Goal: Task Accomplishment & Management: Manage account settings

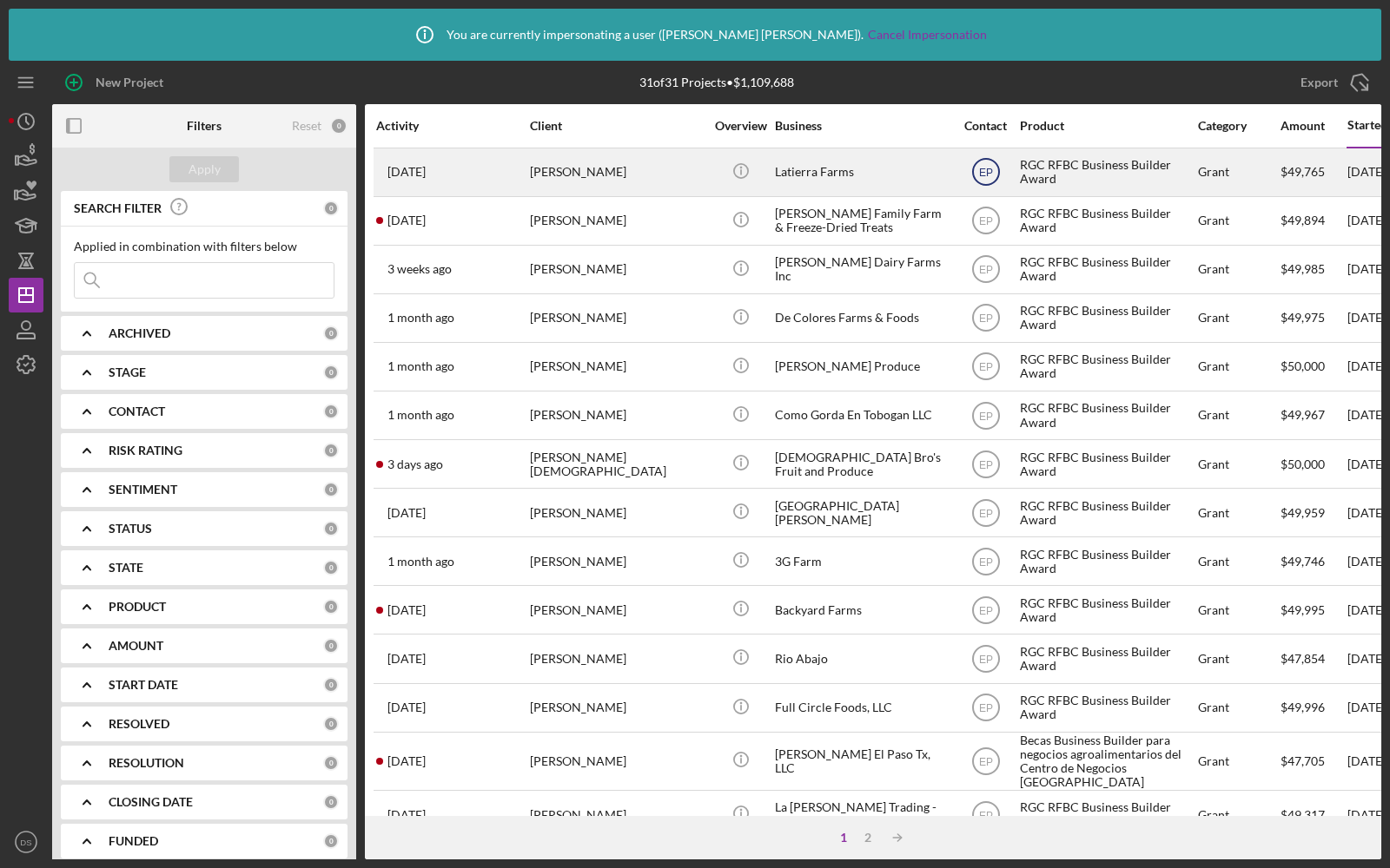
click at [987, 174] on text "EP" at bounding box center [985, 172] width 14 height 12
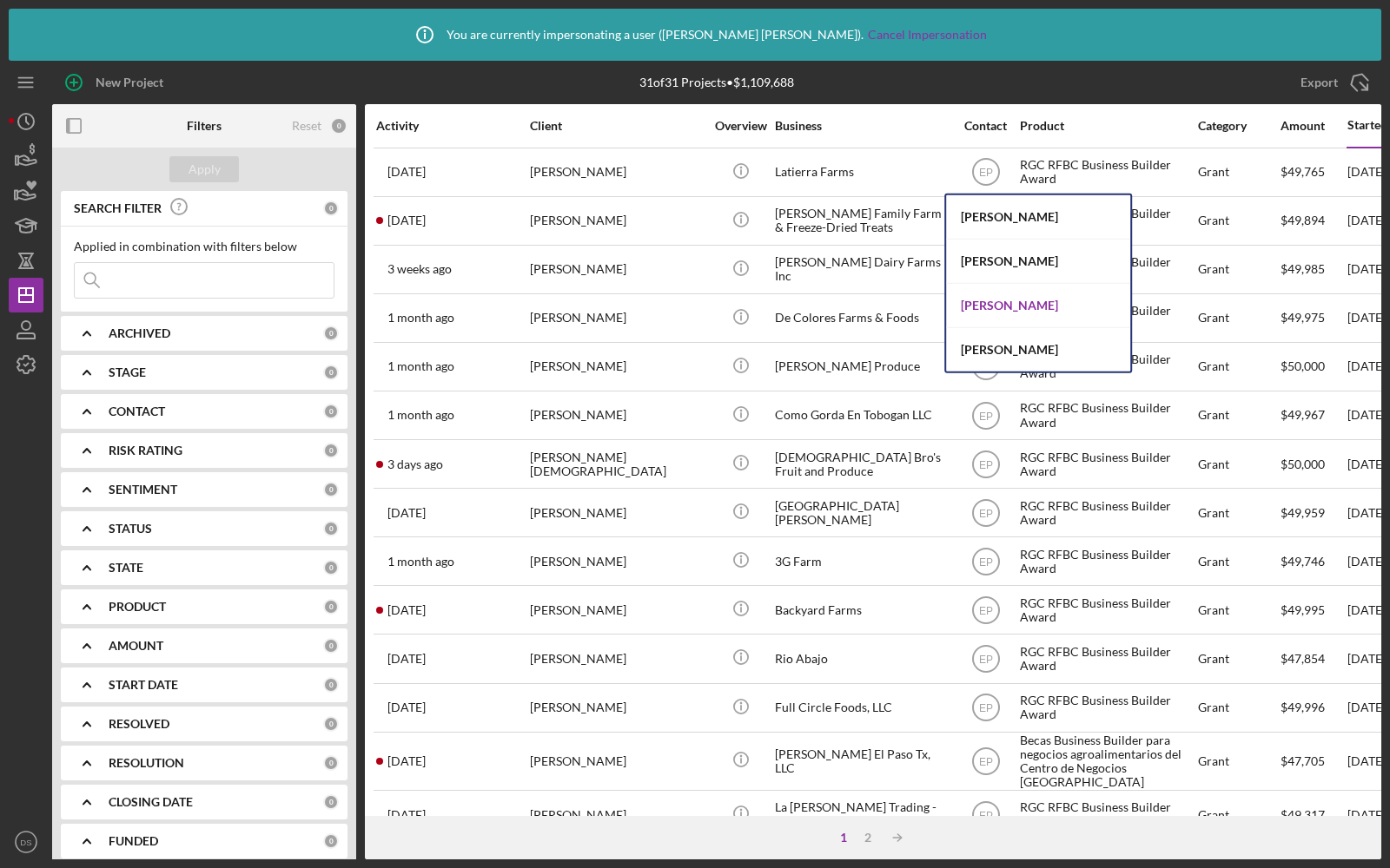
click at [986, 306] on div "Dawnetta Smith" at bounding box center [1038, 305] width 185 height 45
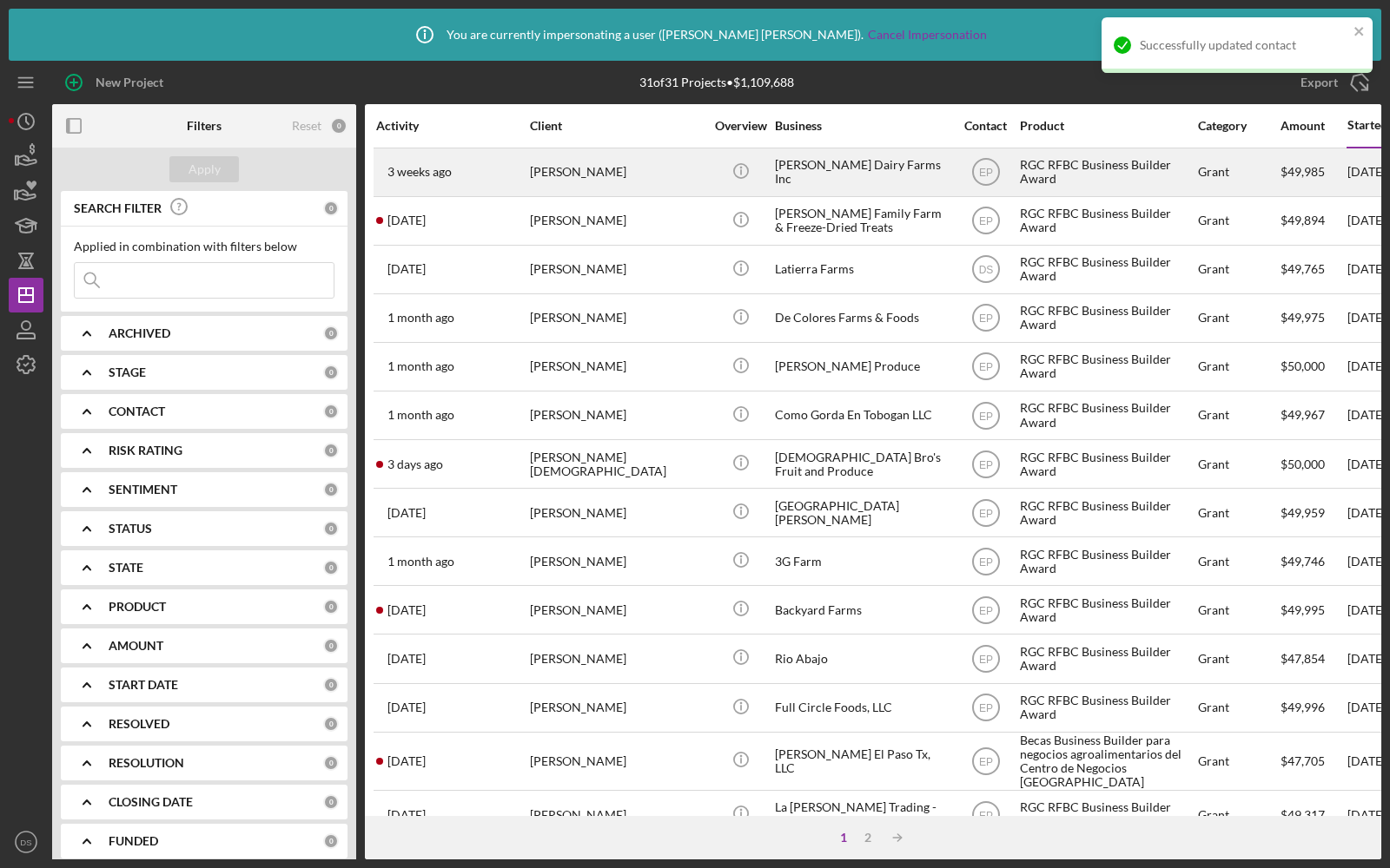
click at [930, 185] on div "Knolle Dairy Farms Inc" at bounding box center [861, 172] width 174 height 46
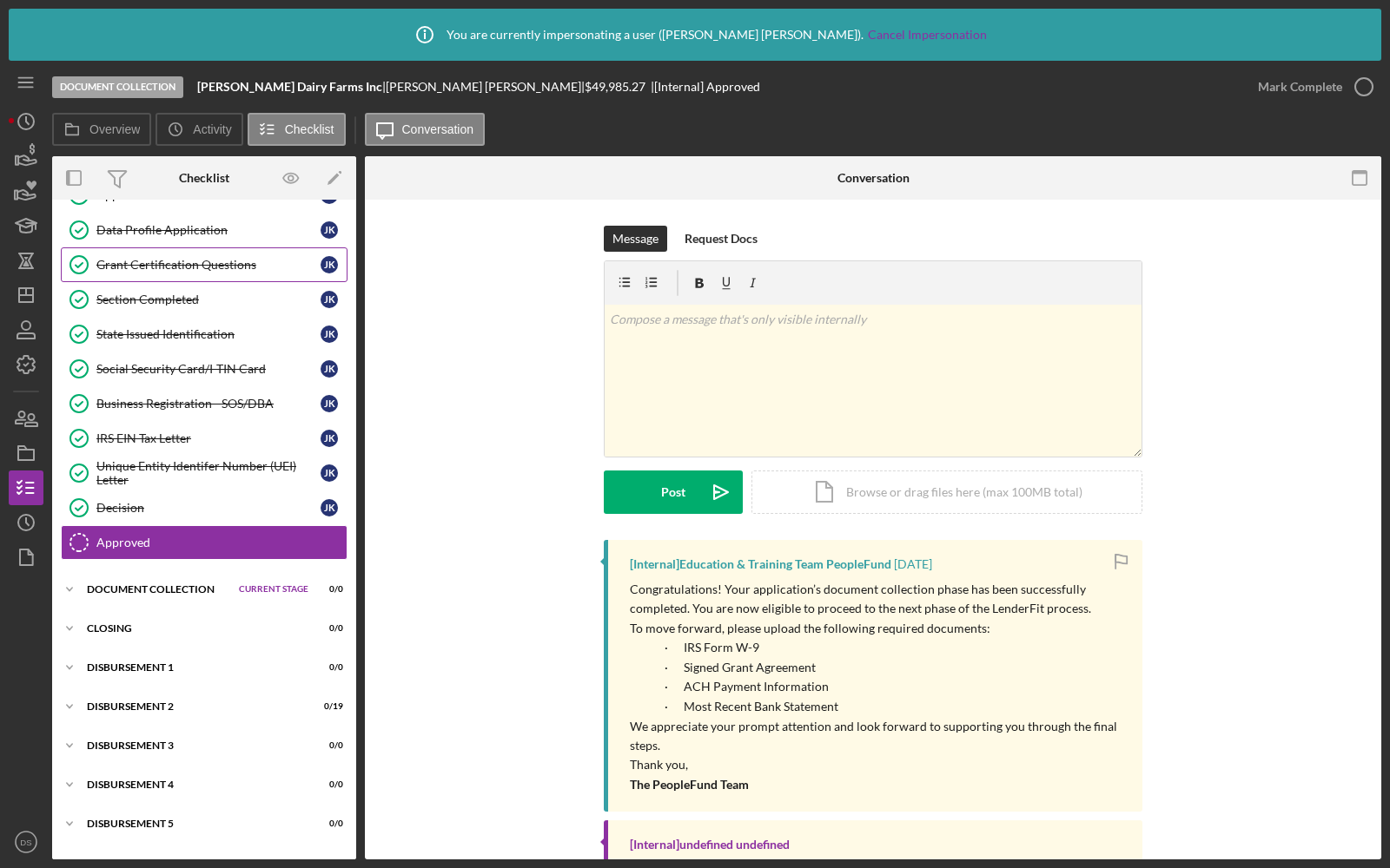
scroll to position [70, 0]
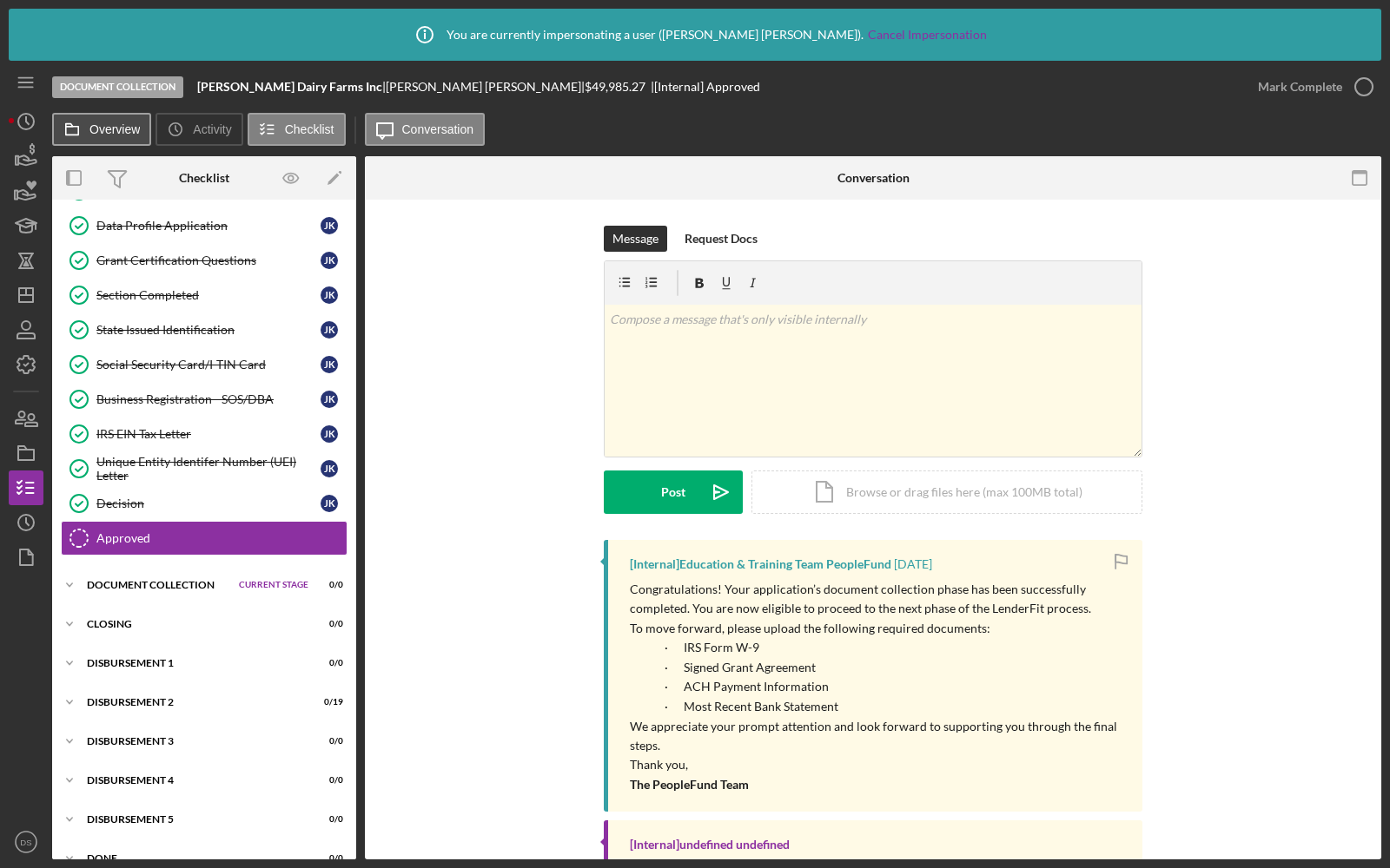
click at [117, 138] on button "Overview" at bounding box center [101, 129] width 99 height 33
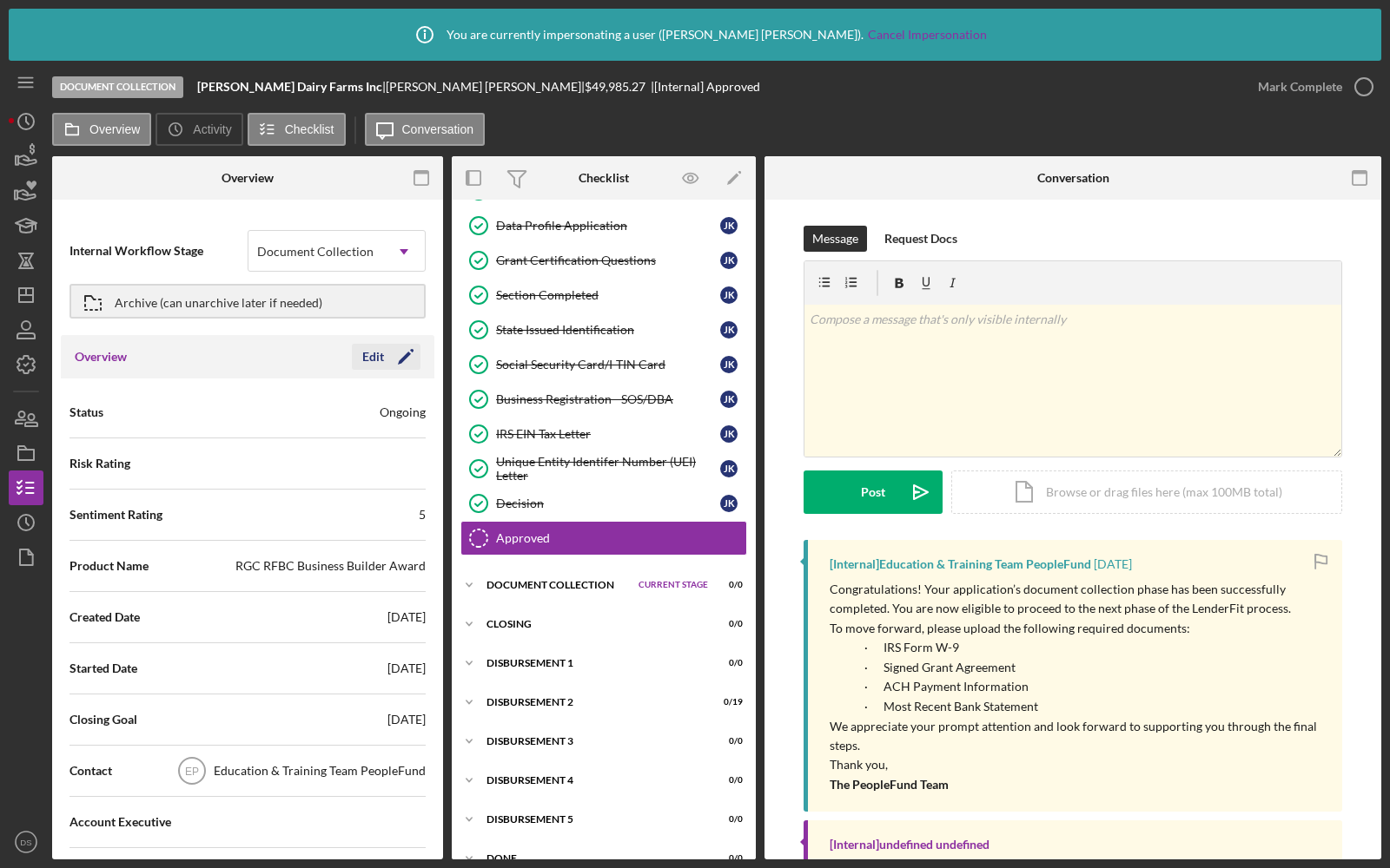
click at [365, 364] on div "Edit" at bounding box center [373, 356] width 22 height 26
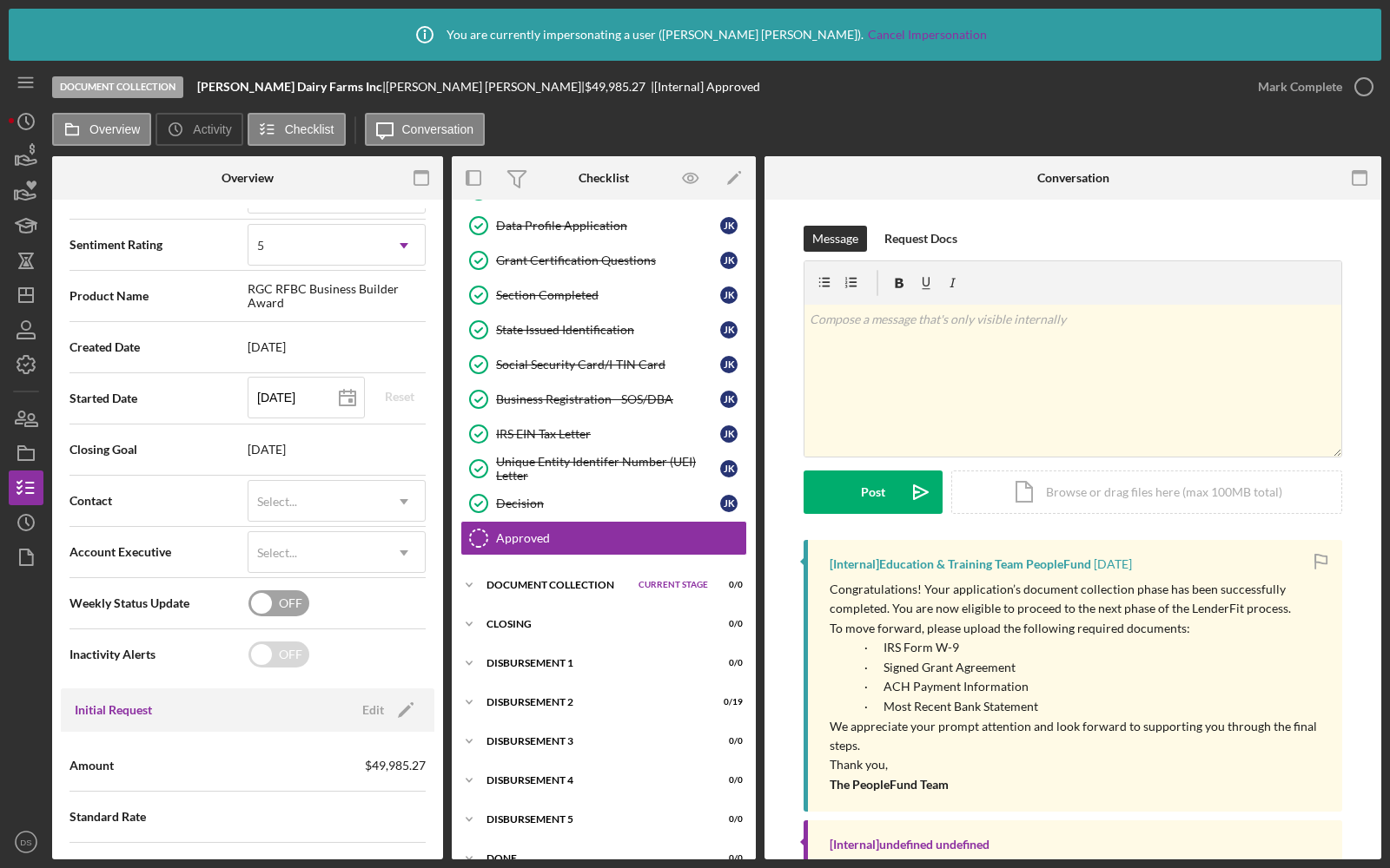
scroll to position [205, 0]
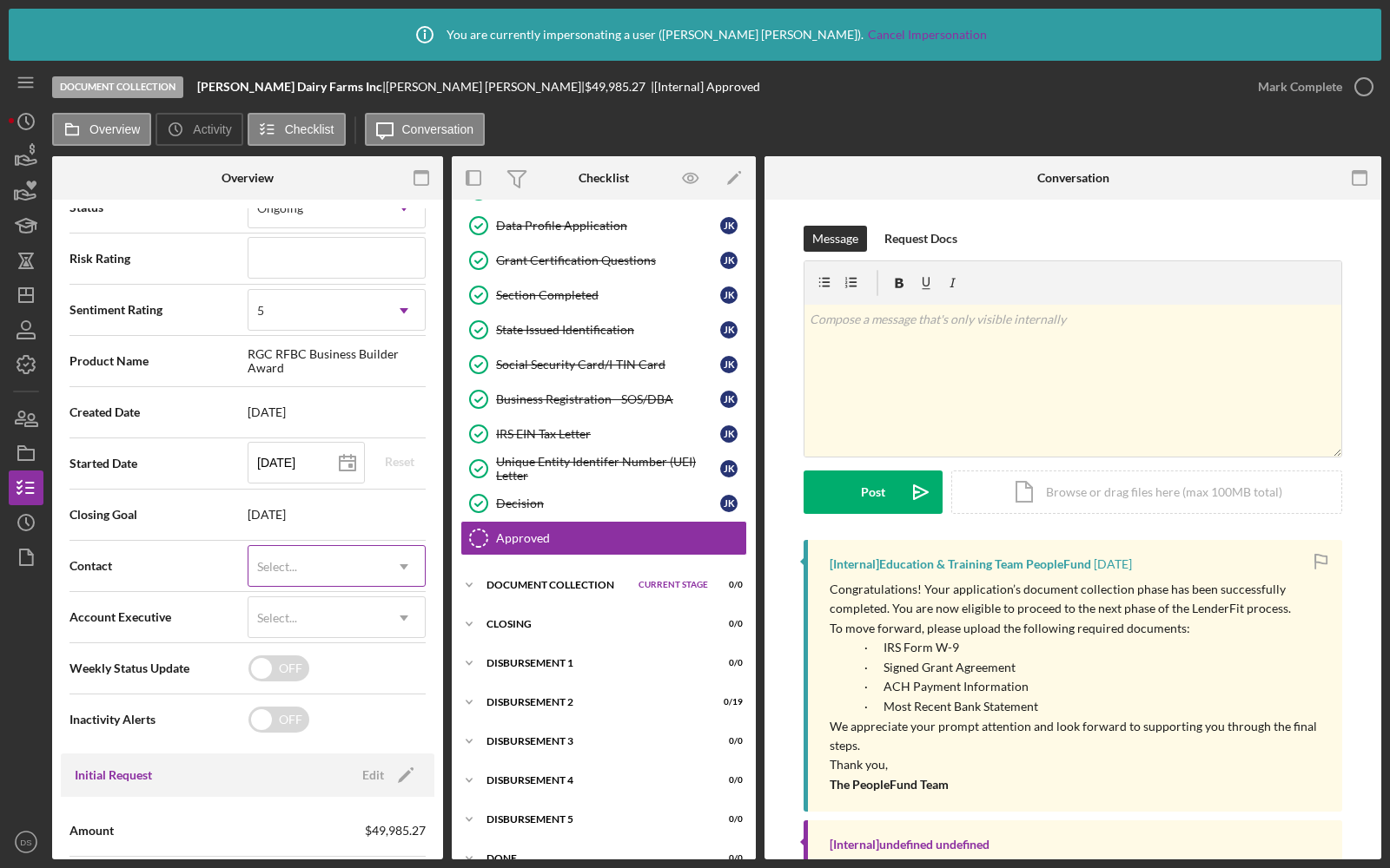
click at [297, 560] on div "Select..." at bounding box center [315, 567] width 135 height 40
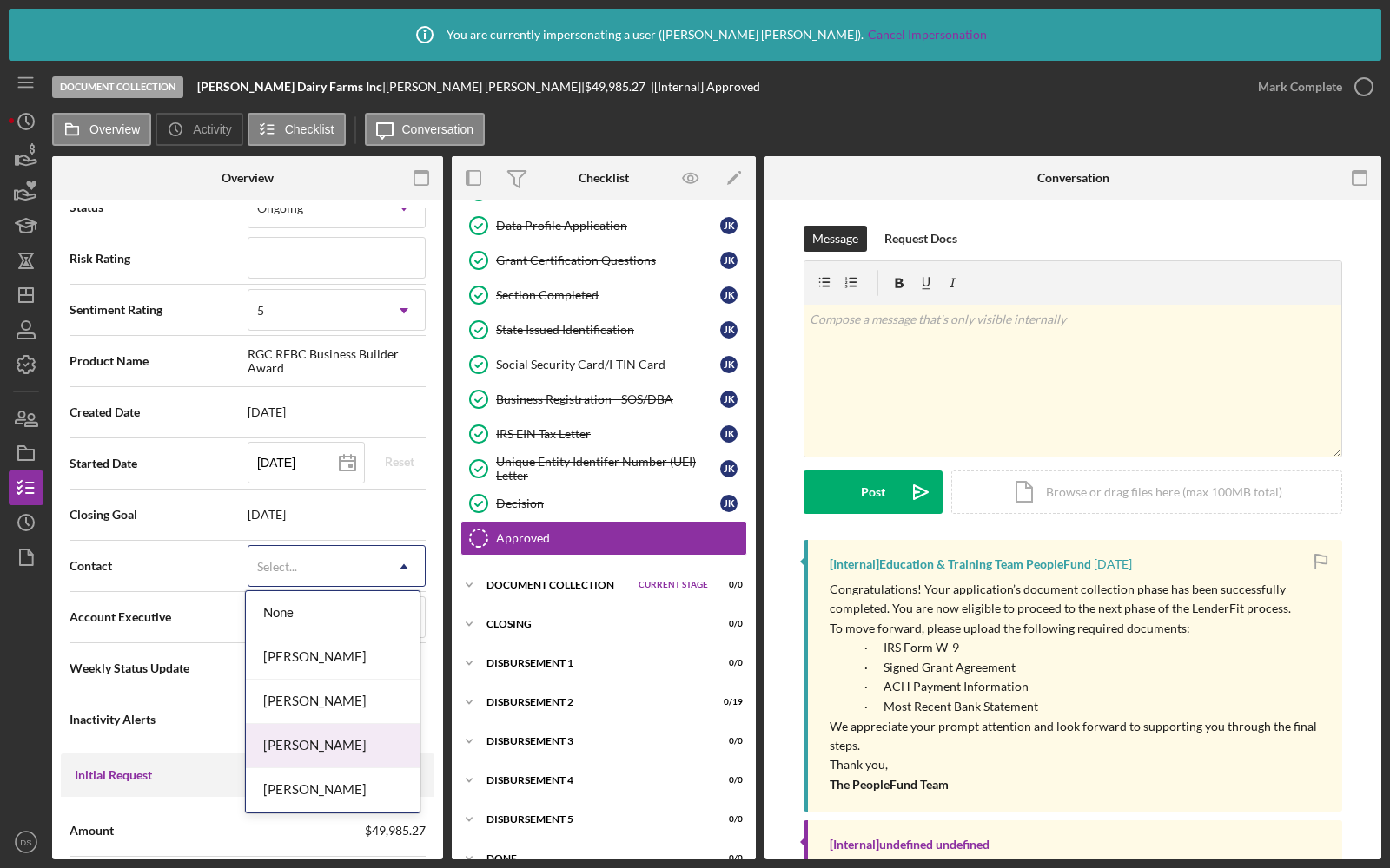
click at [305, 743] on div "Dawnetta Smith" at bounding box center [332, 746] width 174 height 45
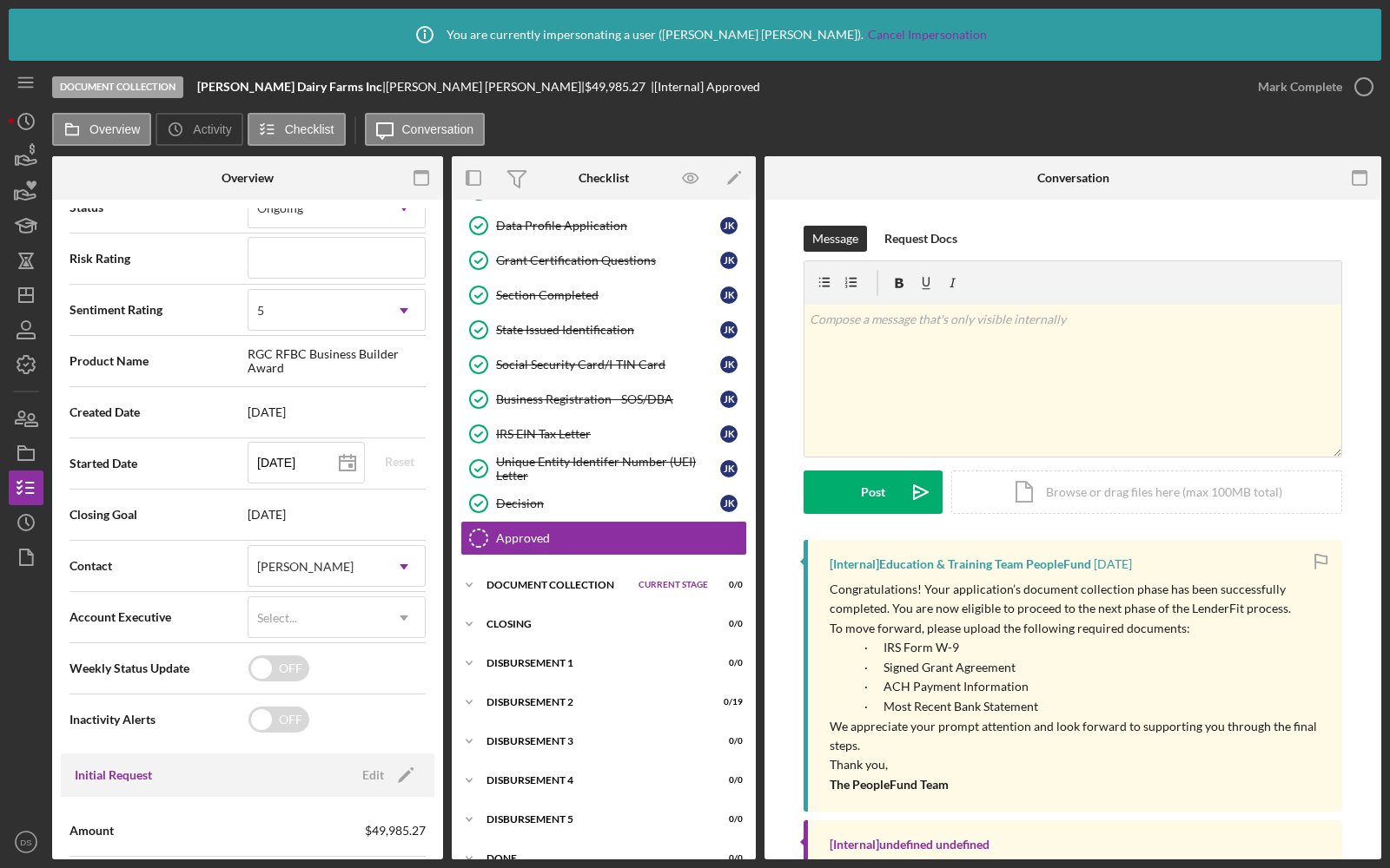
scroll to position [0, 0]
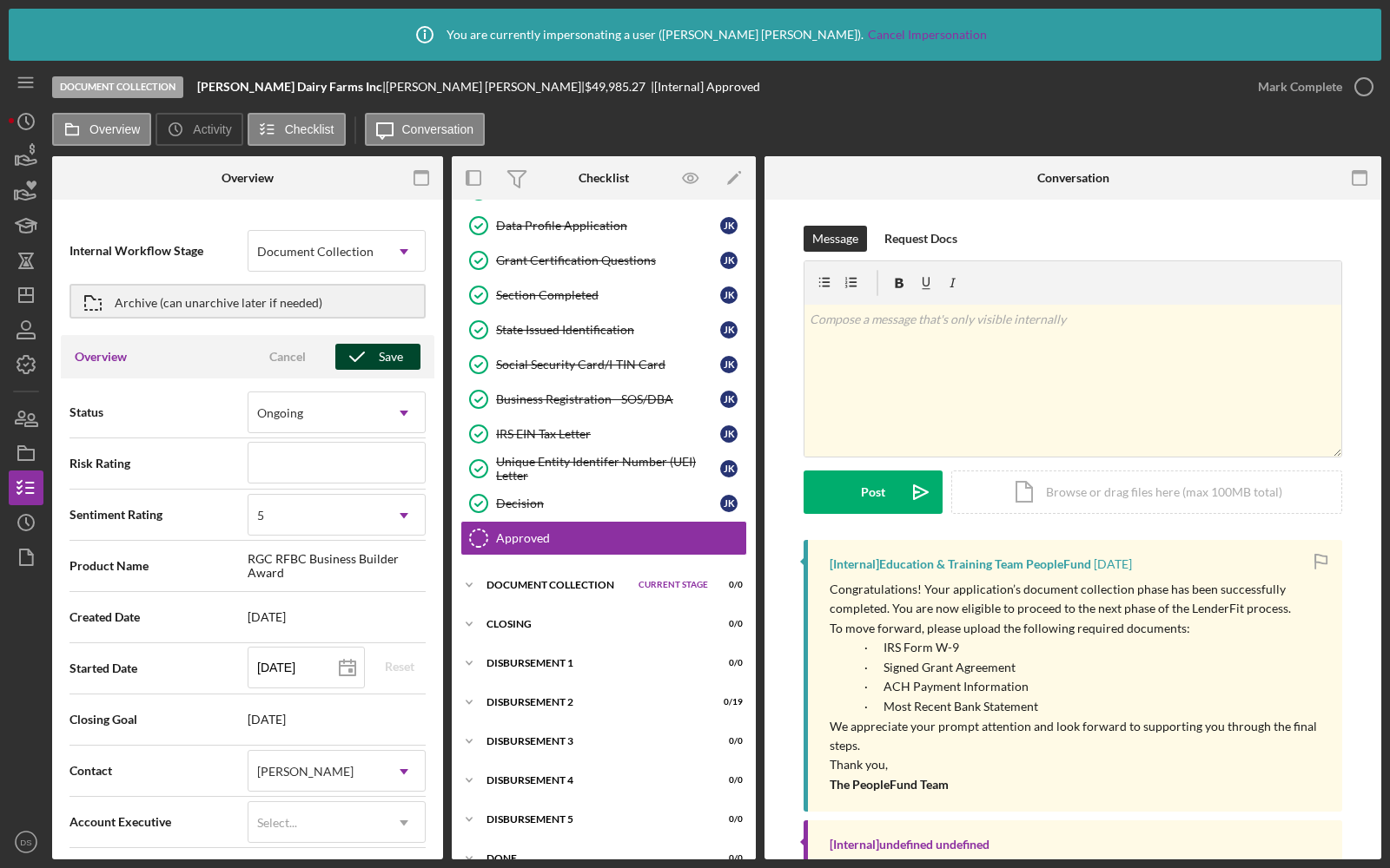
click at [366, 357] on icon "button" at bounding box center [357, 357] width 44 height 44
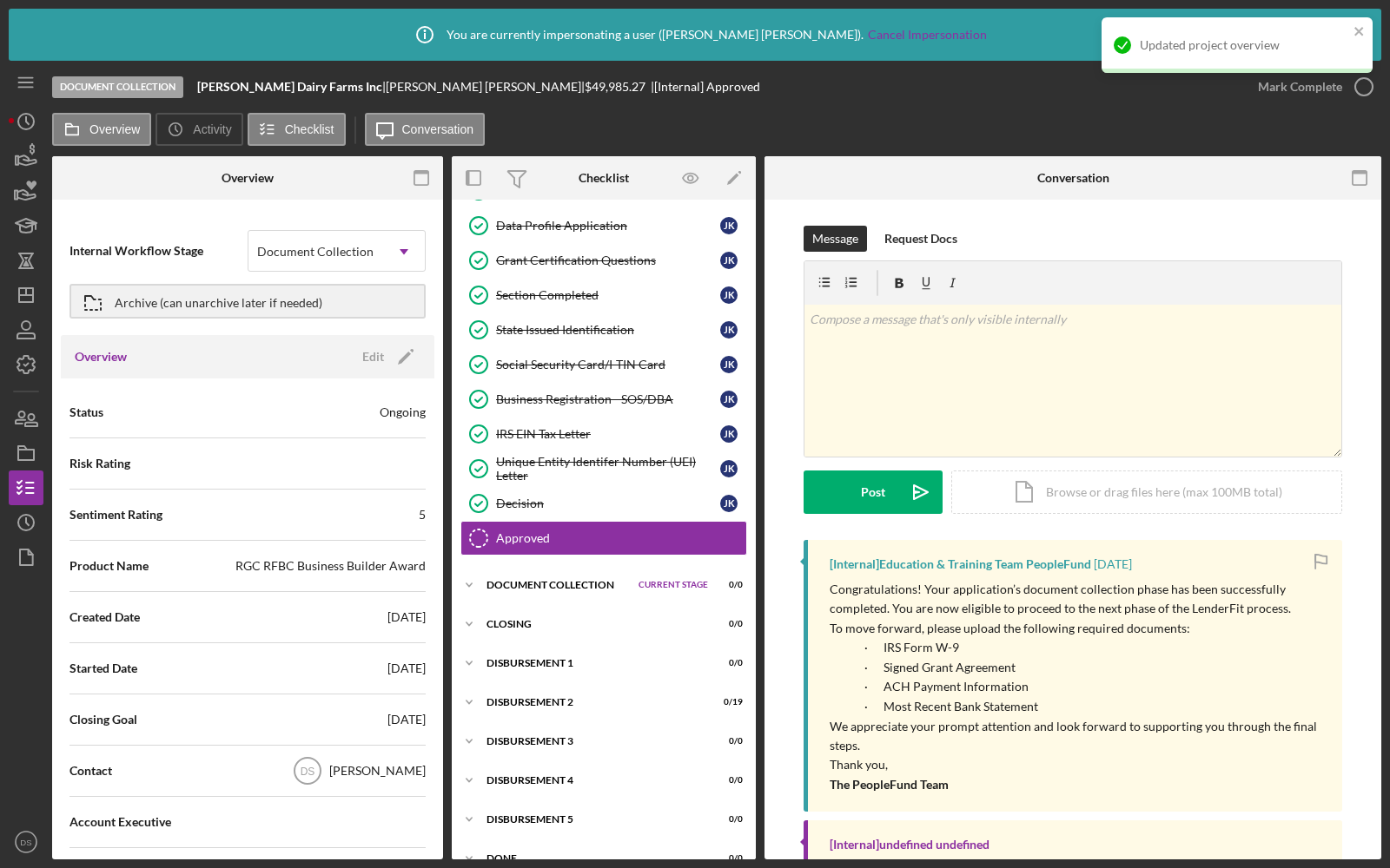
scroll to position [18, 0]
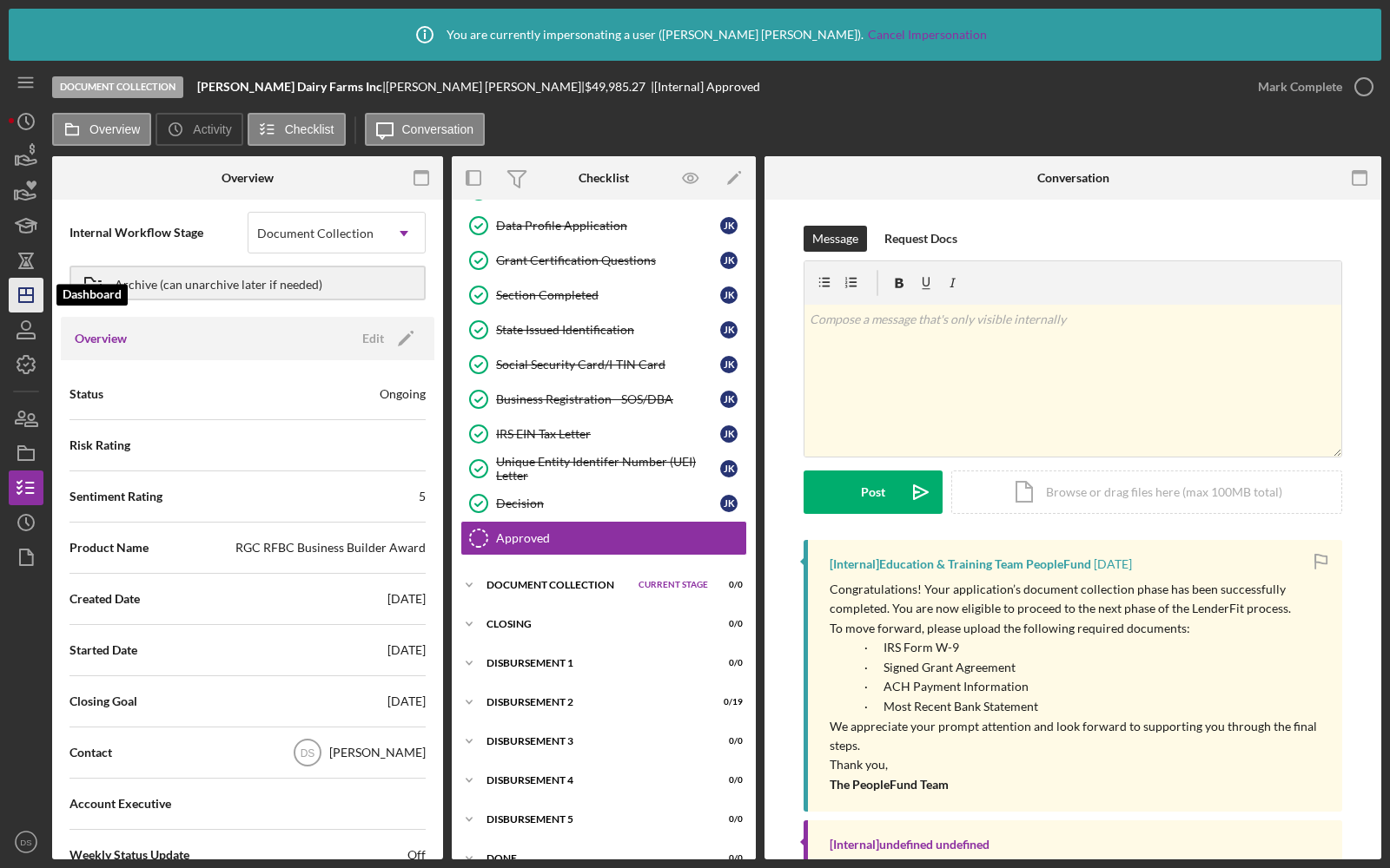
click at [29, 298] on icon "Icon/Dashboard" at bounding box center [26, 295] width 44 height 44
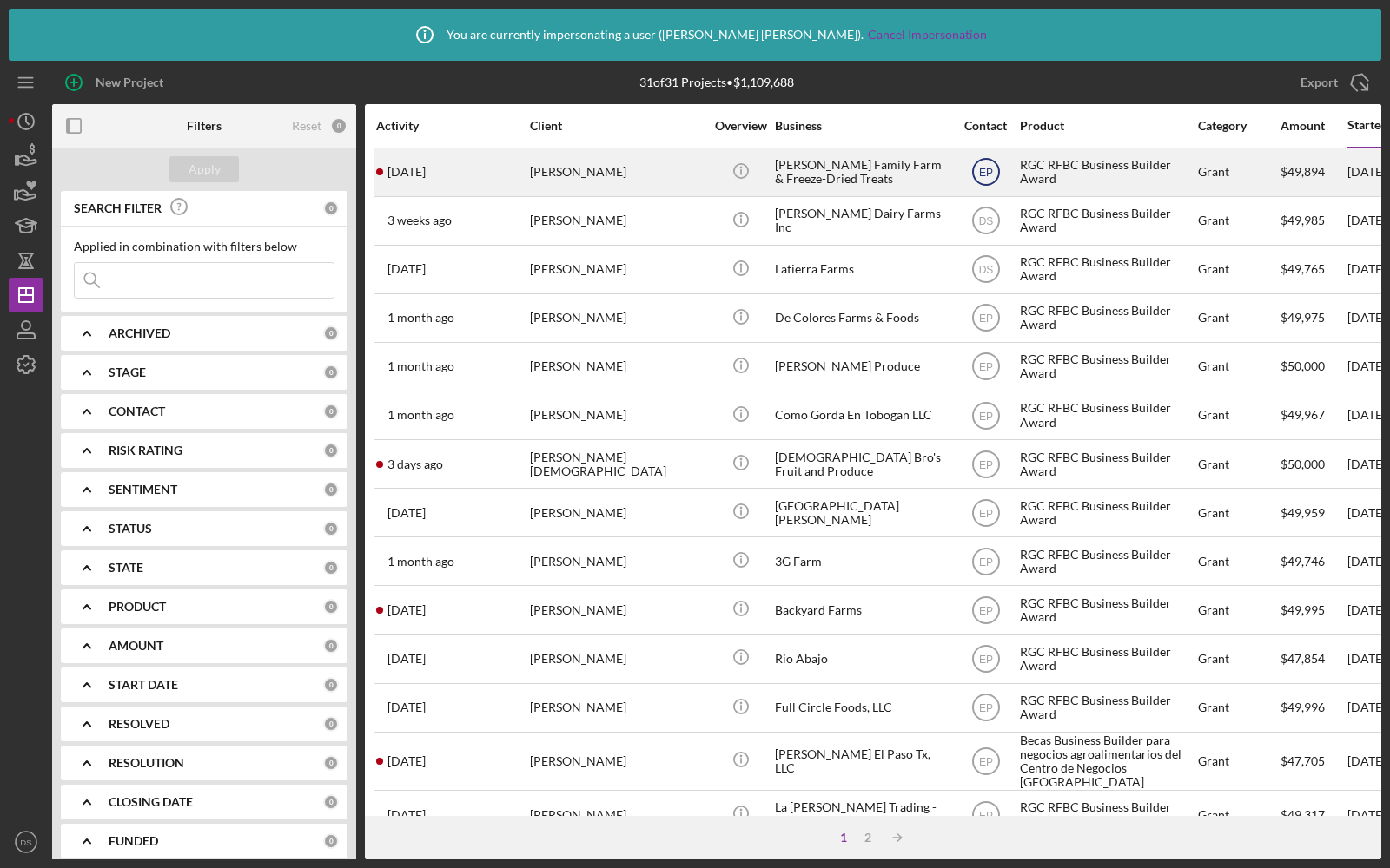
click at [996, 173] on icon "EP" at bounding box center [986, 172] width 44 height 44
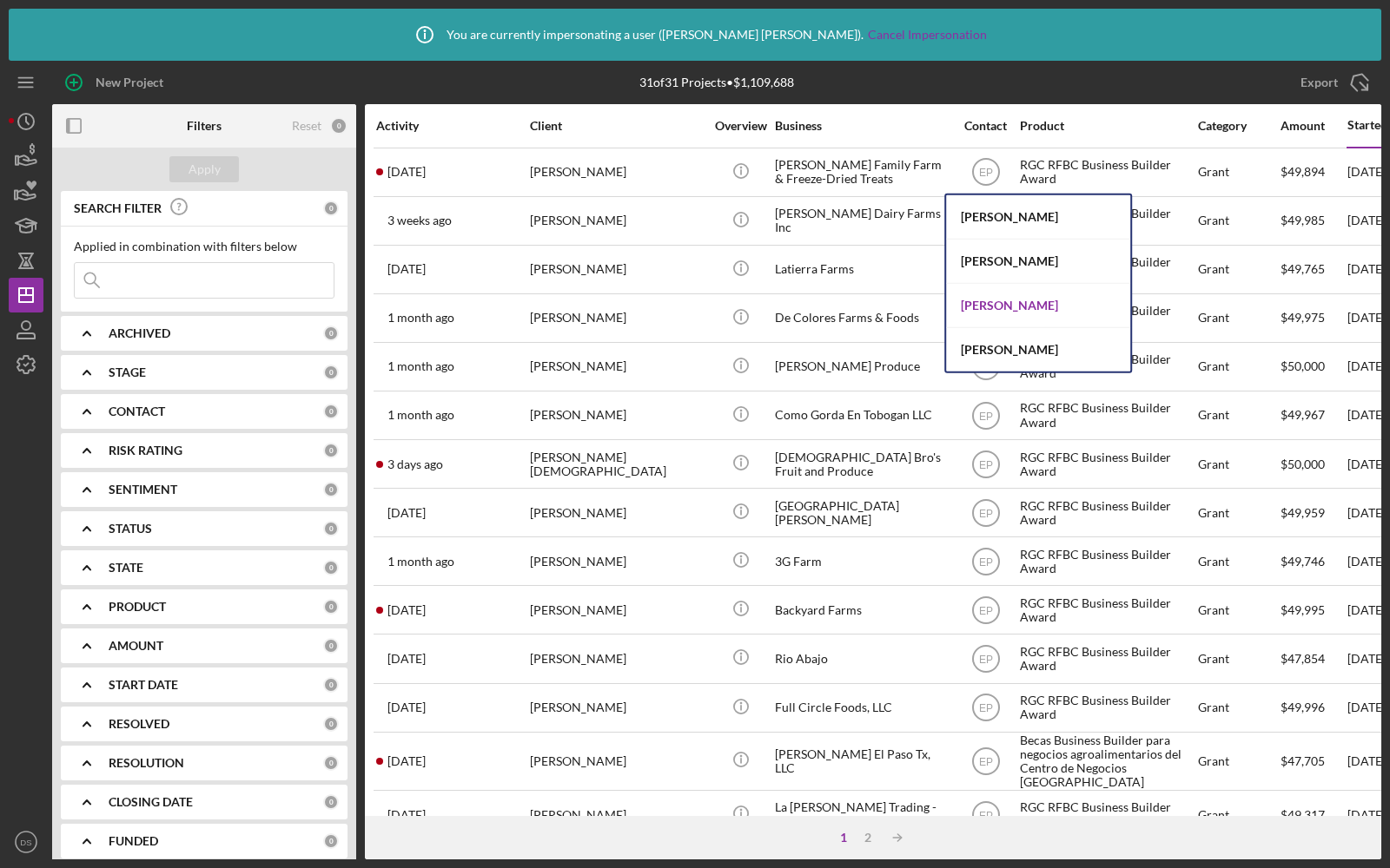
click at [977, 303] on div "Dawnetta Smith" at bounding box center [1038, 305] width 185 height 45
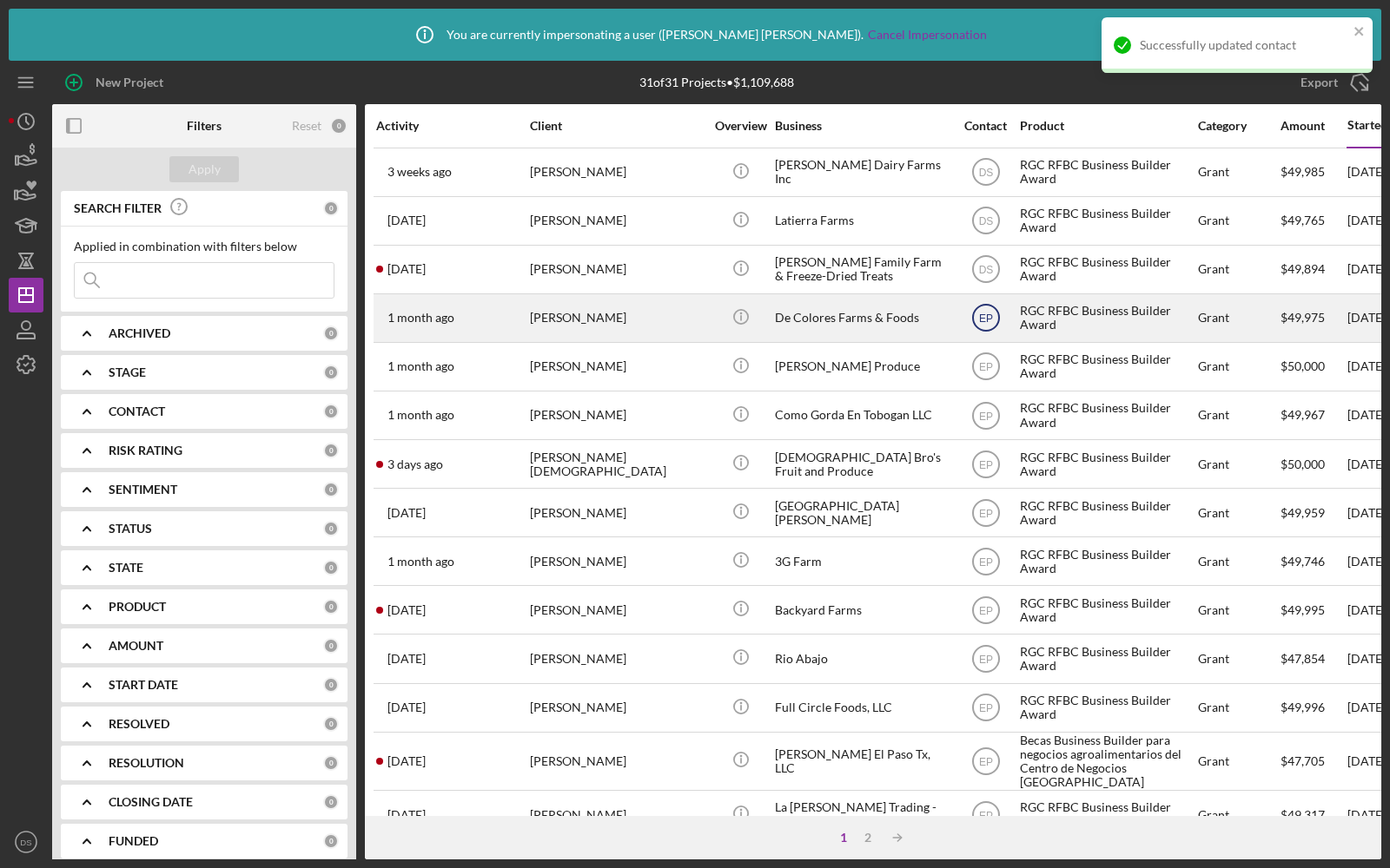
click at [980, 179] on text "EP" at bounding box center [985, 172] width 15 height 12
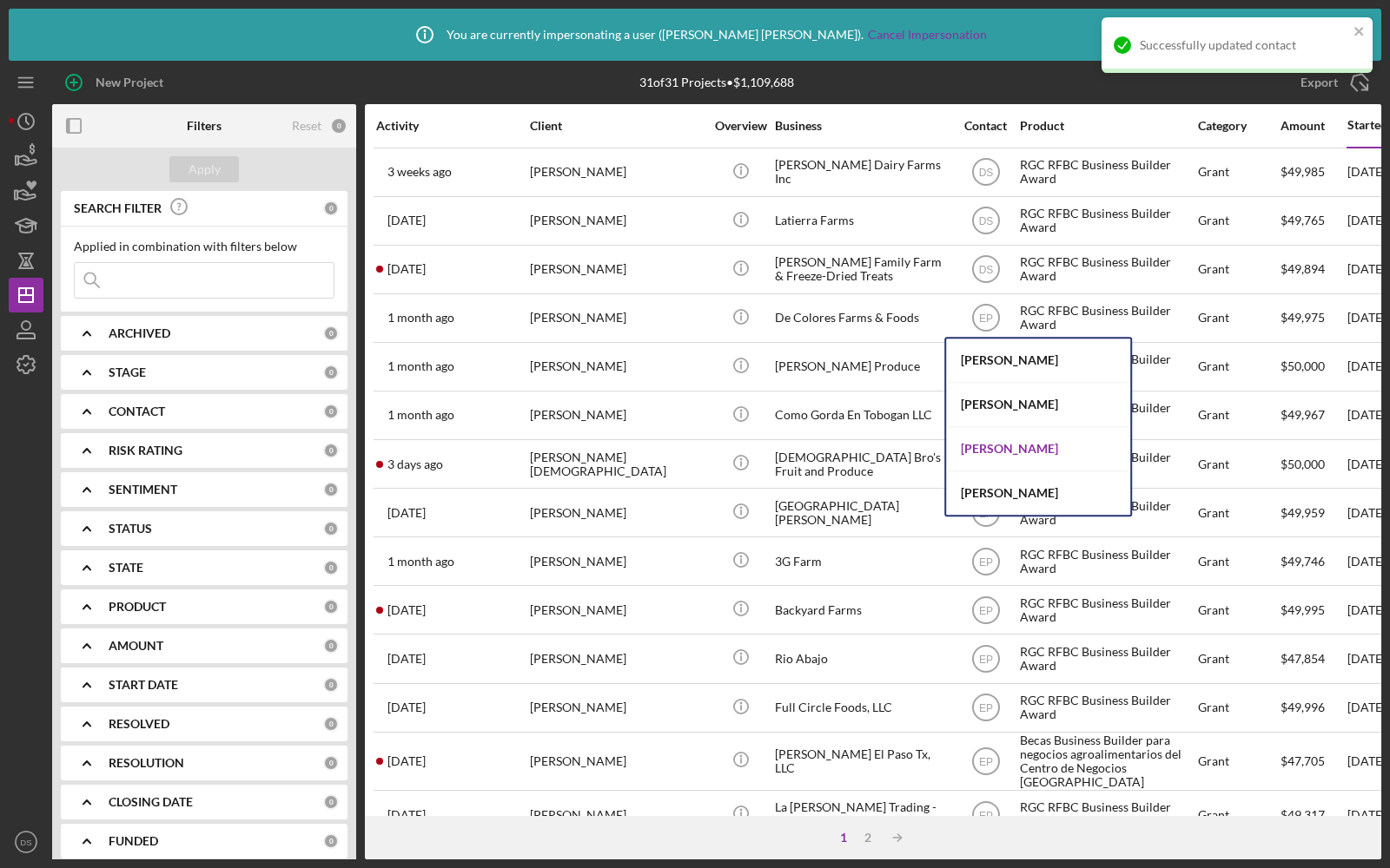
click at [985, 439] on div "Dawnetta Smith" at bounding box center [1038, 449] width 185 height 45
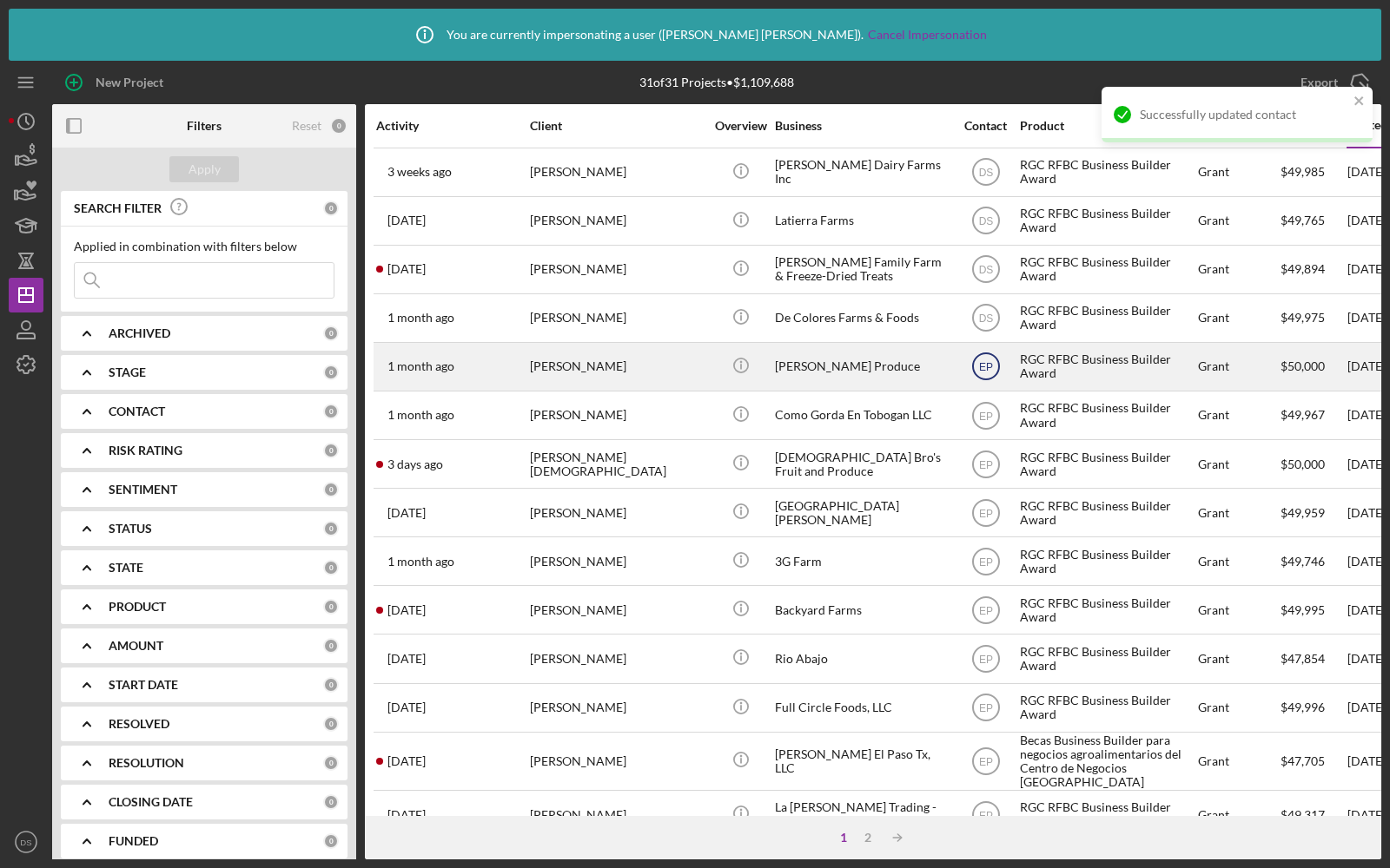
click at [987, 179] on text "EP" at bounding box center [985, 172] width 15 height 12
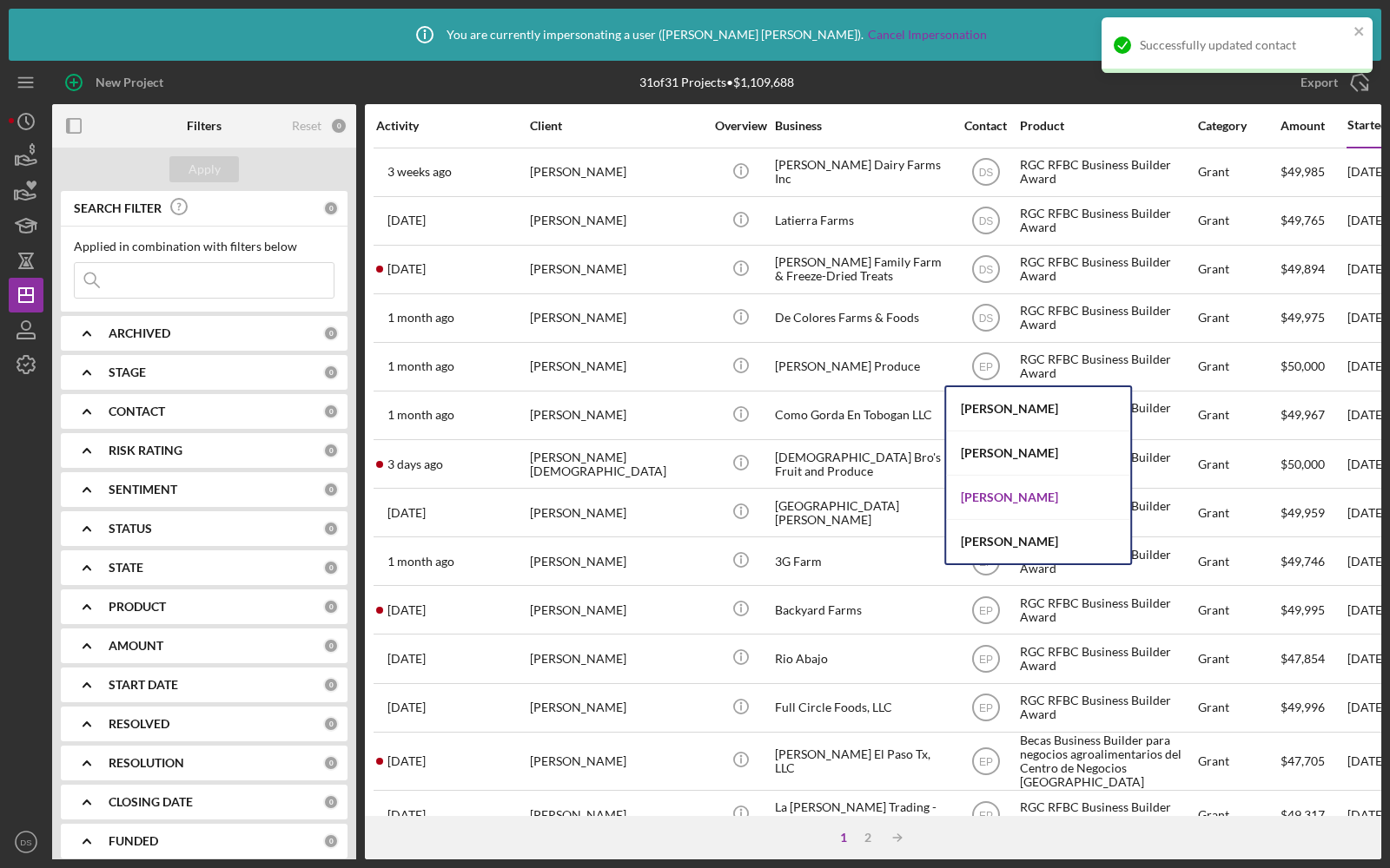
click at [993, 500] on div "Dawnetta Smith" at bounding box center [1038, 498] width 185 height 45
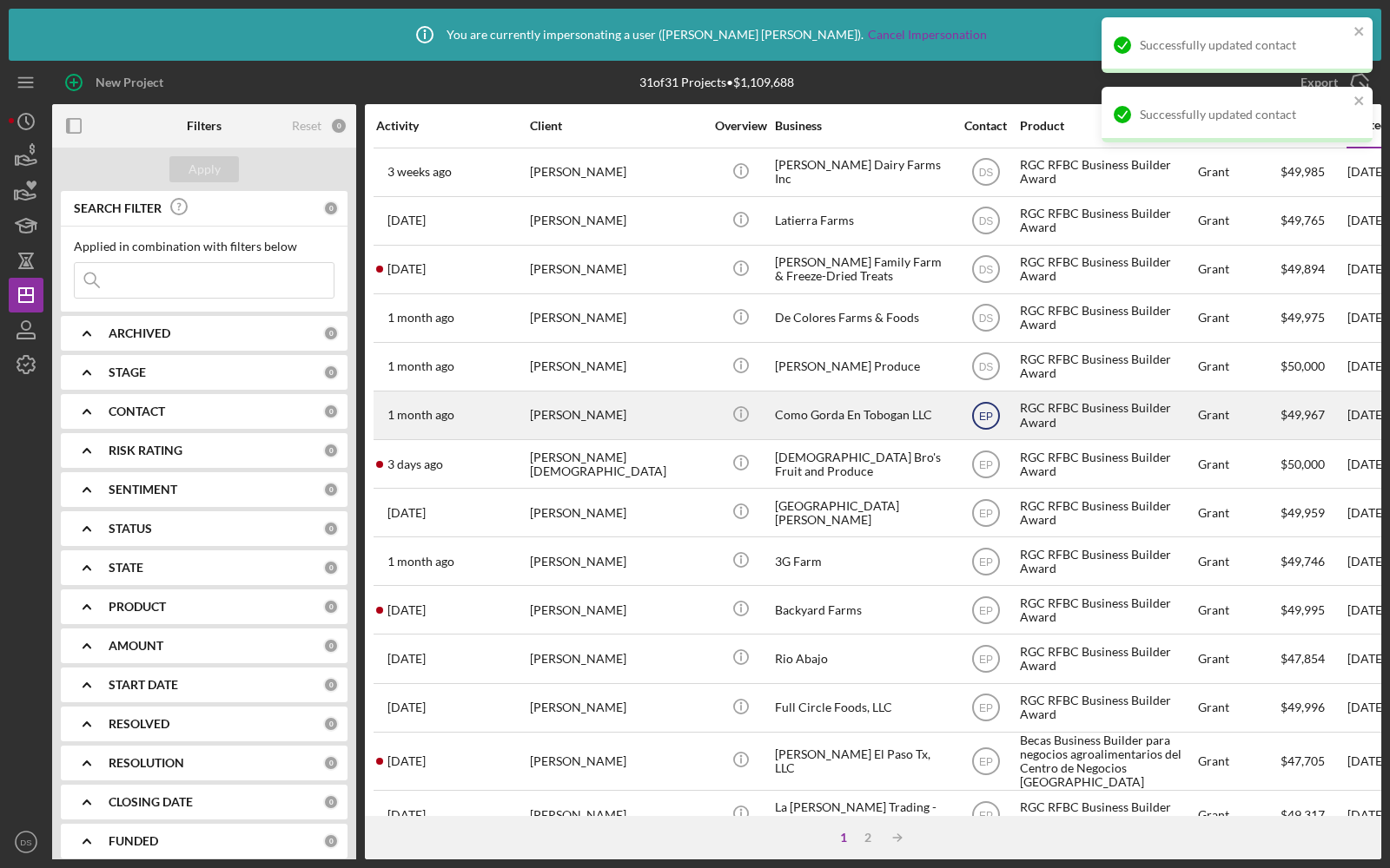
click at [989, 179] on text "EP" at bounding box center [985, 172] width 15 height 12
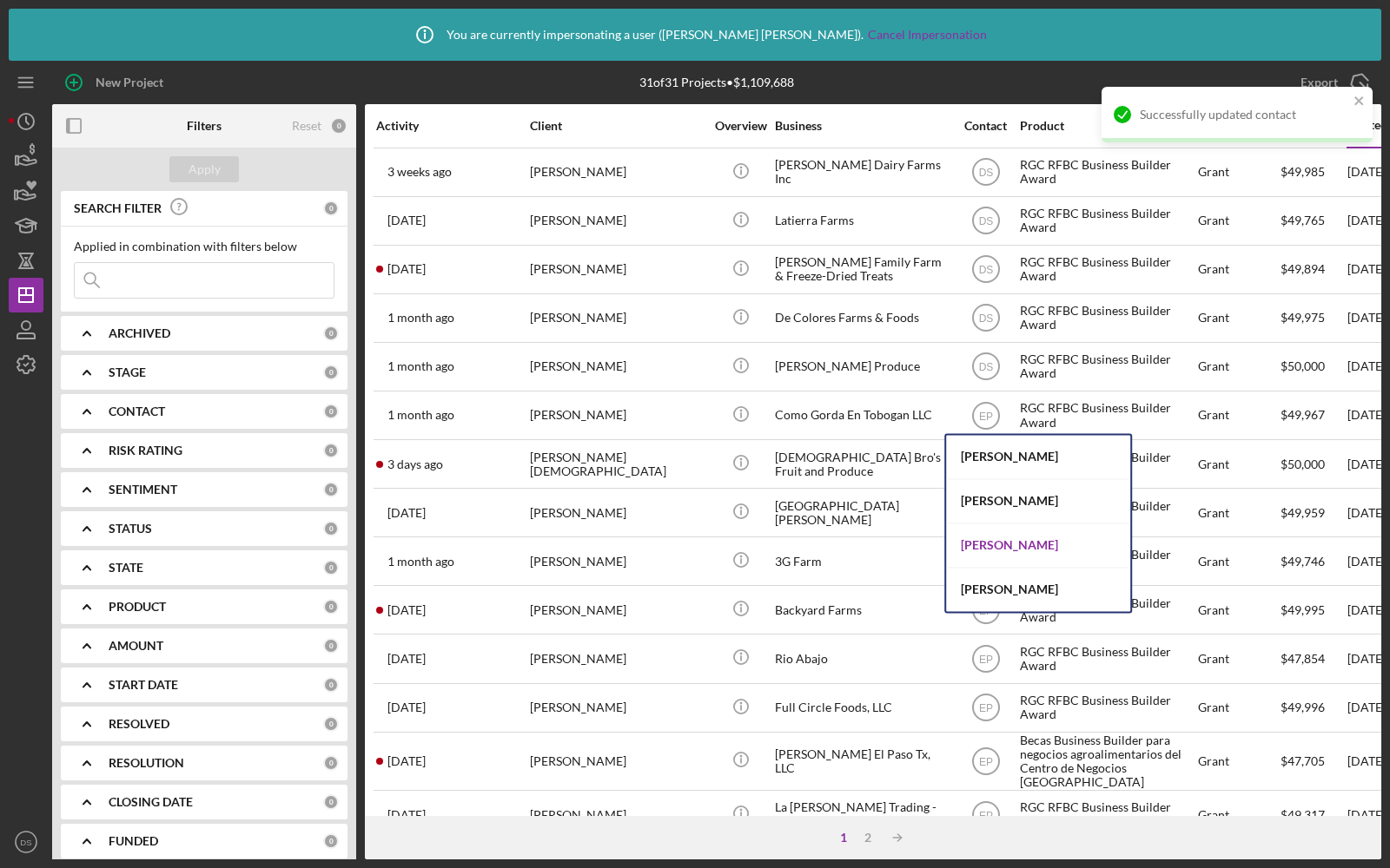
click at [988, 547] on div "Dawnetta Smith" at bounding box center [1038, 545] width 185 height 45
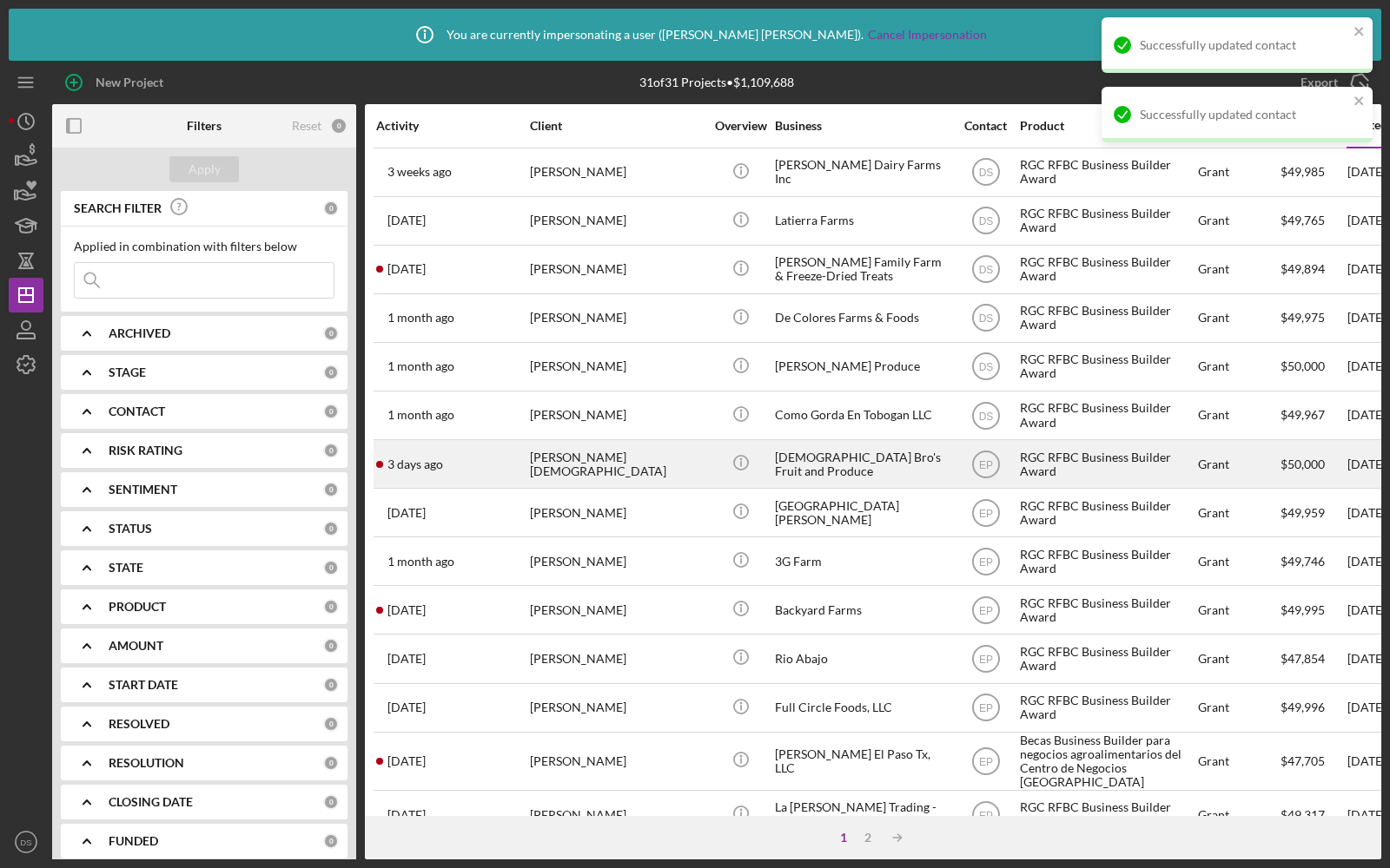
scroll to position [75, 0]
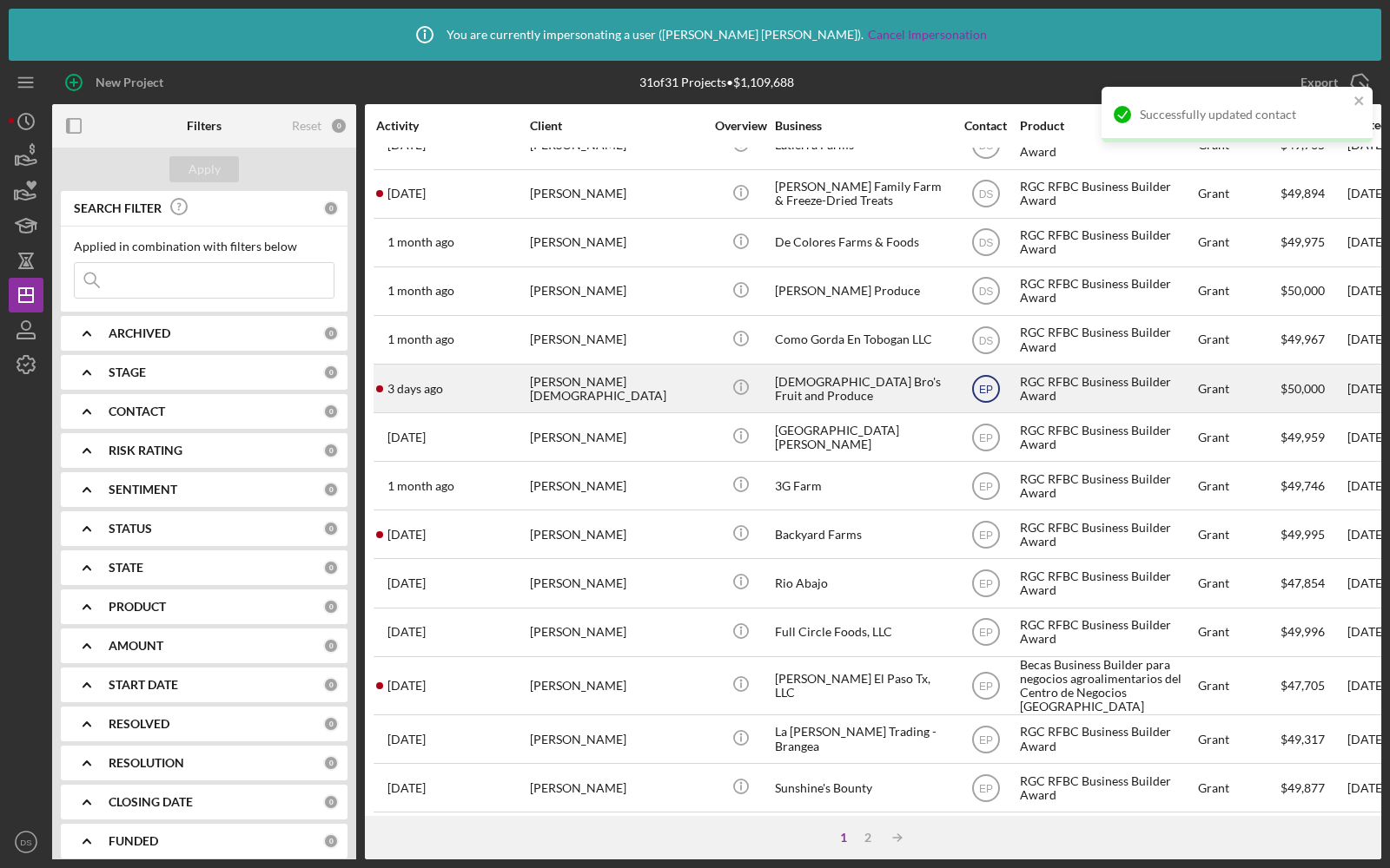
click at [978, 104] on text "EP" at bounding box center [985, 96] width 15 height 12
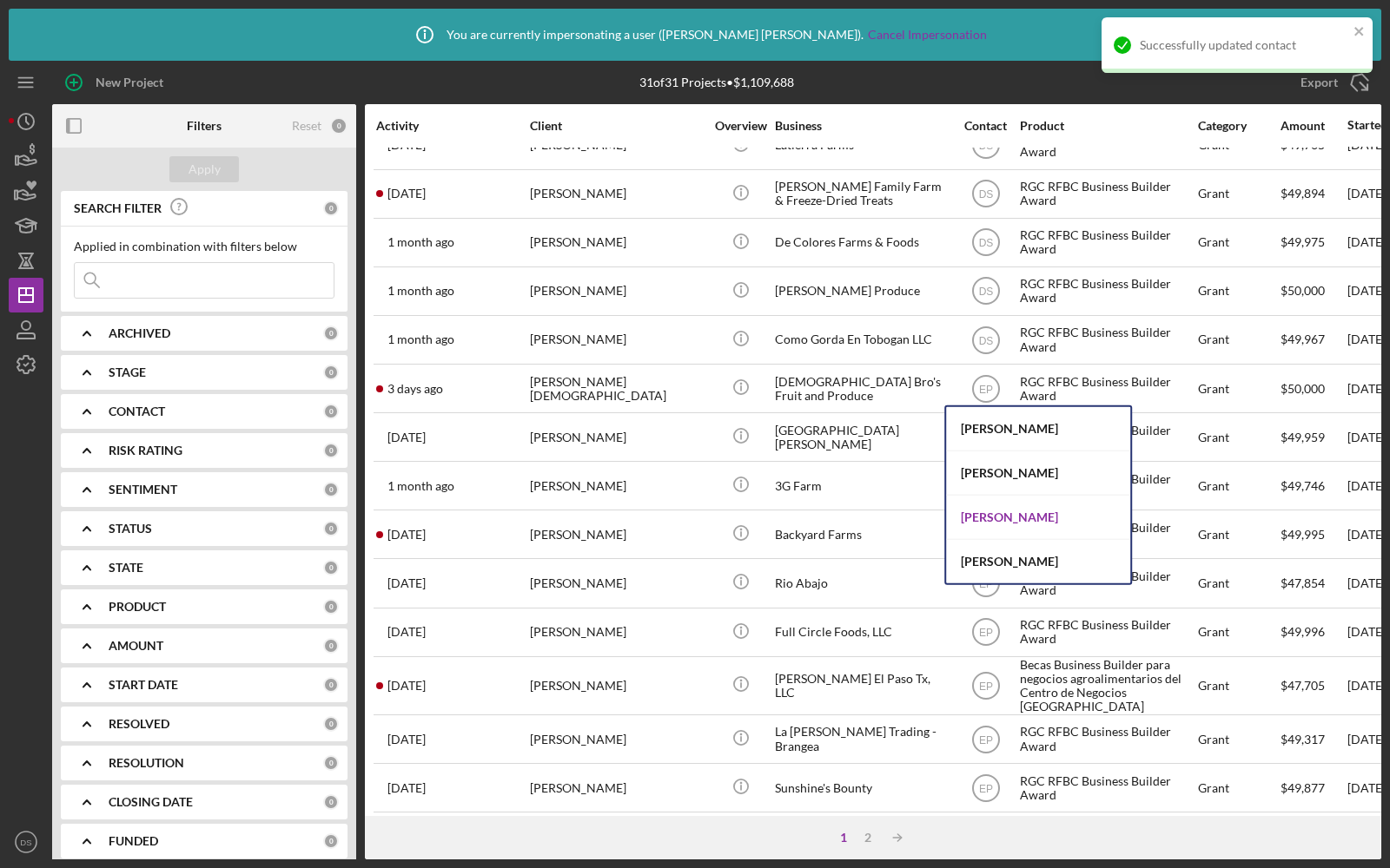
click at [992, 519] on div "Dawnetta Smith" at bounding box center [1038, 518] width 185 height 45
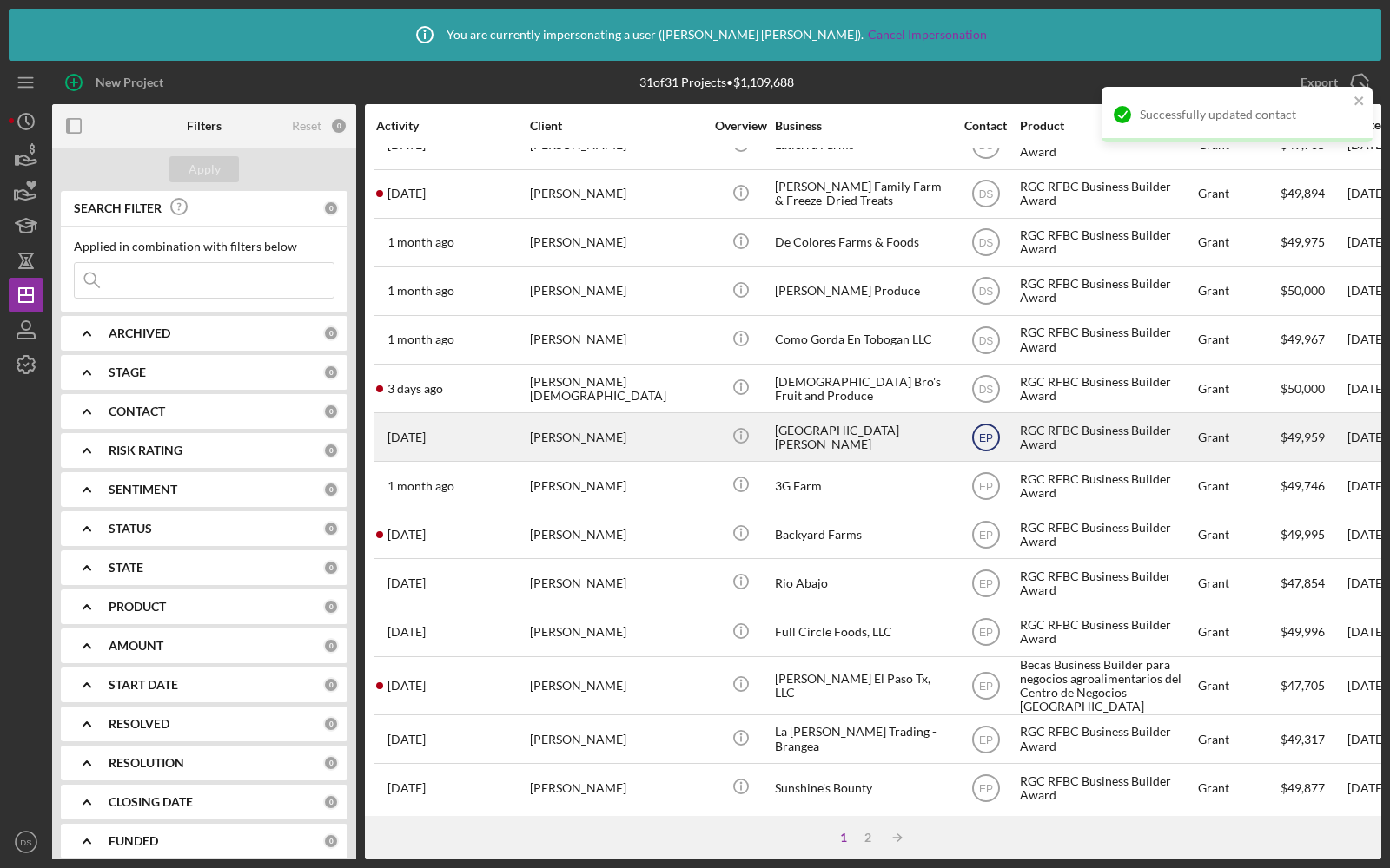
click at [988, 104] on text "EP" at bounding box center [985, 96] width 15 height 12
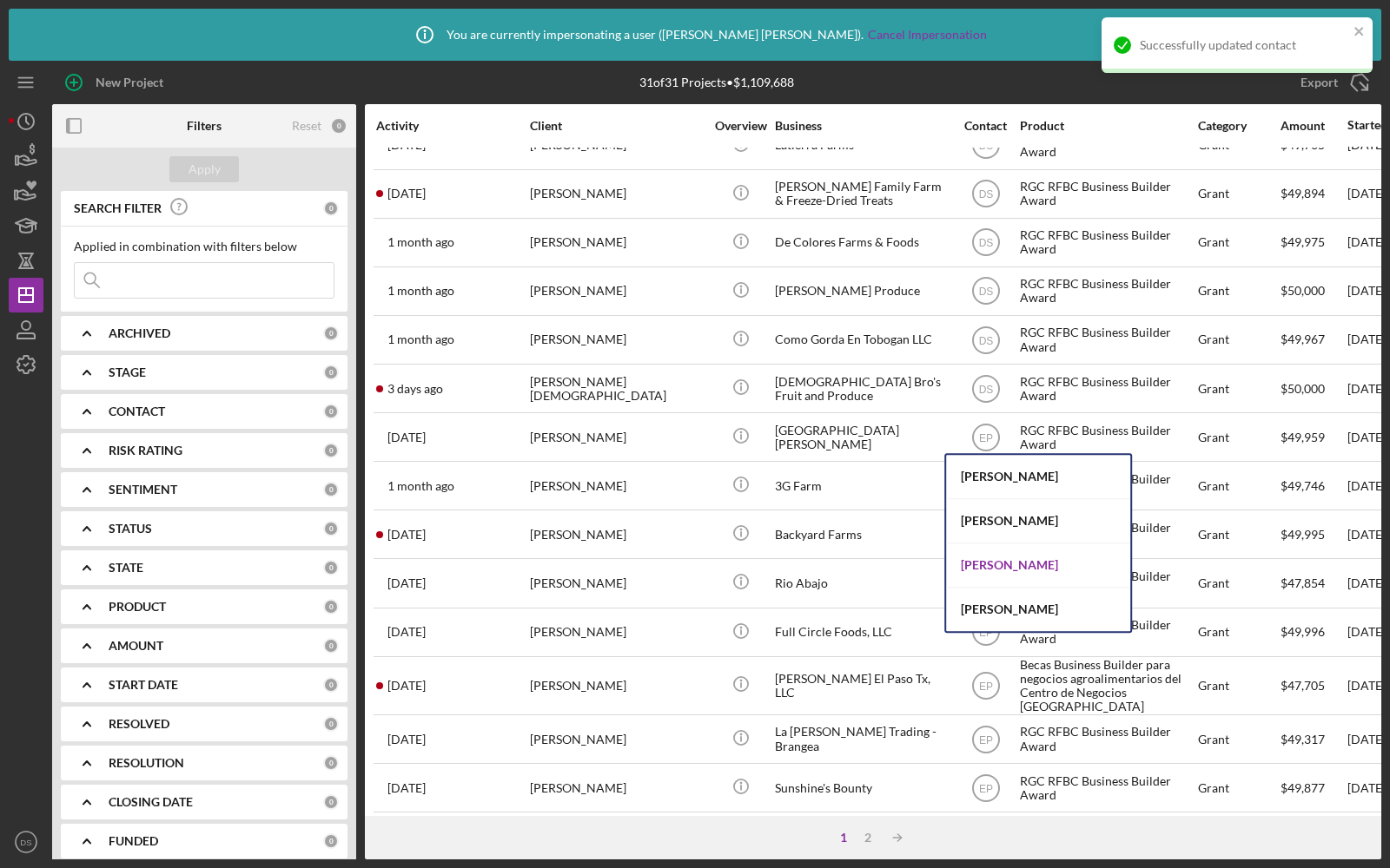
click at [994, 560] on div "Dawnetta Smith" at bounding box center [1038, 565] width 185 height 45
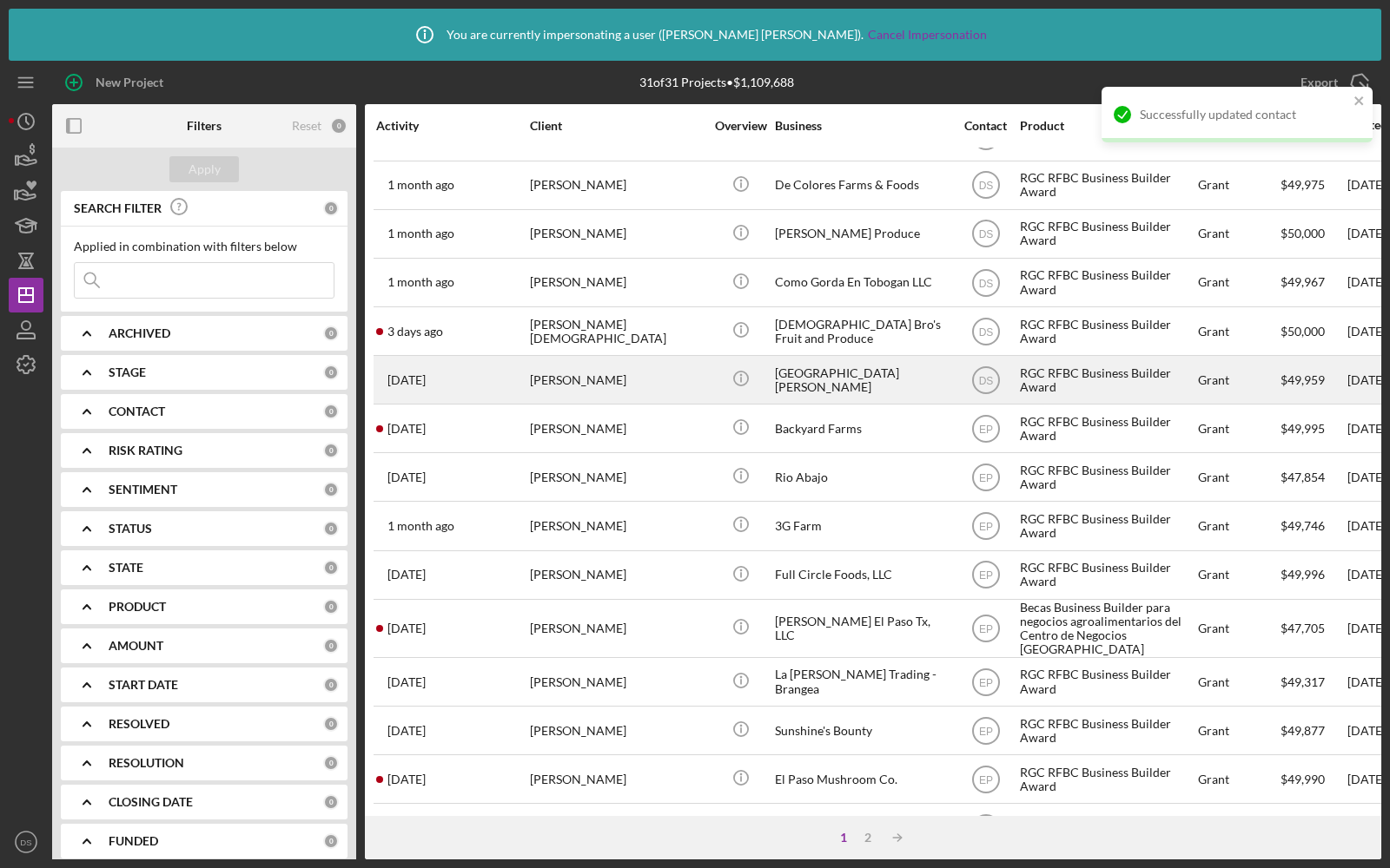
scroll to position [145, 0]
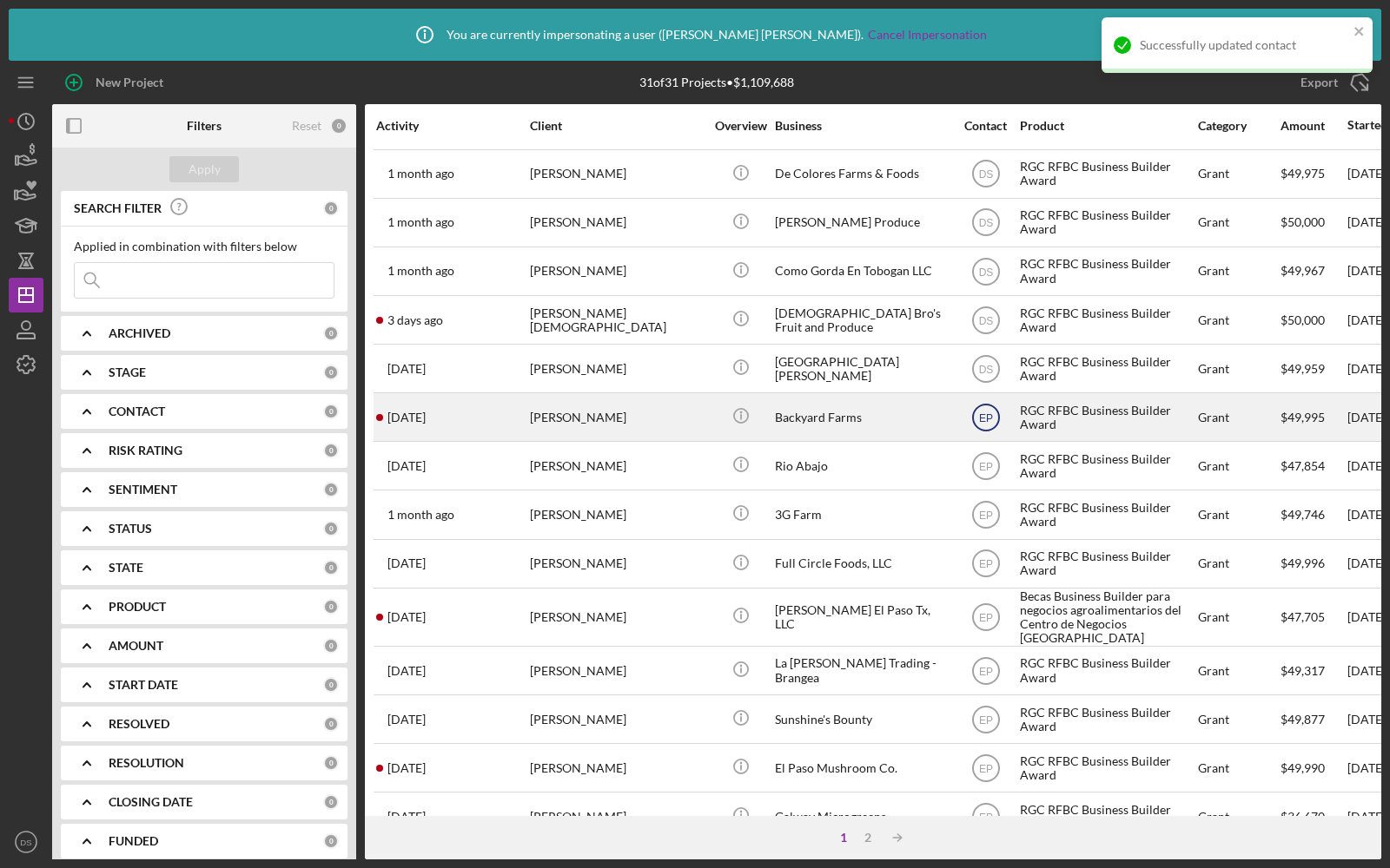
click at [985, 35] on text "EP" at bounding box center [985, 28] width 15 height 12
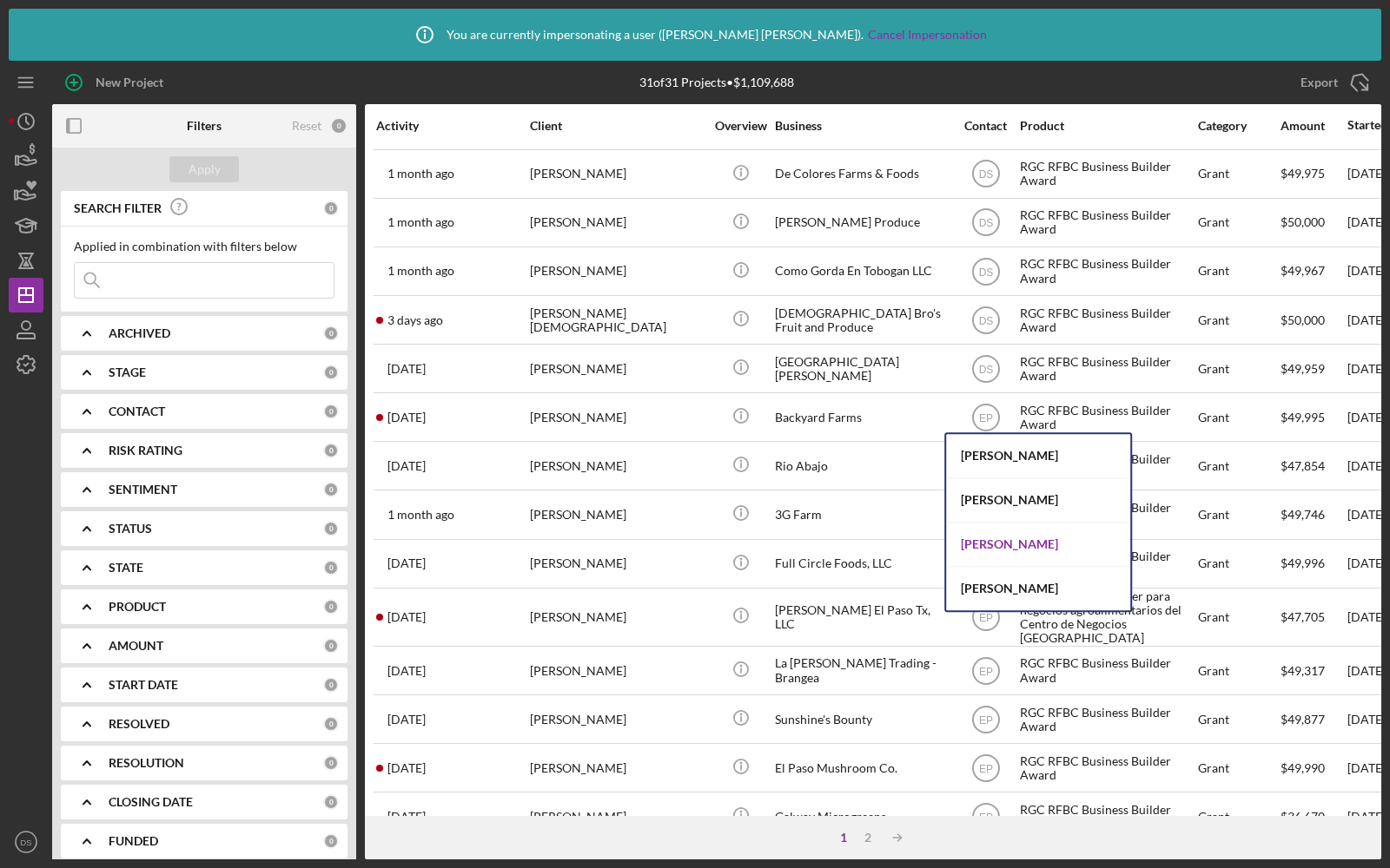
click at [985, 547] on div "Dawnetta Smith" at bounding box center [1038, 544] width 185 height 45
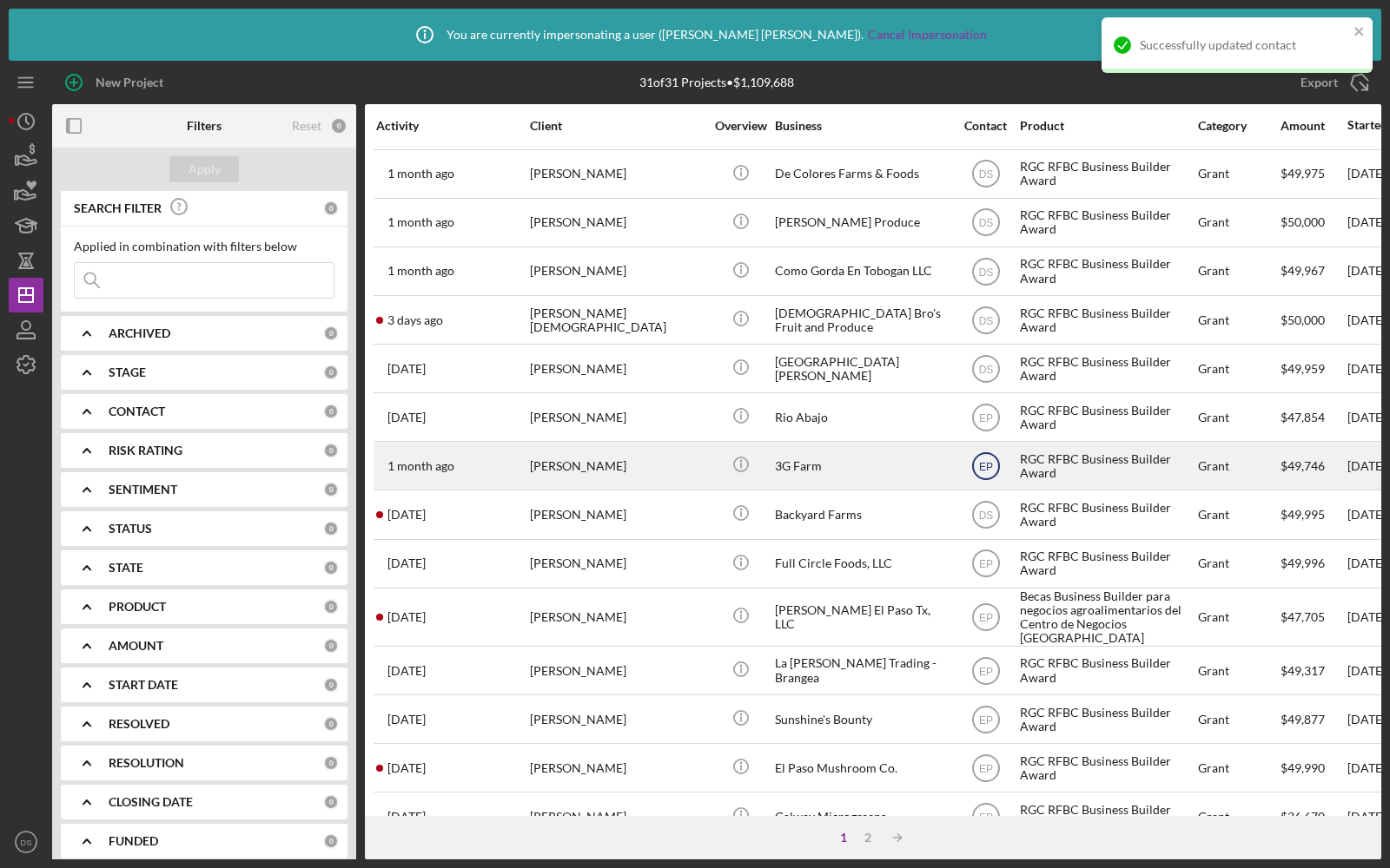
click at [986, 470] on icon "EP" at bounding box center [986, 466] width 44 height 44
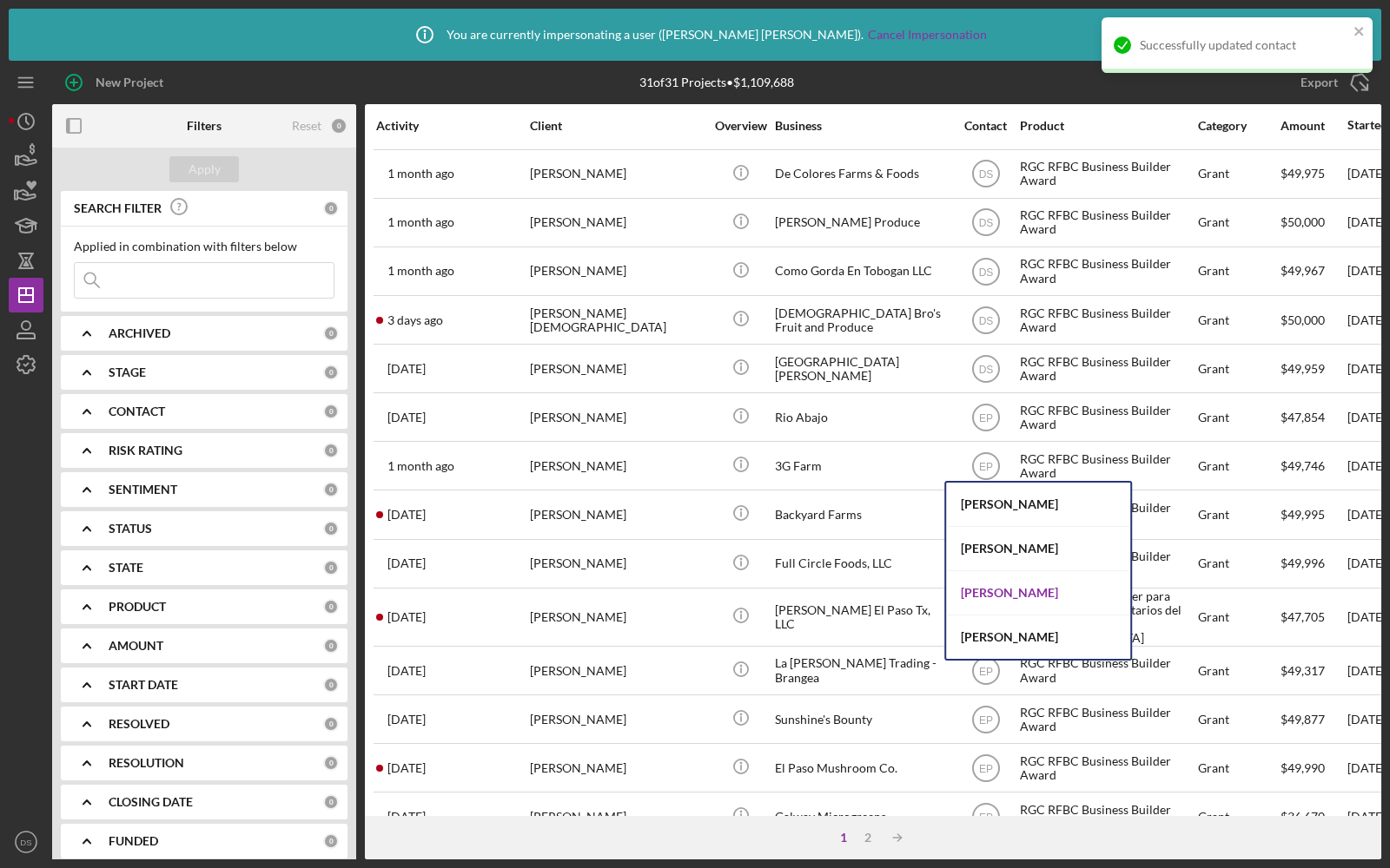
click at [992, 591] on div "Dawnetta Smith" at bounding box center [1038, 594] width 185 height 45
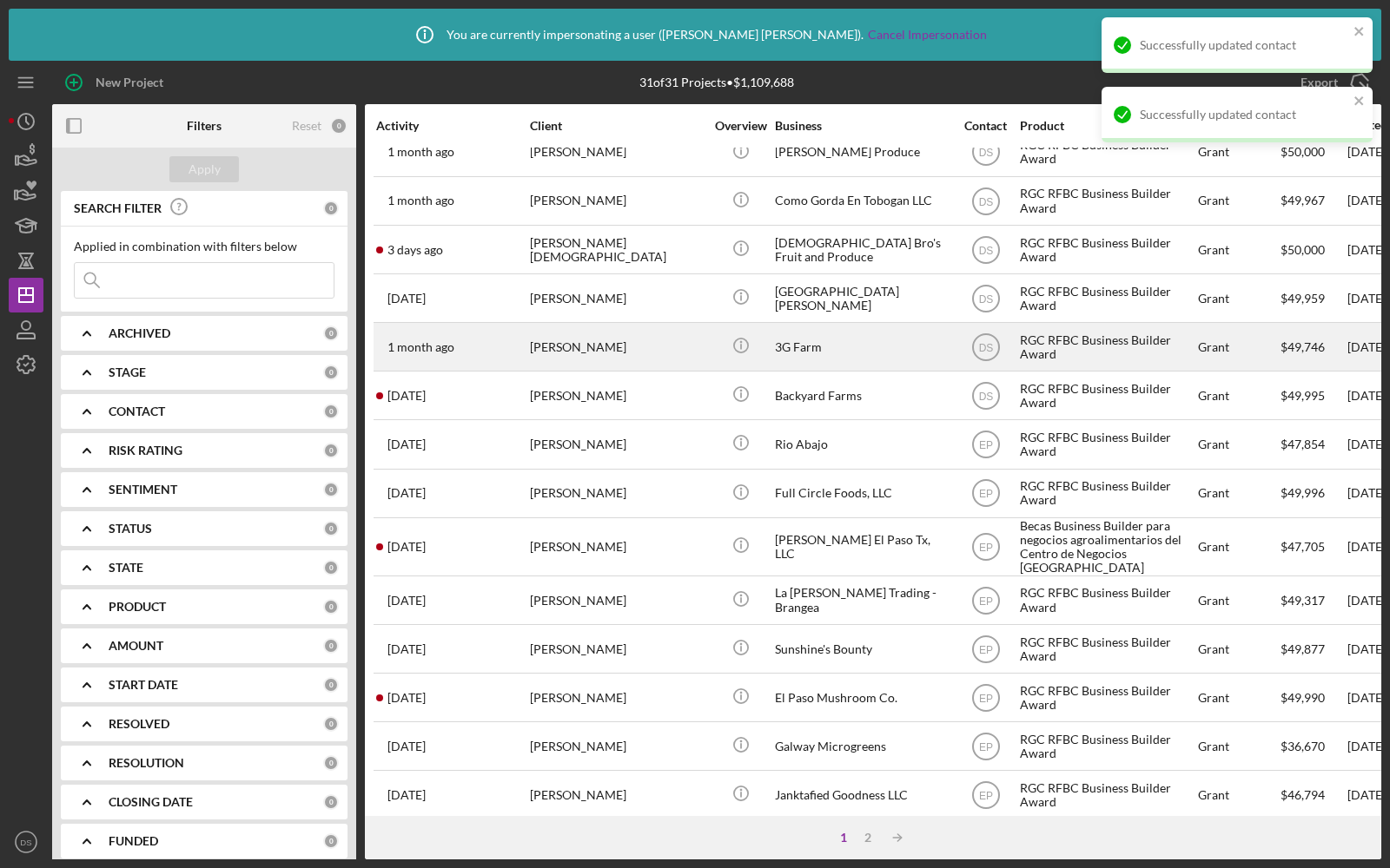
scroll to position [263, 0]
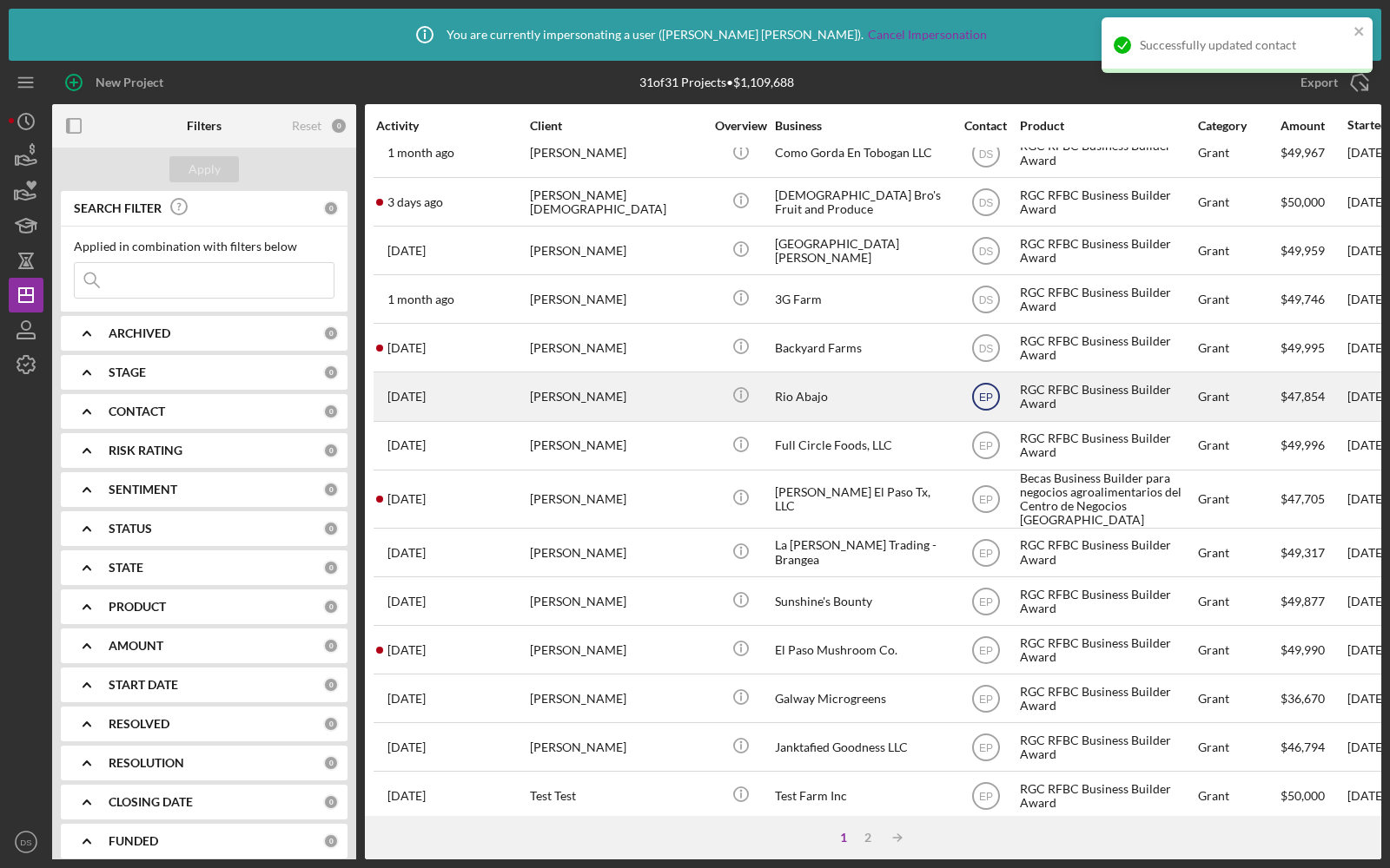
click at [986, 399] on icon "EP" at bounding box center [986, 397] width 44 height 44
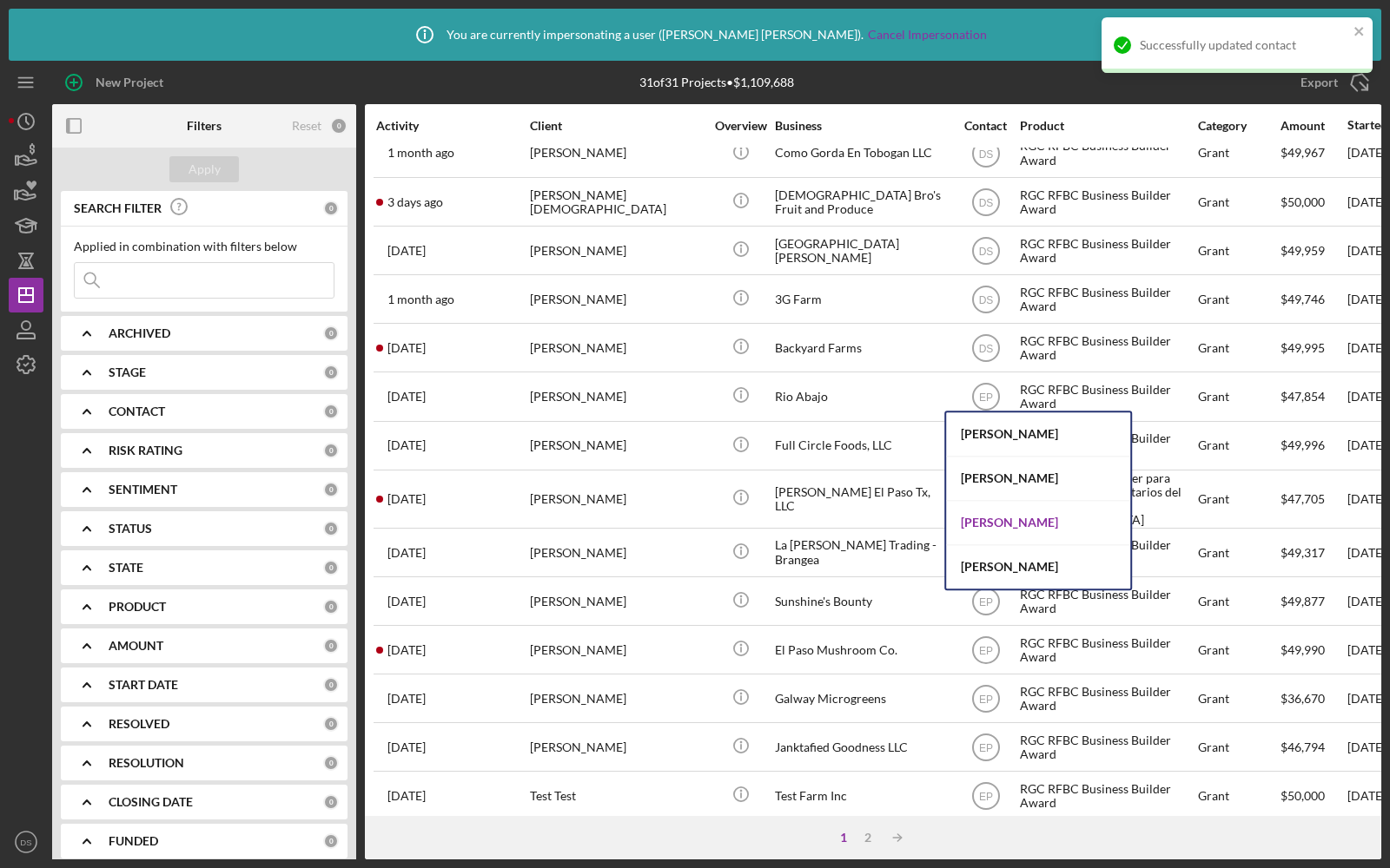
click at [985, 514] on div "Dawnetta Smith" at bounding box center [1038, 523] width 185 height 45
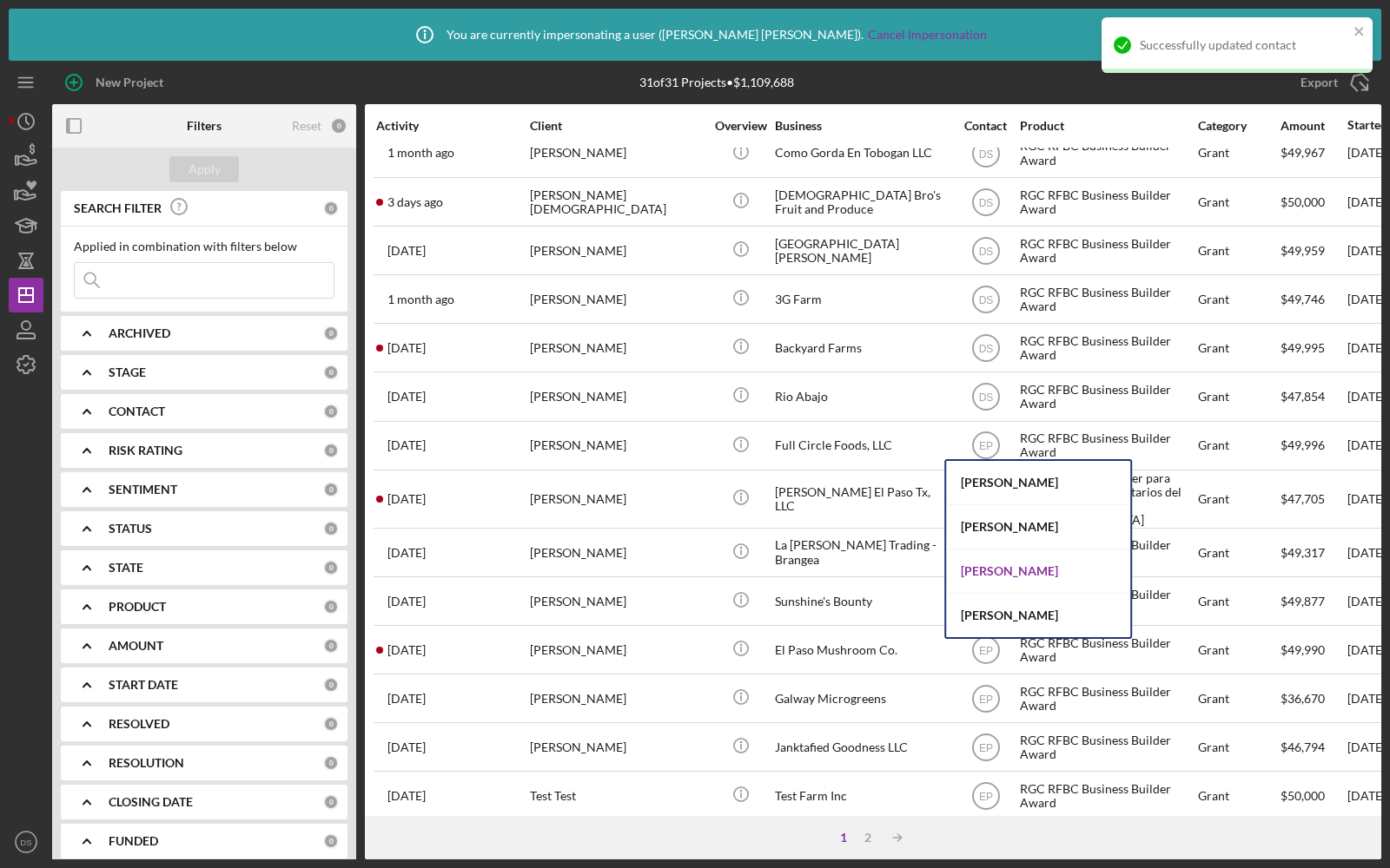
click at [974, 568] on div "Dawnetta Smith" at bounding box center [1038, 572] width 185 height 45
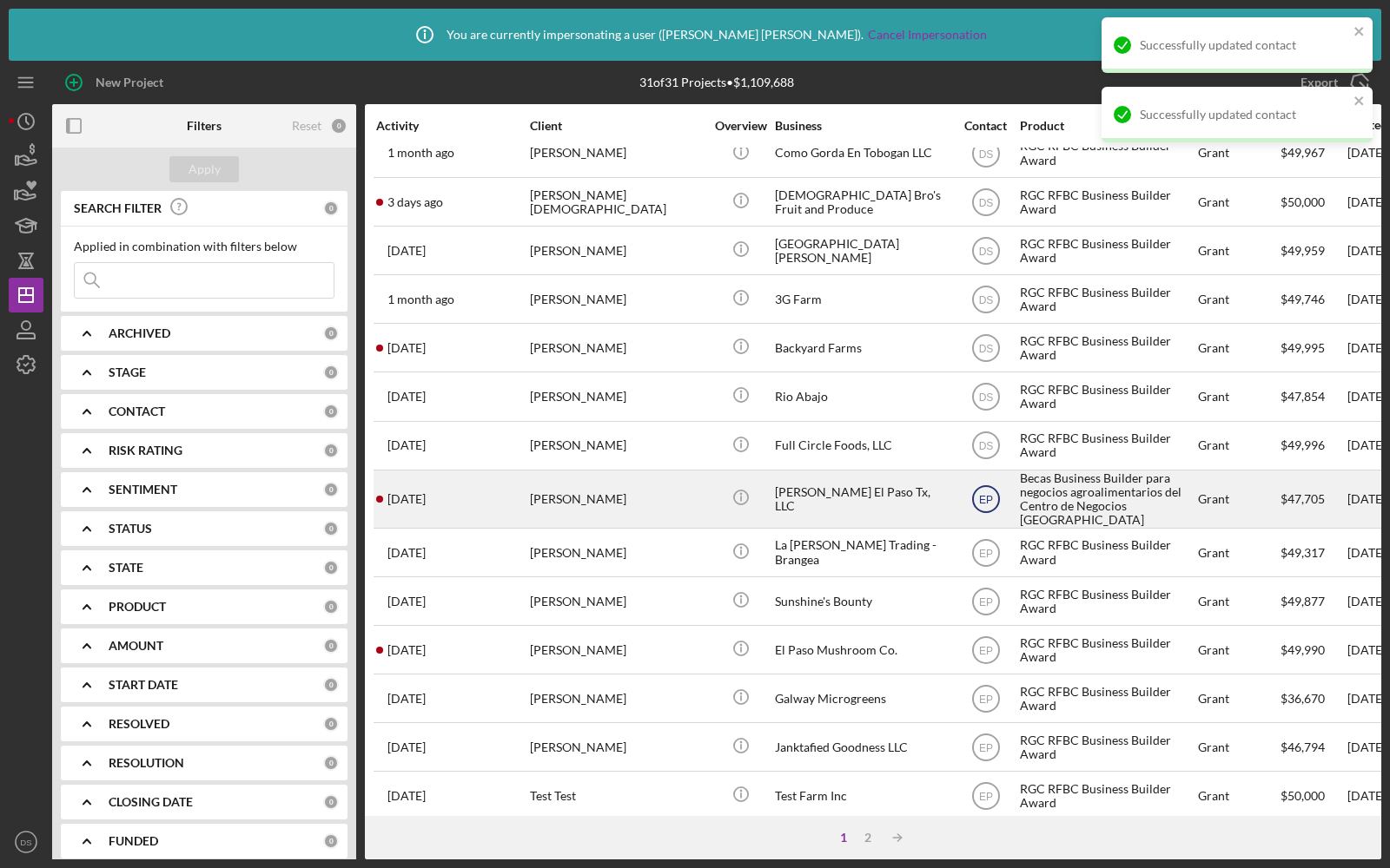
scroll to position [385, 0]
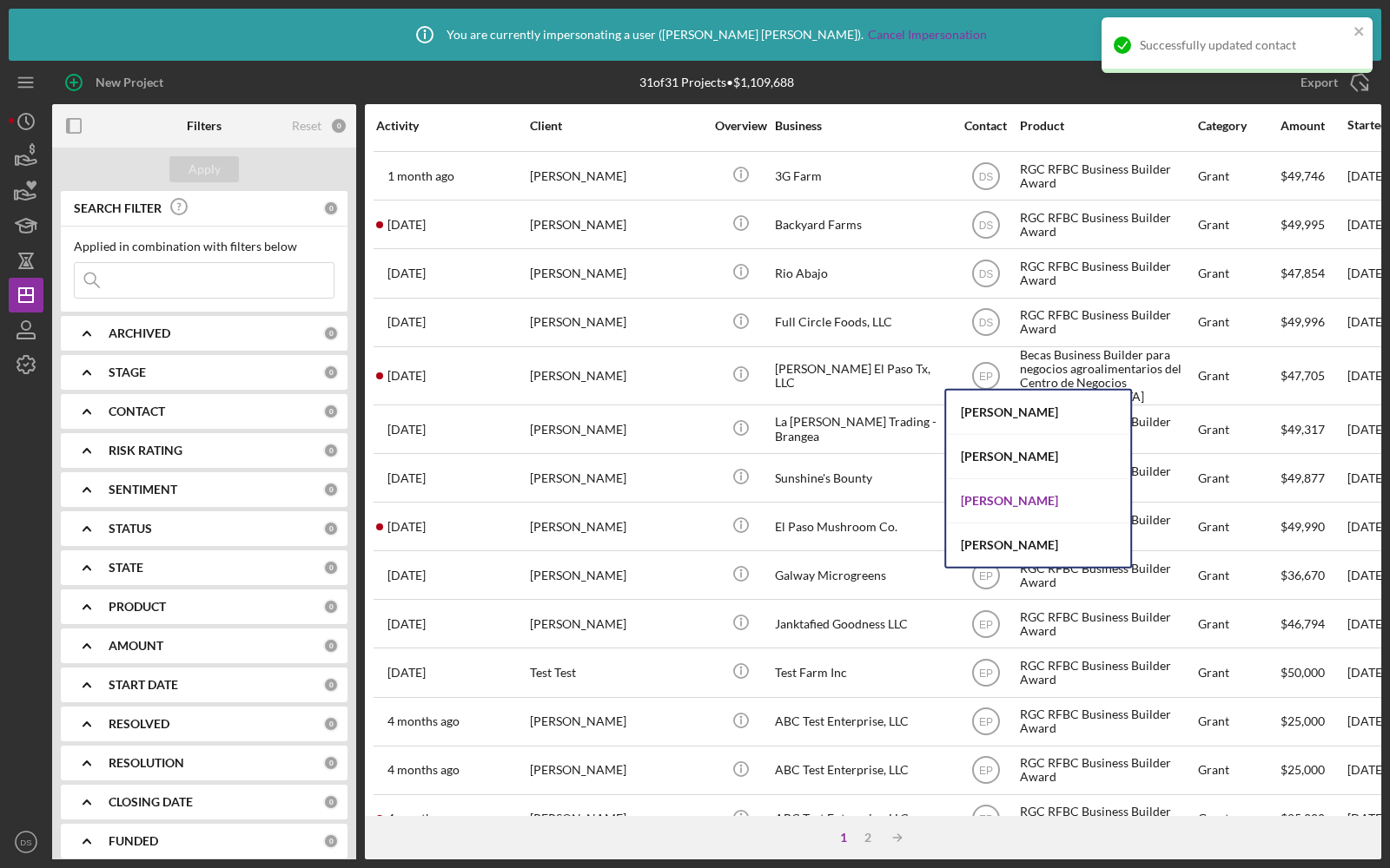
click at [988, 501] on div "Dawnetta Smith" at bounding box center [1038, 501] width 185 height 45
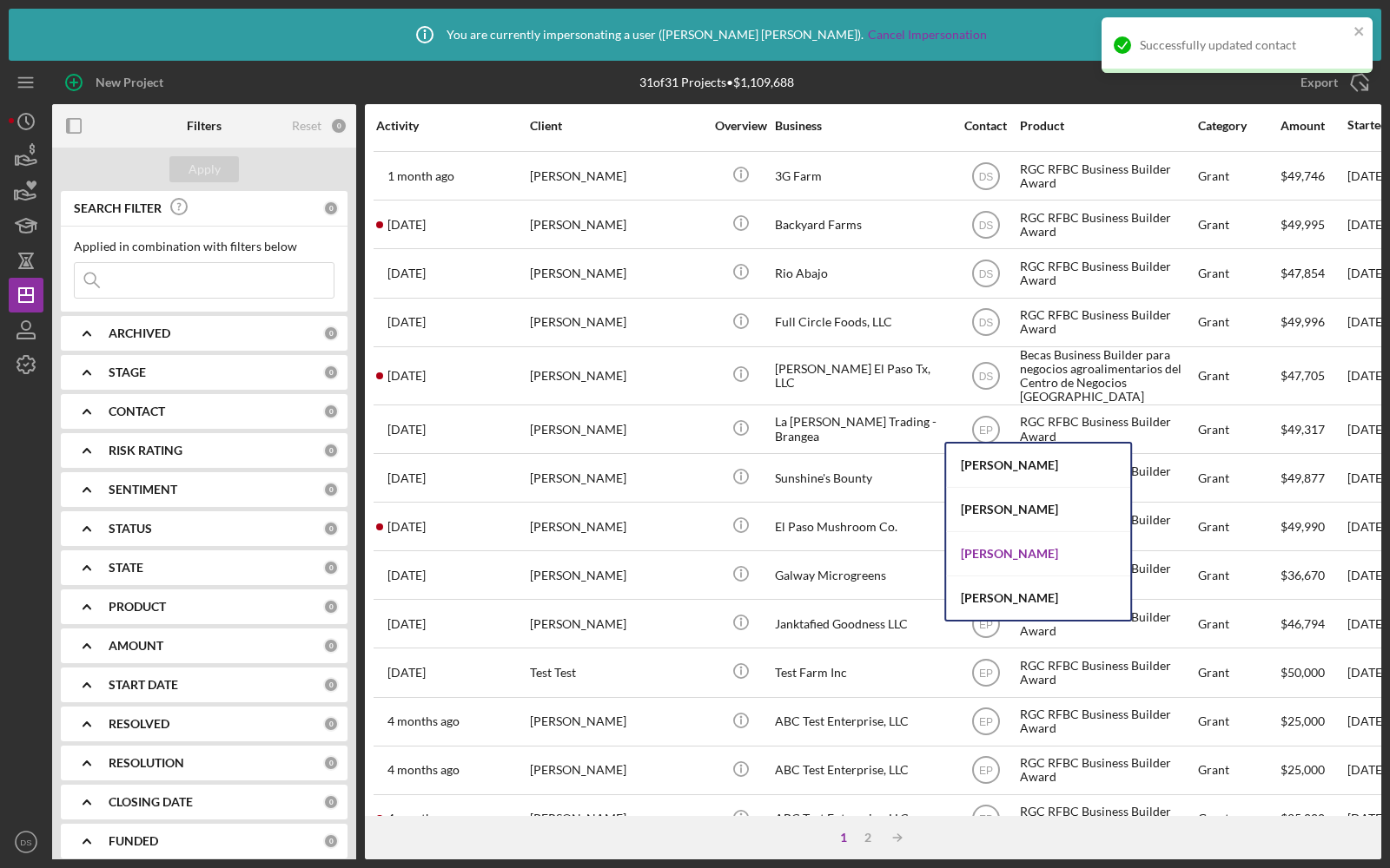
click at [975, 542] on div "Dawnetta Smith" at bounding box center [1038, 554] width 185 height 45
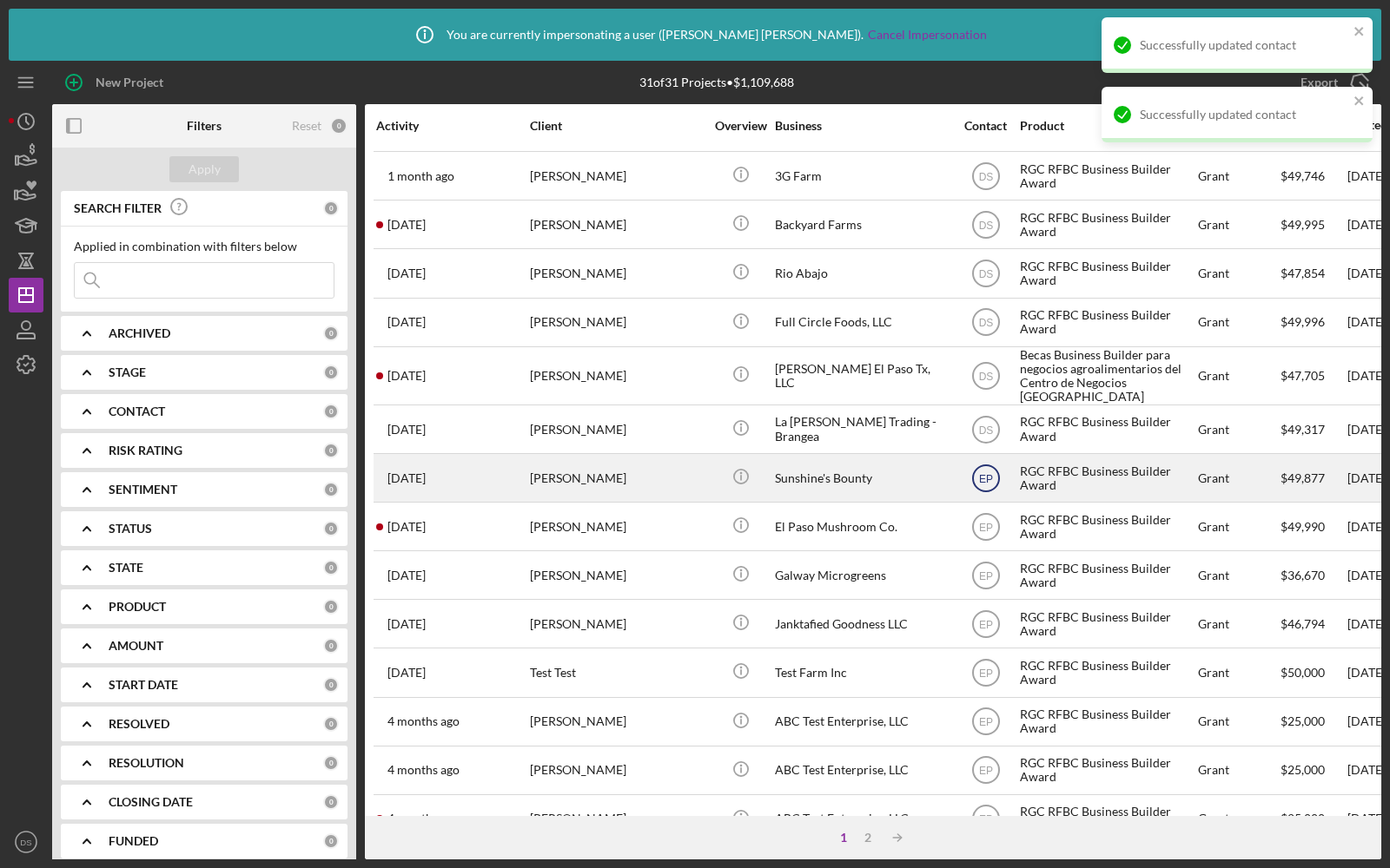
click at [981, 476] on icon "EP" at bounding box center [986, 479] width 44 height 44
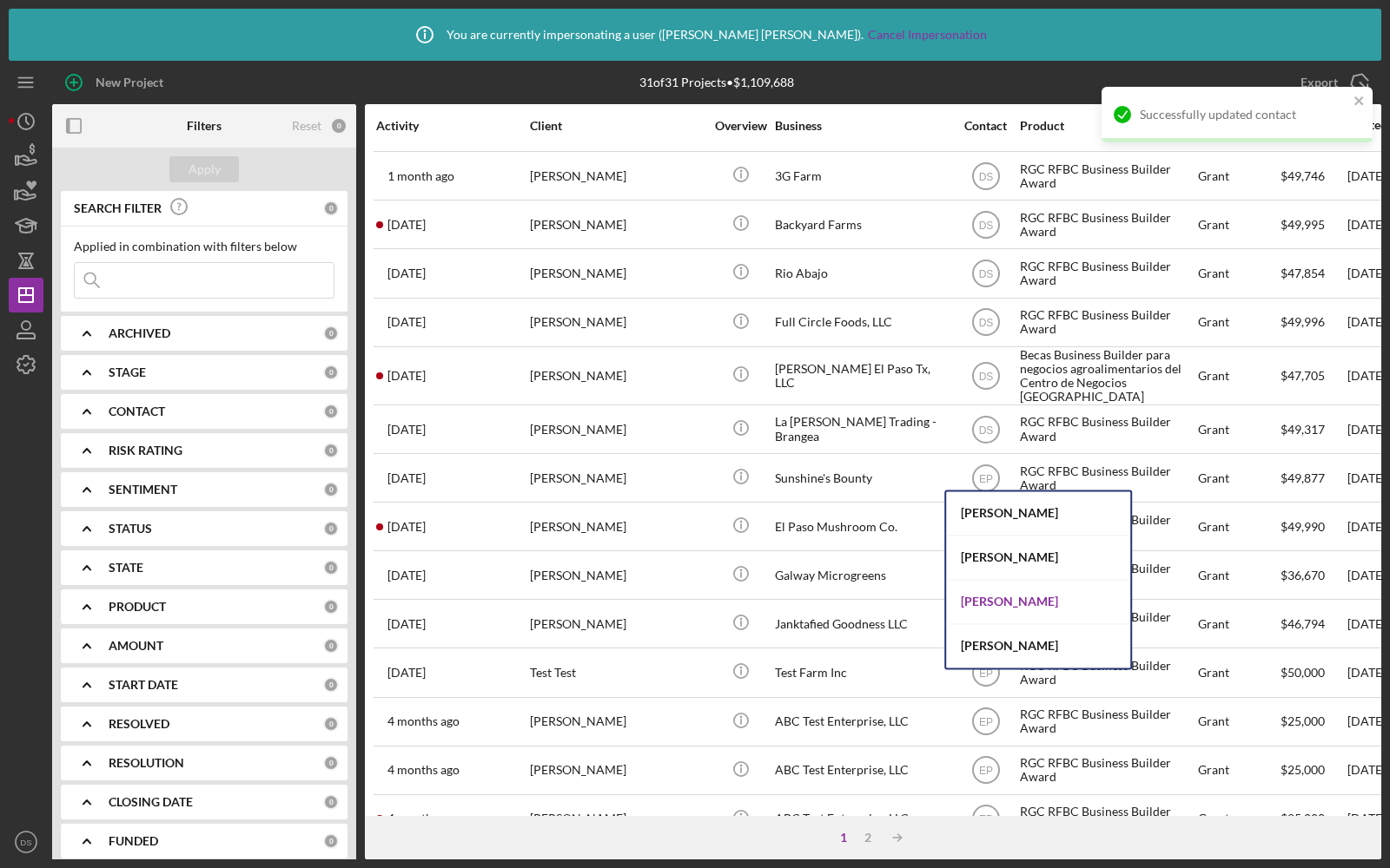
click at [985, 595] on div "Dawnetta Smith" at bounding box center [1038, 602] width 185 height 45
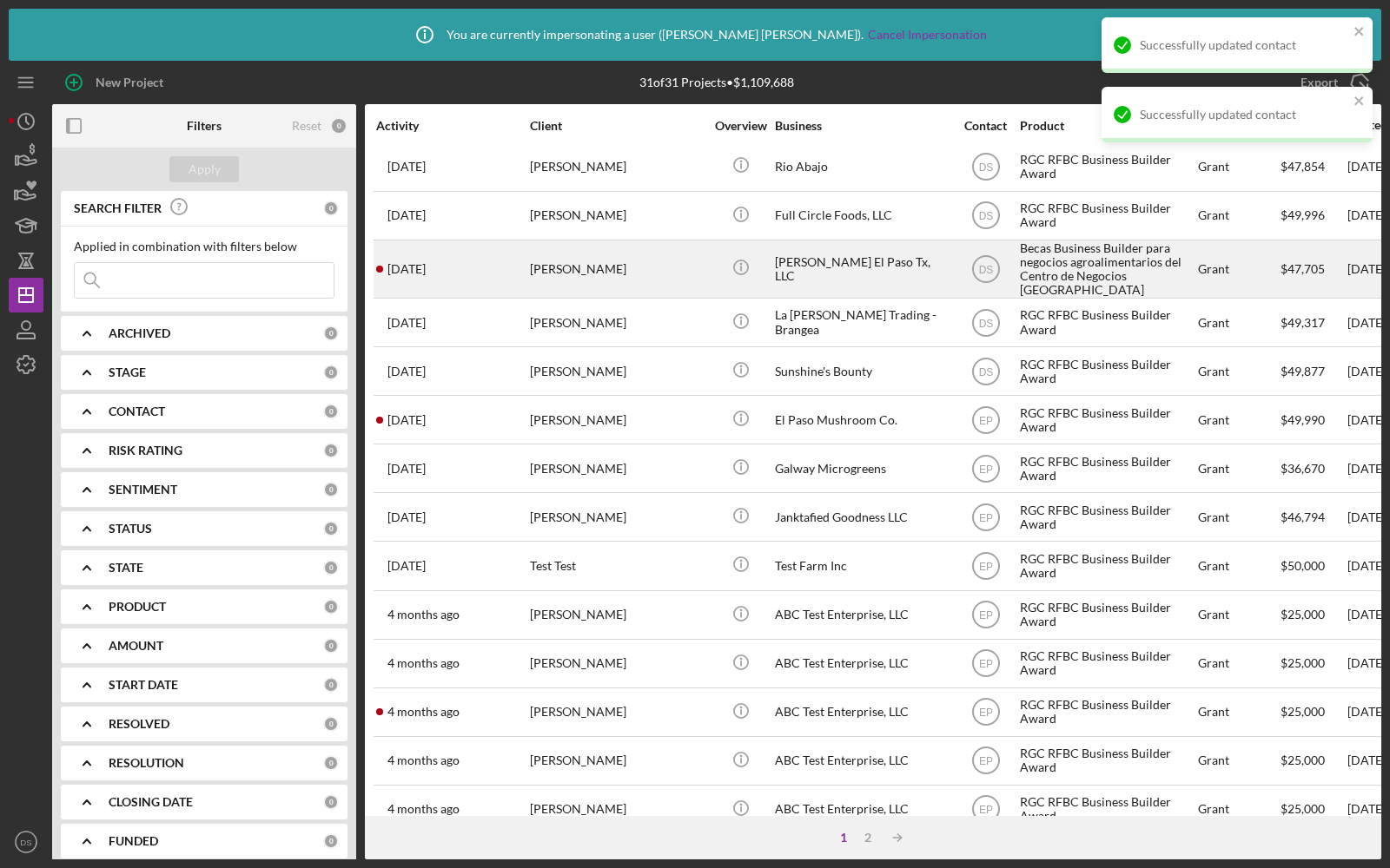
scroll to position [523, 0]
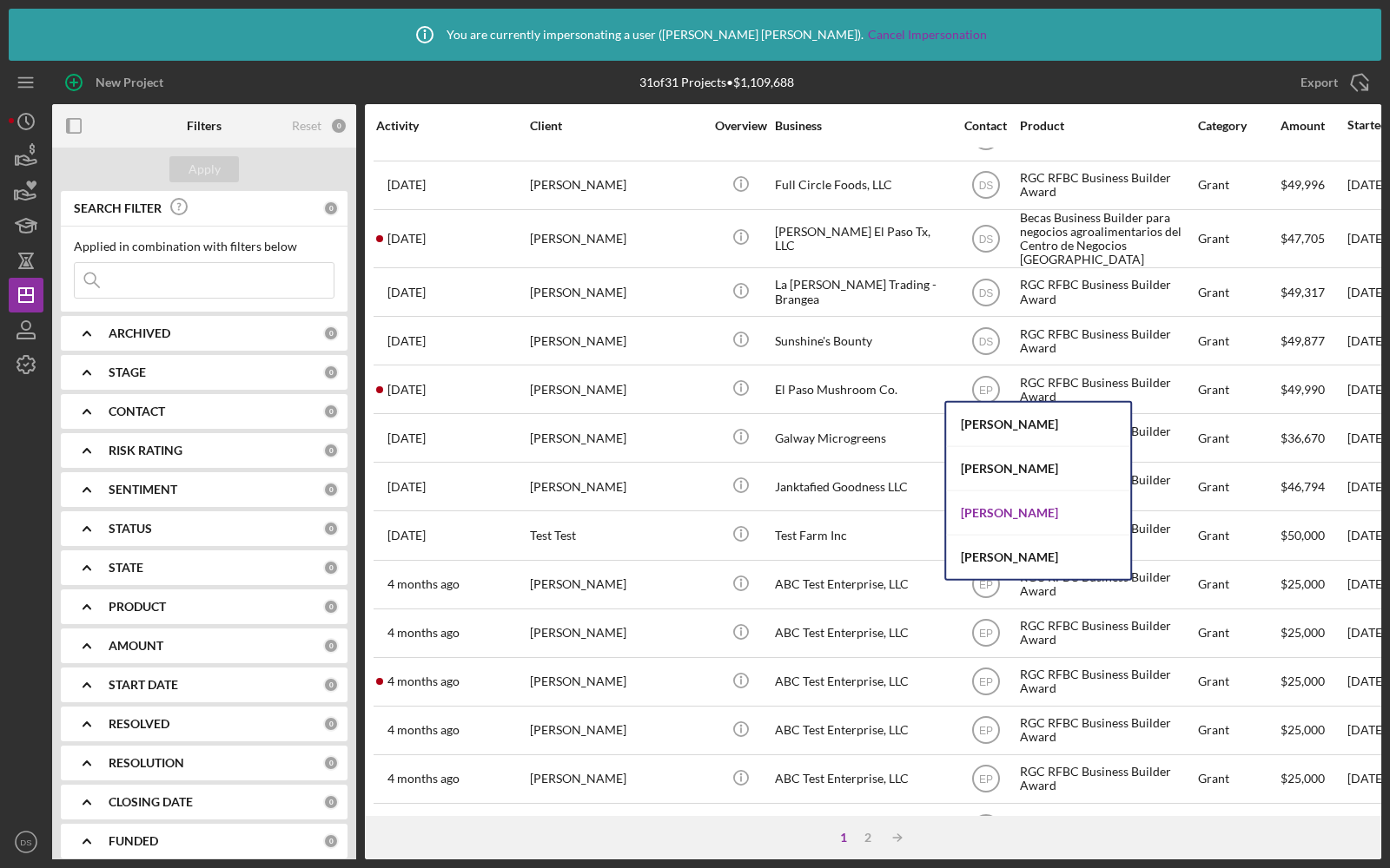
click at [983, 505] on div "Dawnetta Smith" at bounding box center [1038, 514] width 185 height 45
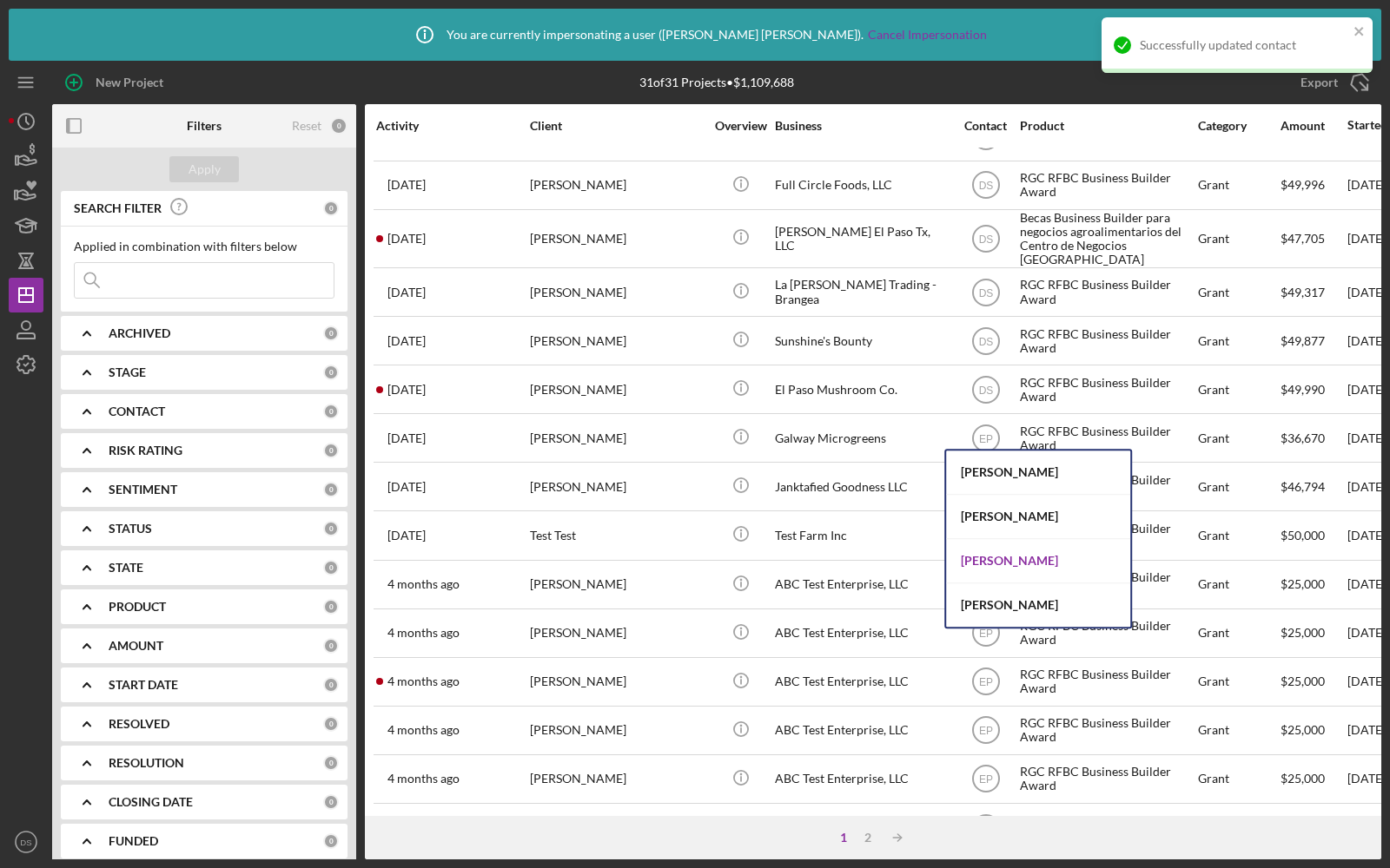
click at [971, 544] on div "Dawnetta Smith" at bounding box center [1038, 561] width 185 height 45
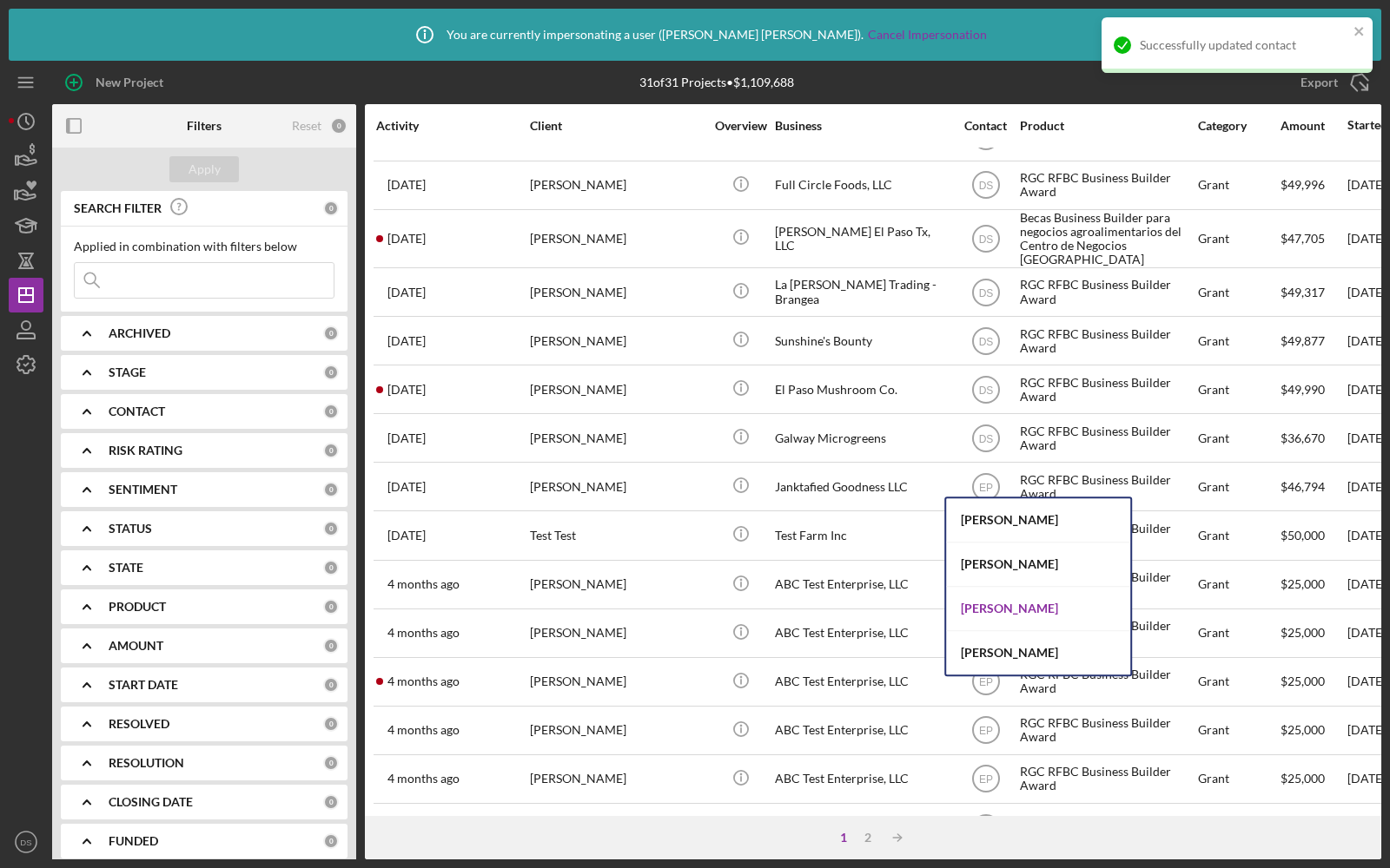
click at [985, 614] on div "Dawnetta Smith" at bounding box center [1038, 609] width 185 height 45
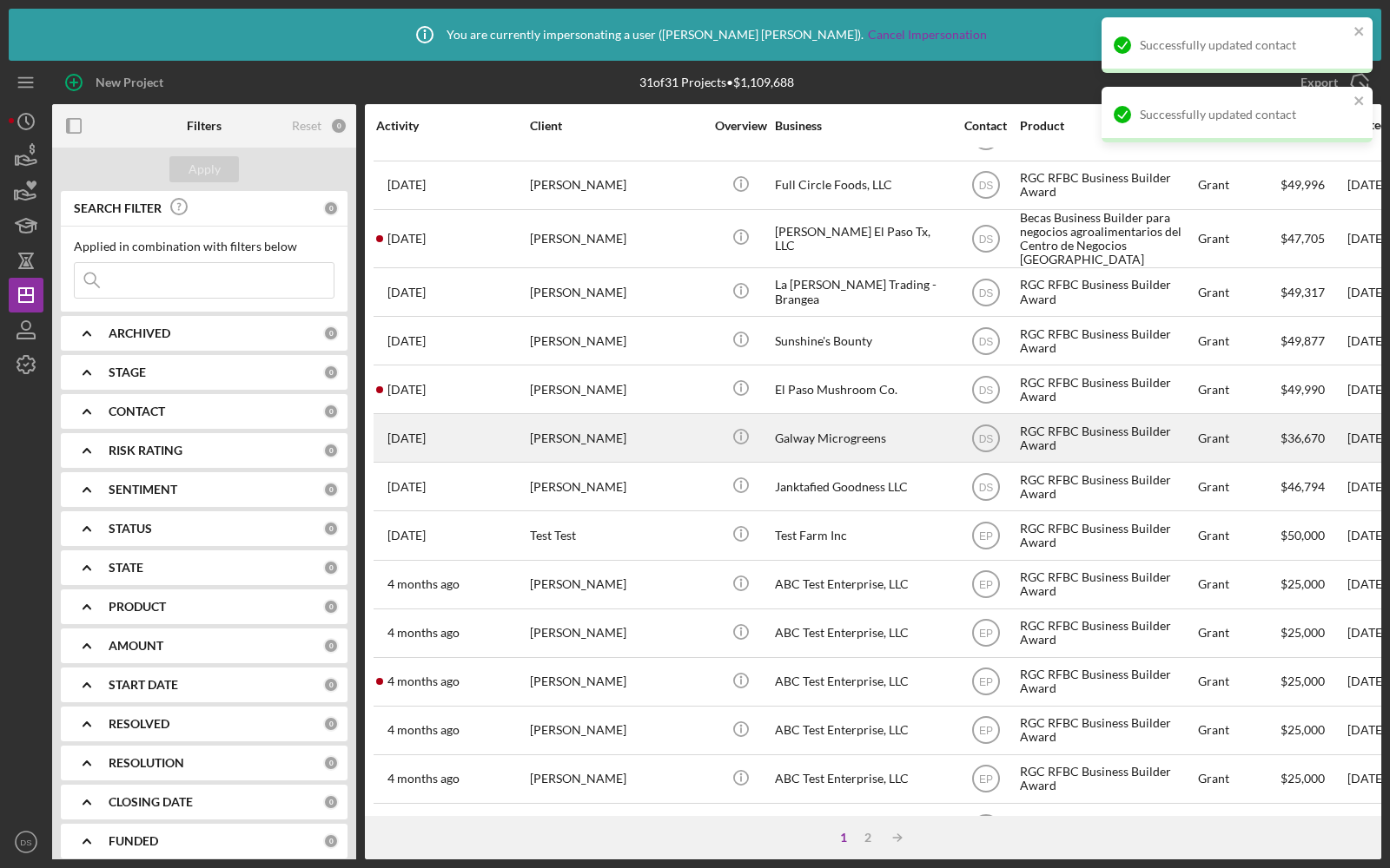
scroll to position [551, 0]
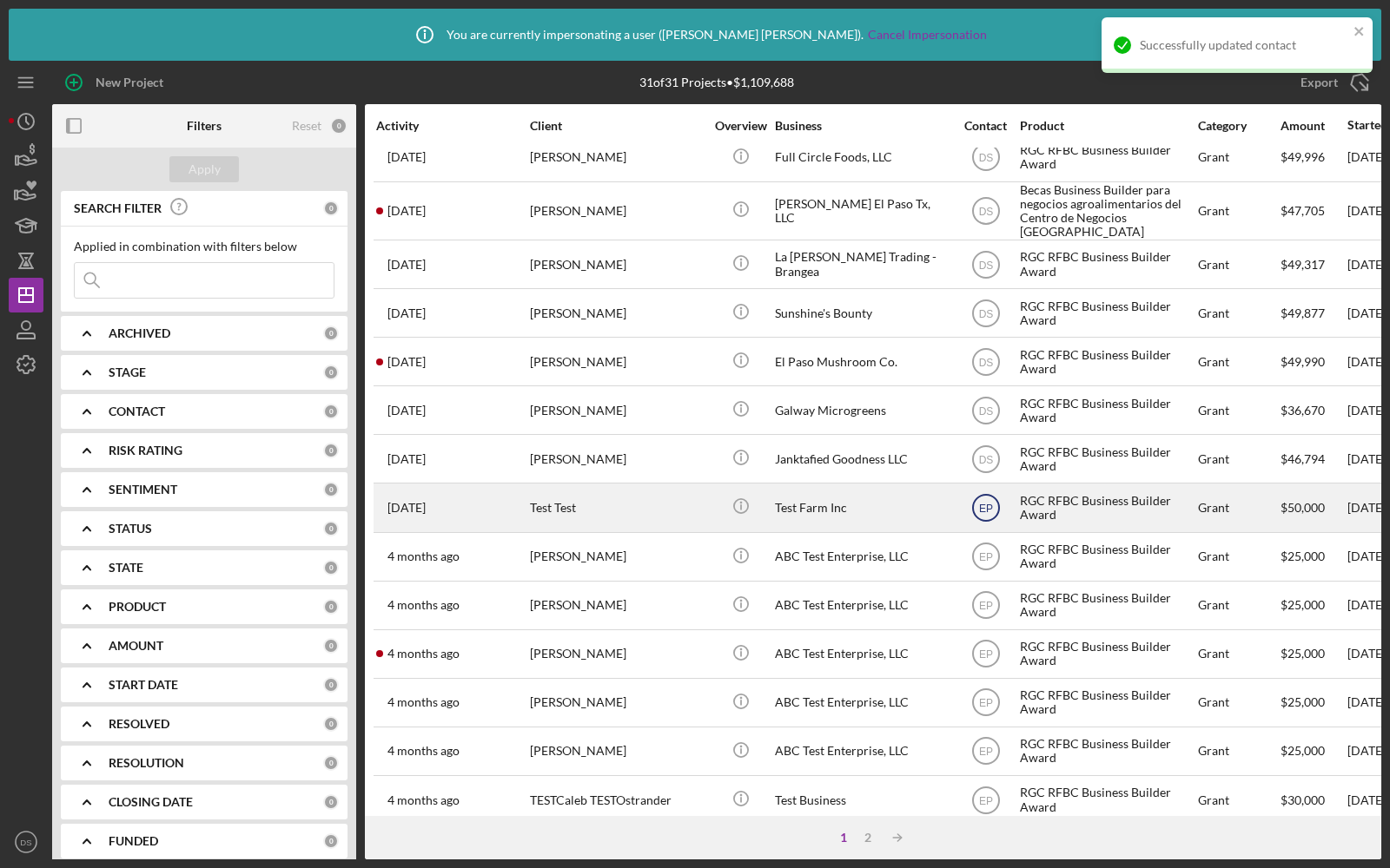
click at [985, 504] on icon "EP" at bounding box center [986, 508] width 44 height 44
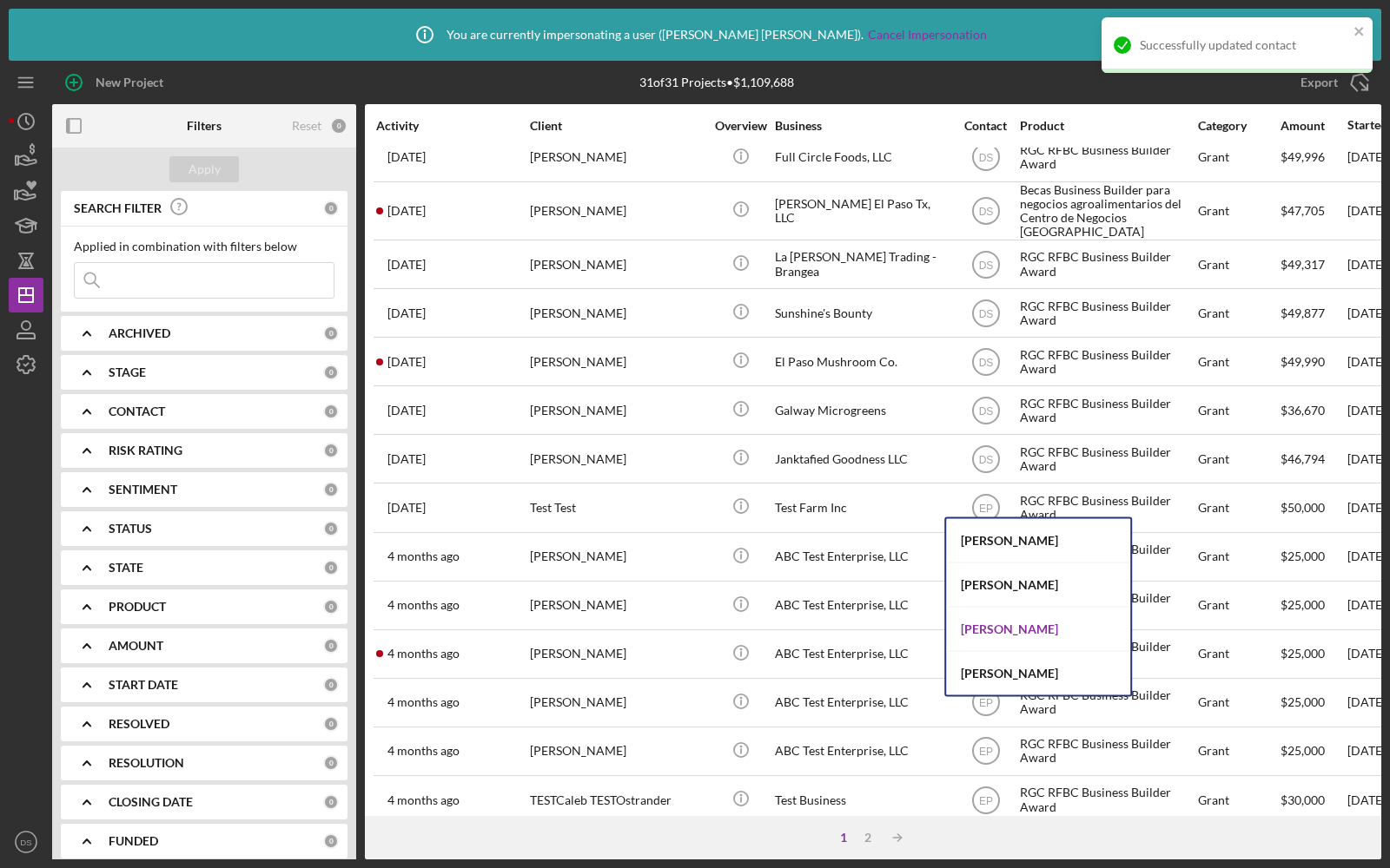
click at [999, 632] on div "Dawnetta Smith" at bounding box center [1038, 630] width 185 height 45
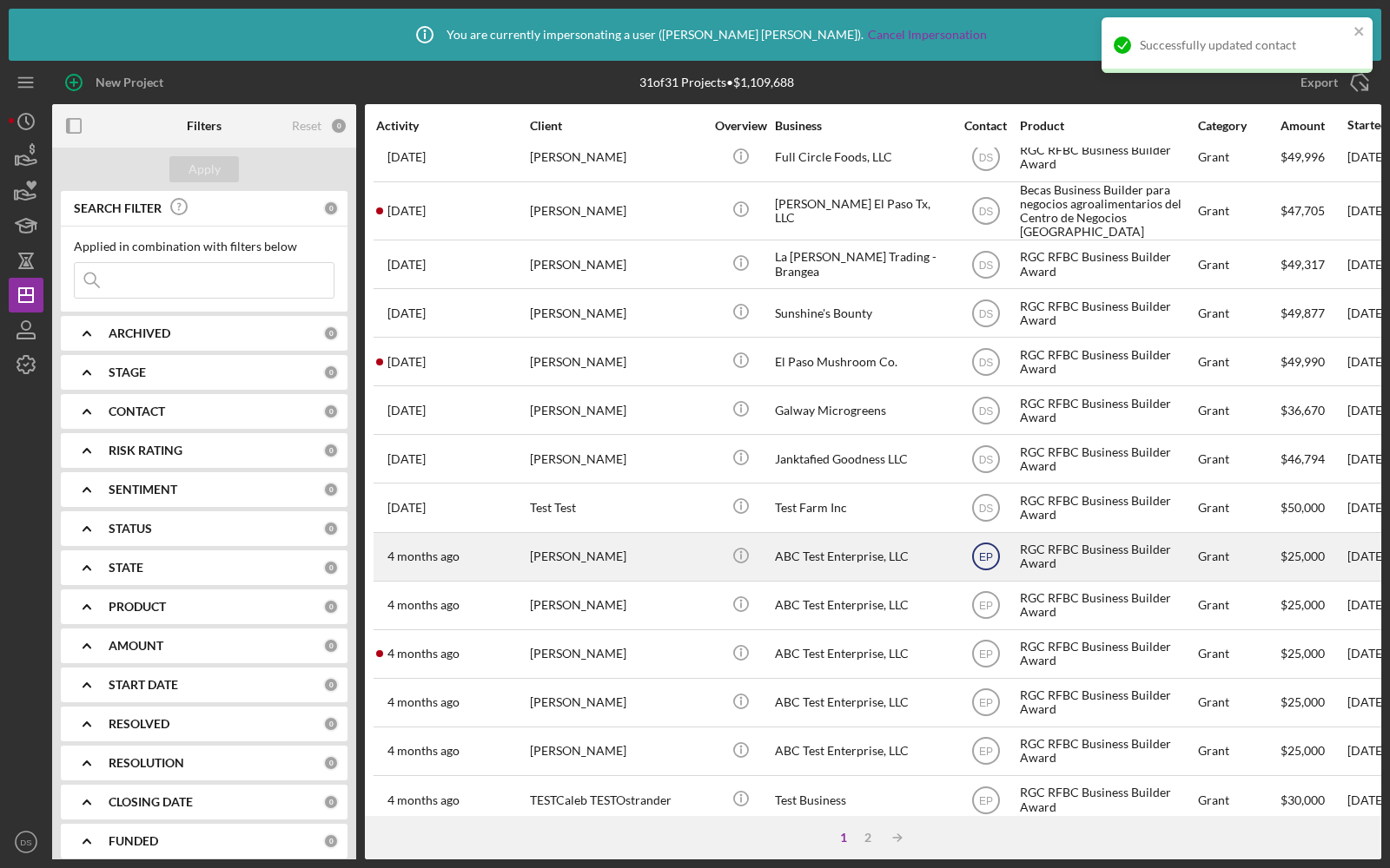
click at [985, 554] on icon "EP" at bounding box center [986, 557] width 44 height 44
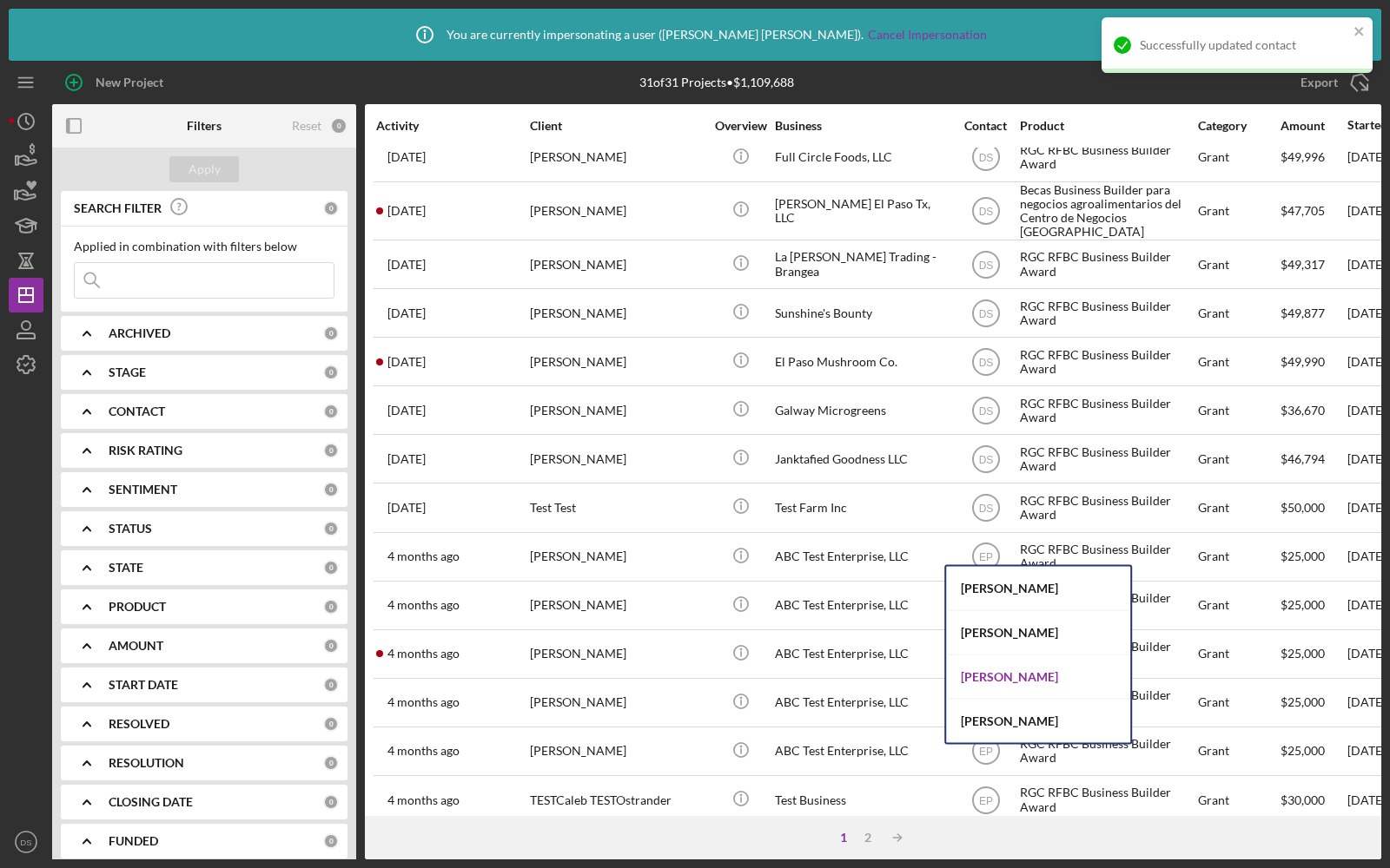
click at [991, 680] on div "Dawnetta Smith" at bounding box center [1038, 677] width 185 height 45
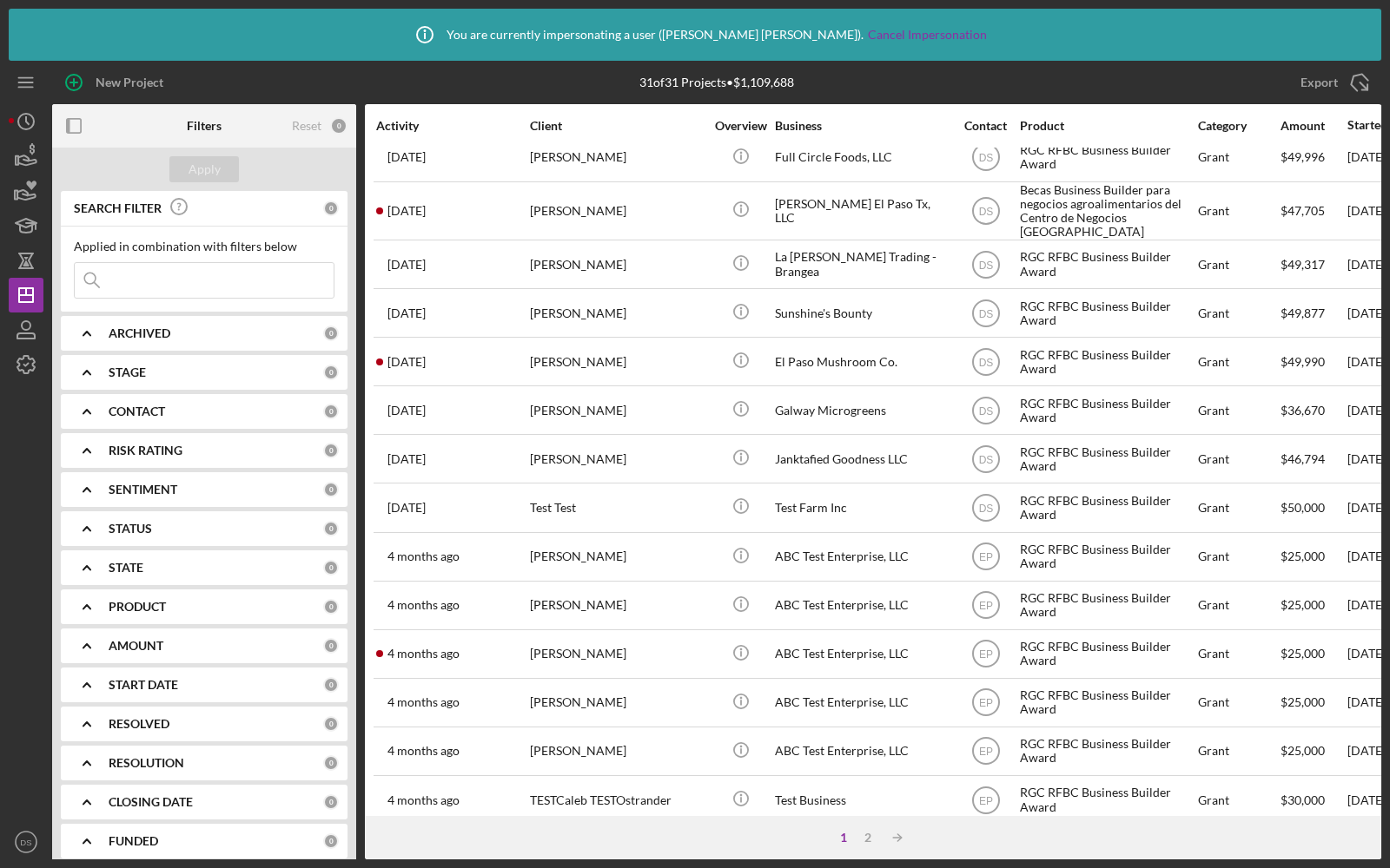
click at [92, 345] on icon "Icon/Expander" at bounding box center [87, 334] width 44 height 44
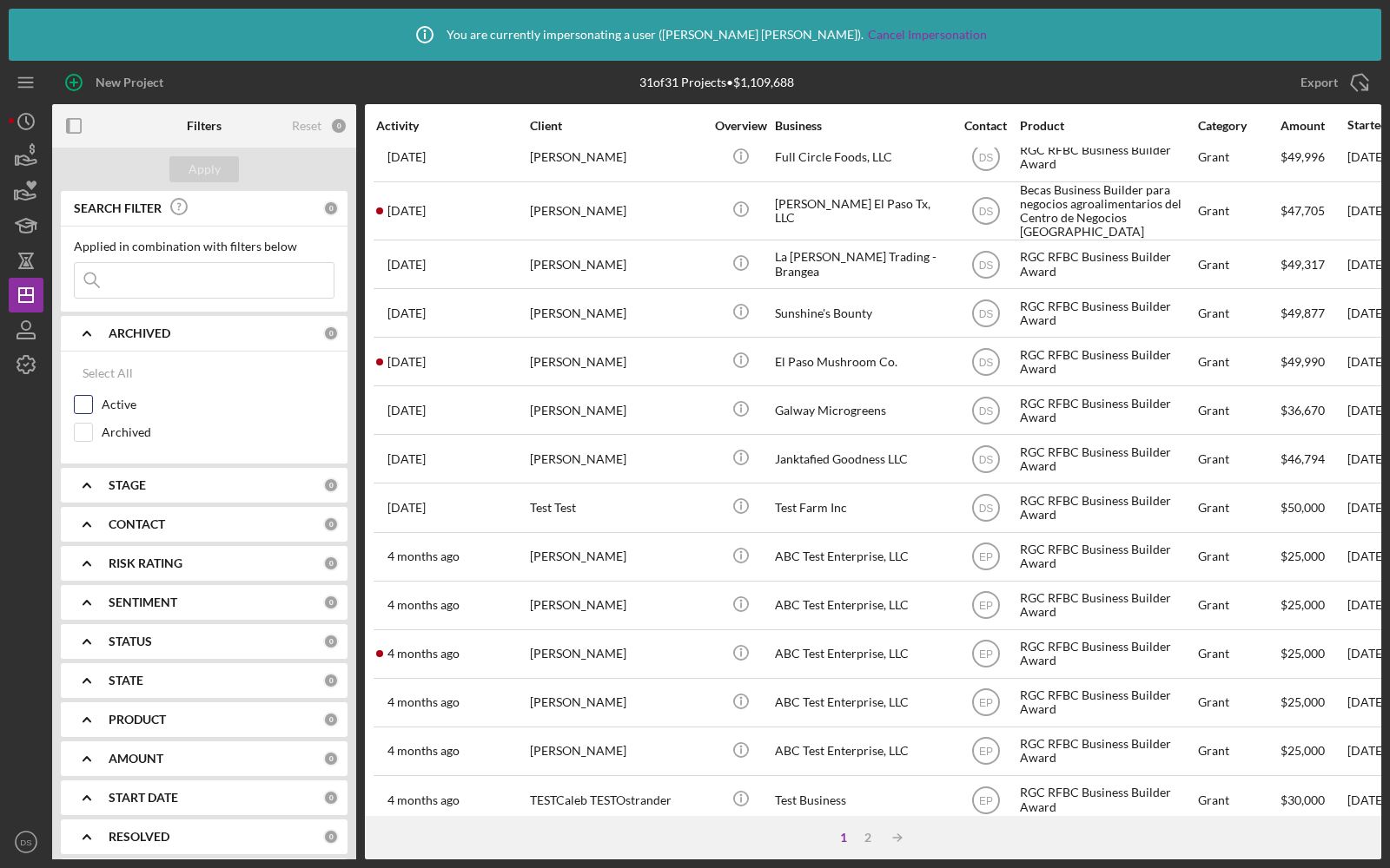
click at [80, 405] on input "Active" at bounding box center [83, 404] width 17 height 17
checkbox input "true"
click at [196, 155] on div "Apply" at bounding box center [204, 169] width 304 height 44
click at [196, 161] on div "Apply" at bounding box center [204, 169] width 32 height 26
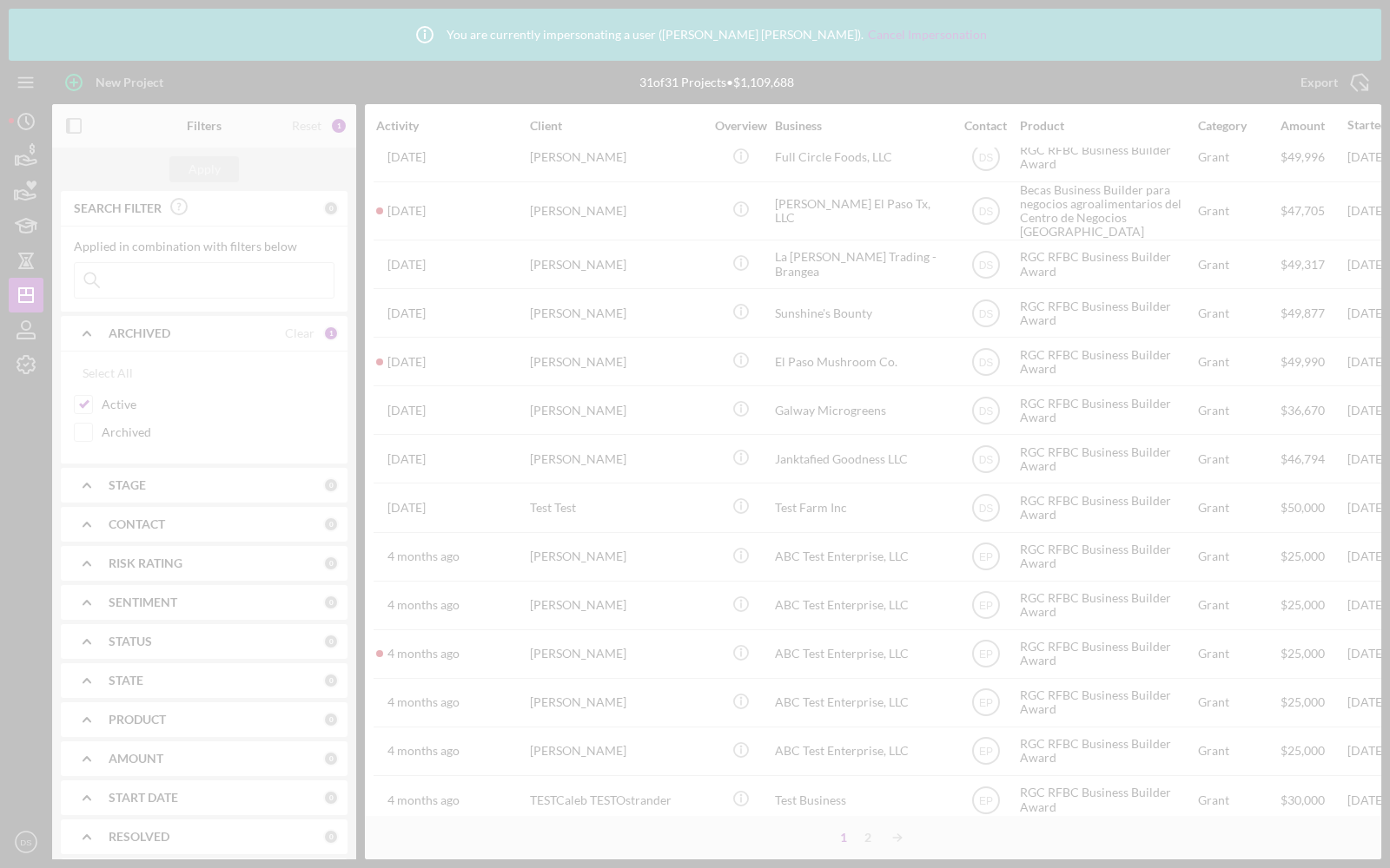
scroll to position [411, 0]
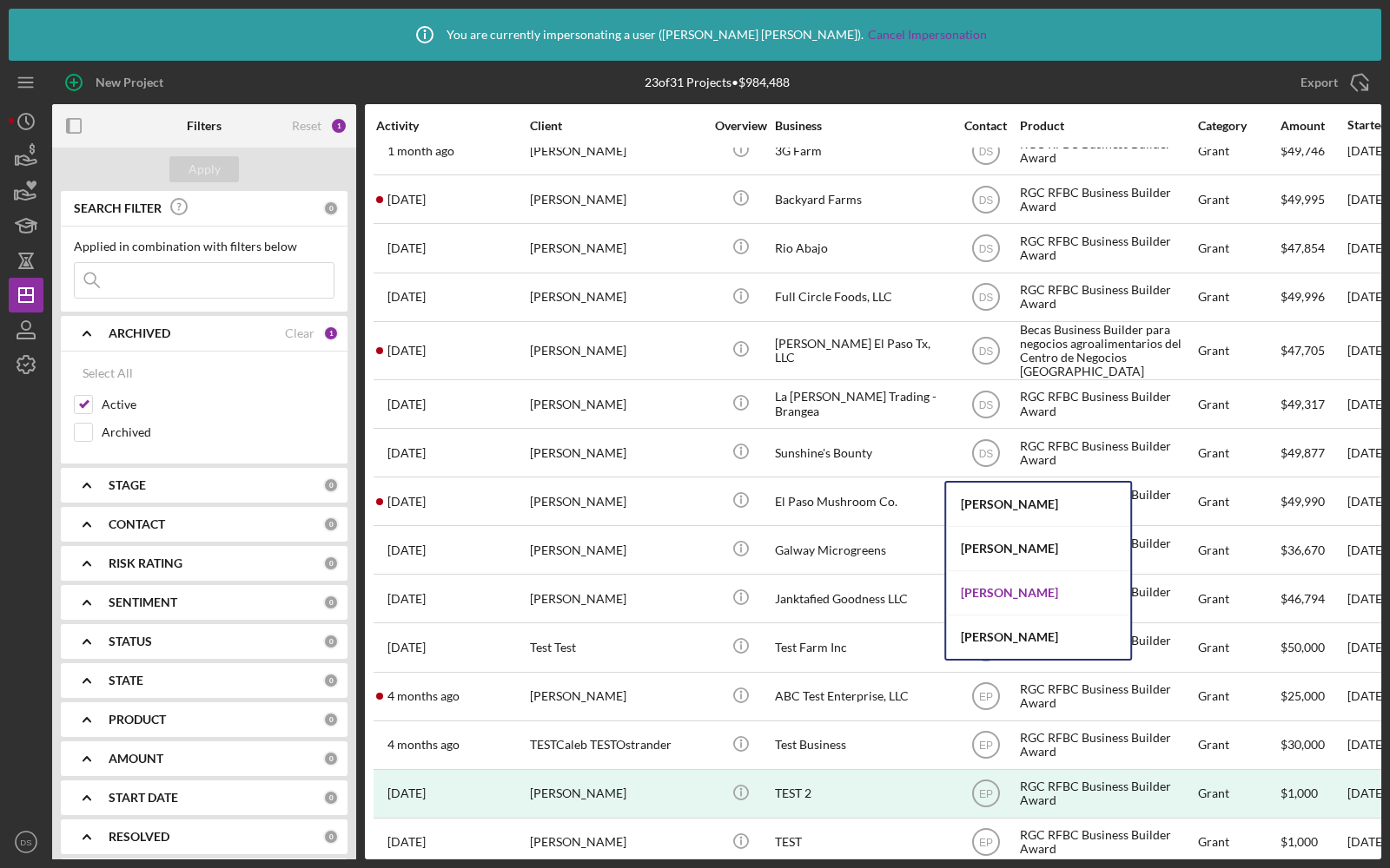
click at [991, 596] on div "Dawnetta Smith" at bounding box center [1038, 594] width 185 height 45
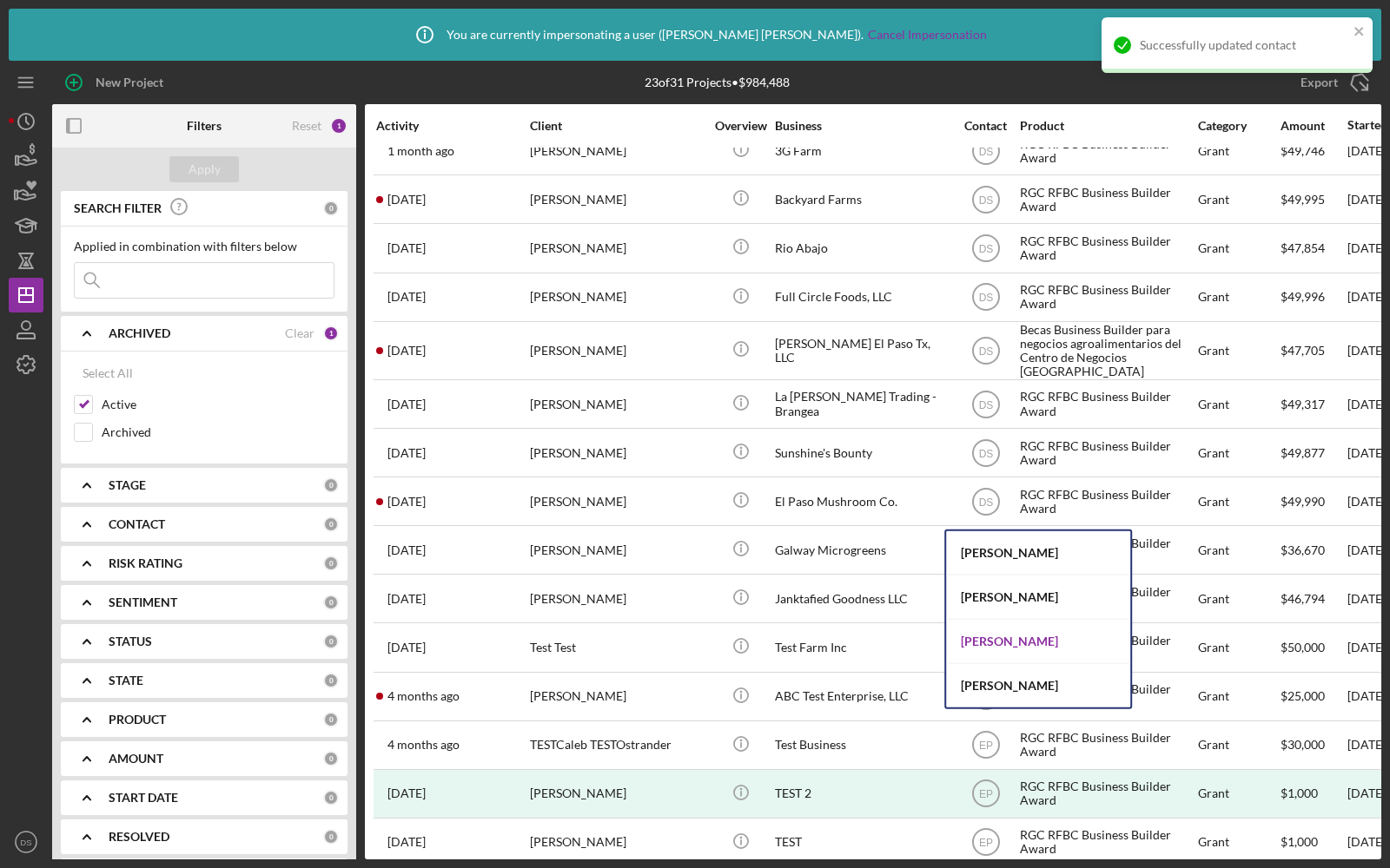
click at [990, 648] on div "Dawnetta Smith" at bounding box center [1038, 642] width 185 height 45
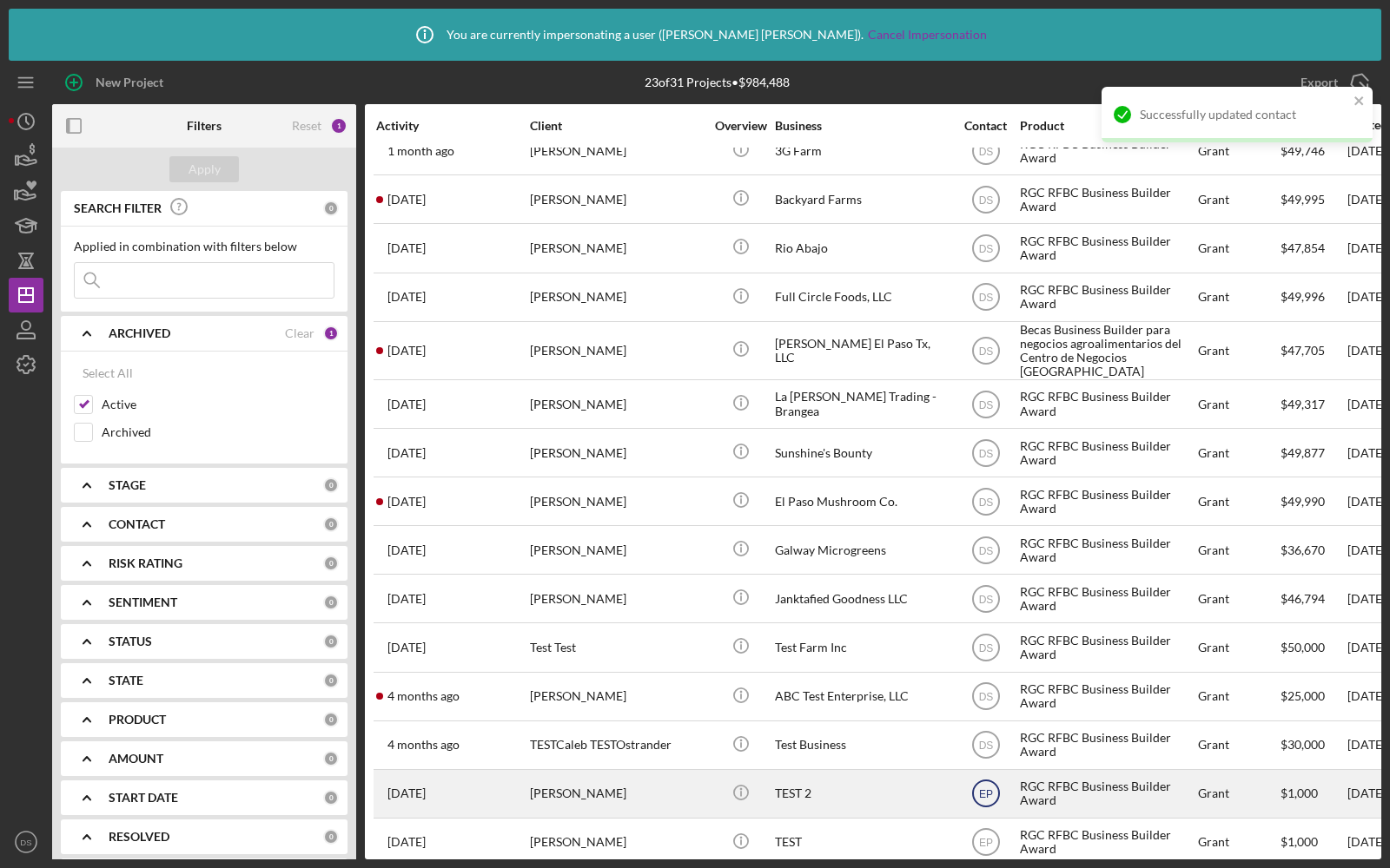
click at [985, 789] on text "EP" at bounding box center [985, 794] width 14 height 12
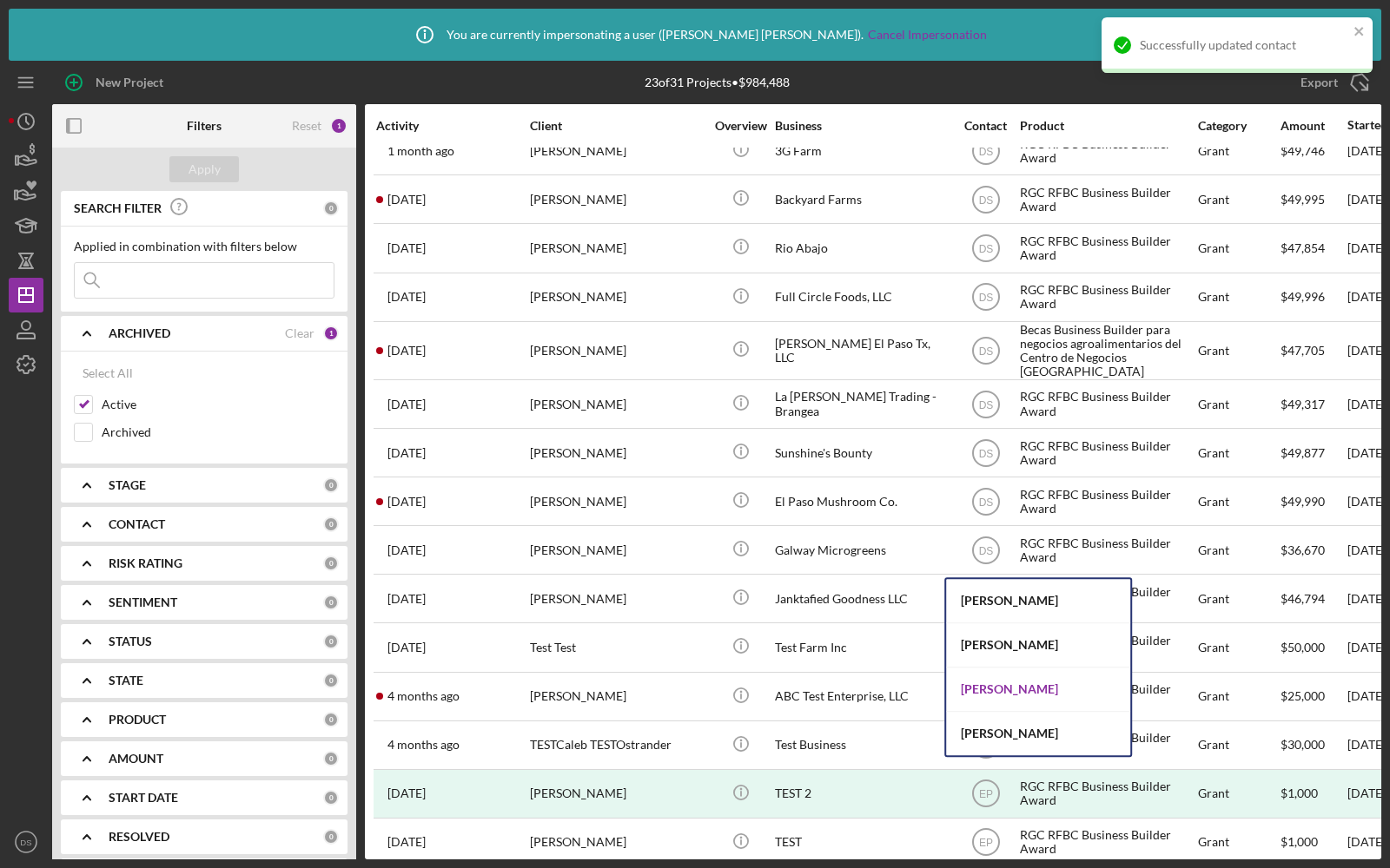
click at [977, 688] on div "Dawnetta Smith" at bounding box center [1038, 690] width 185 height 45
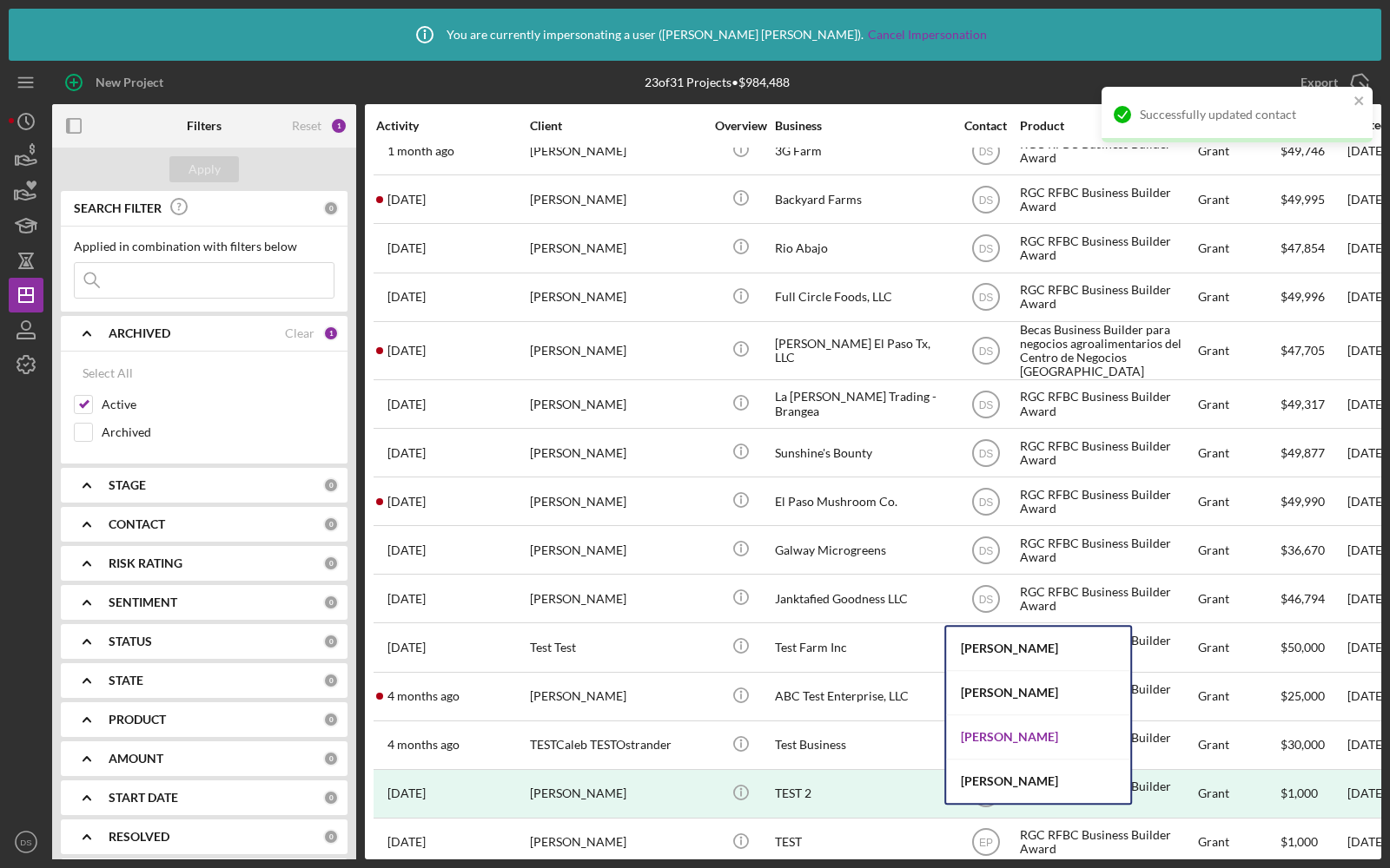
click at [992, 747] on div "Dawnetta Smith" at bounding box center [1038, 737] width 185 height 45
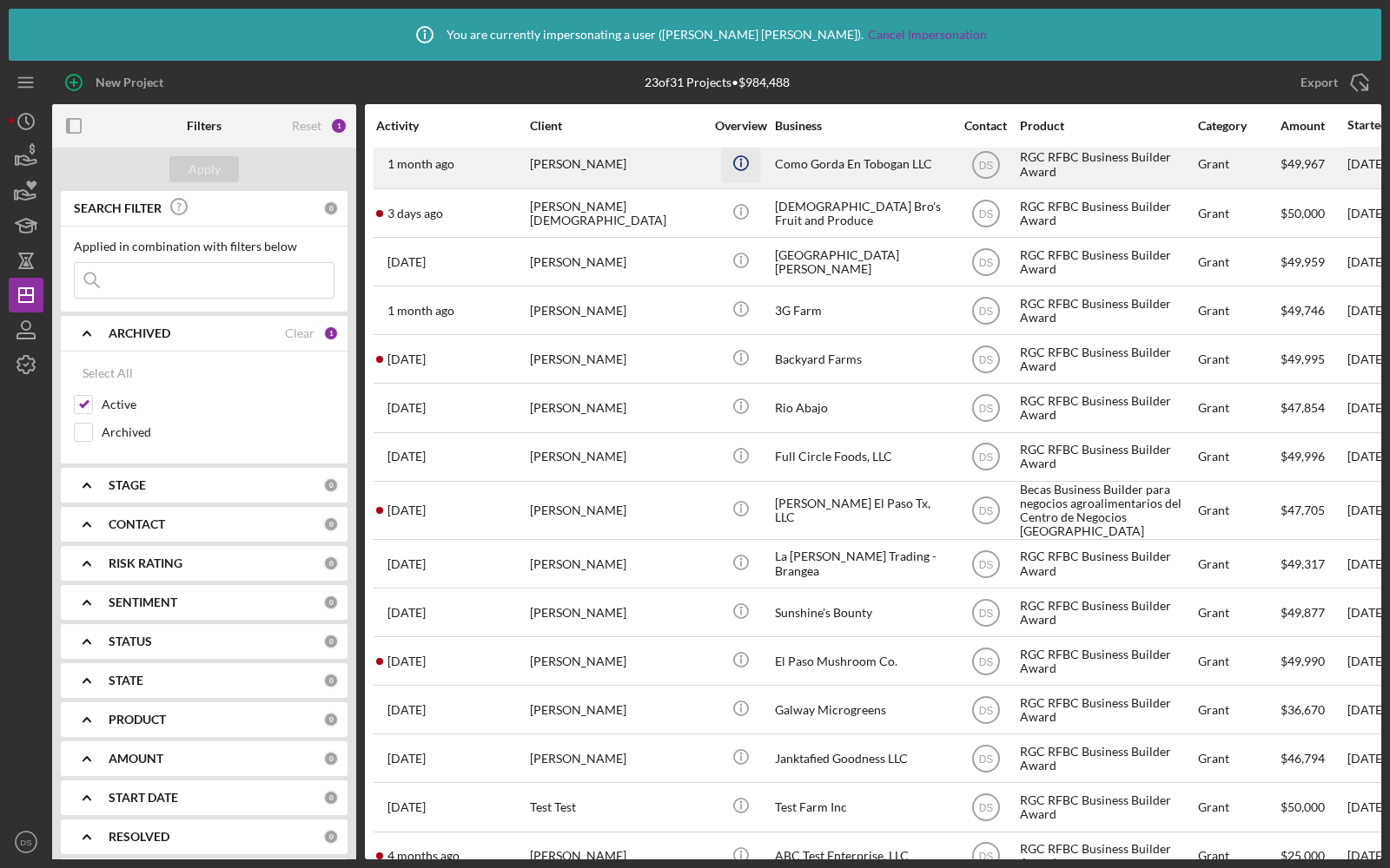
scroll to position [0, 0]
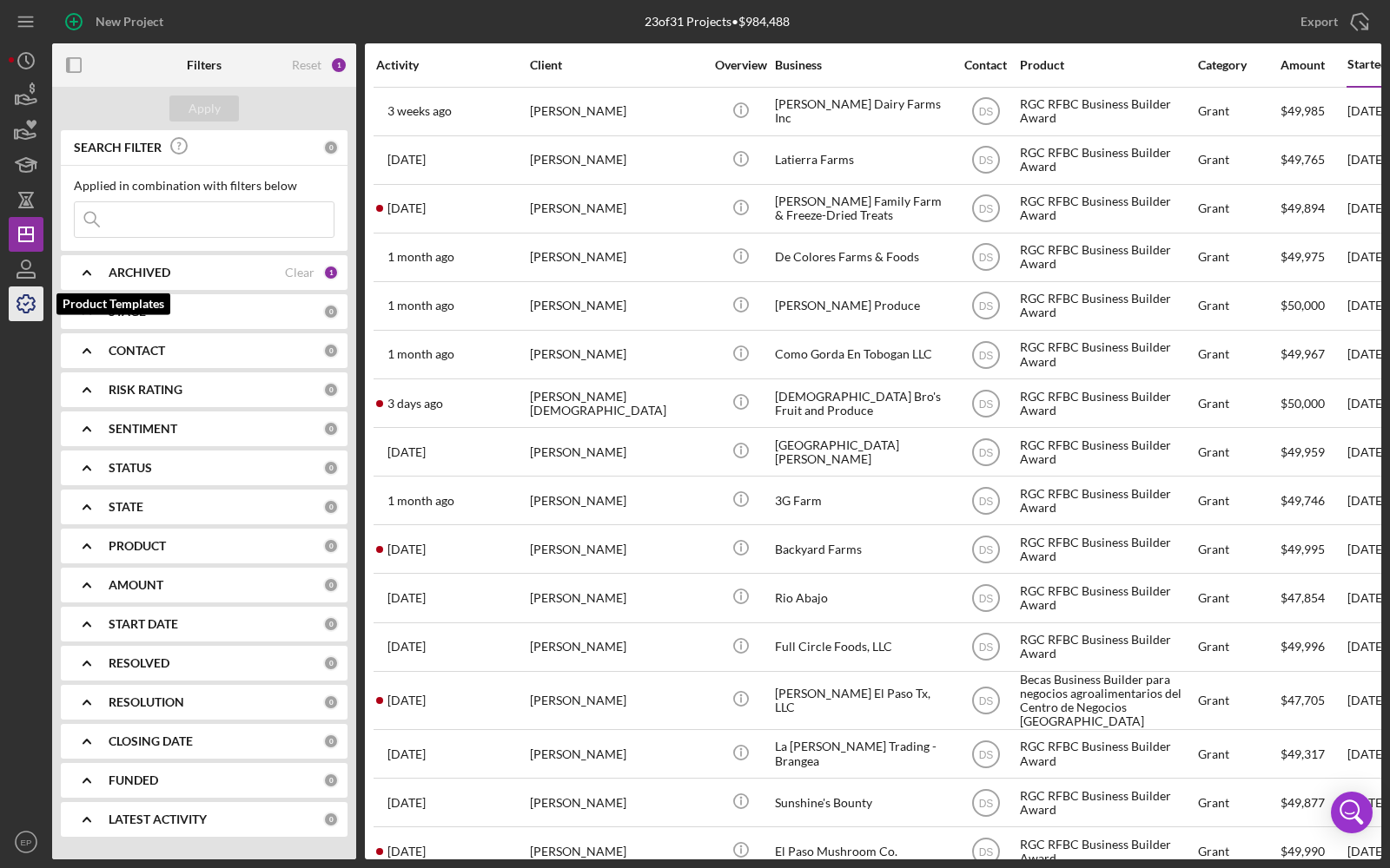
click at [23, 301] on icon "button" at bounding box center [26, 304] width 44 height 44
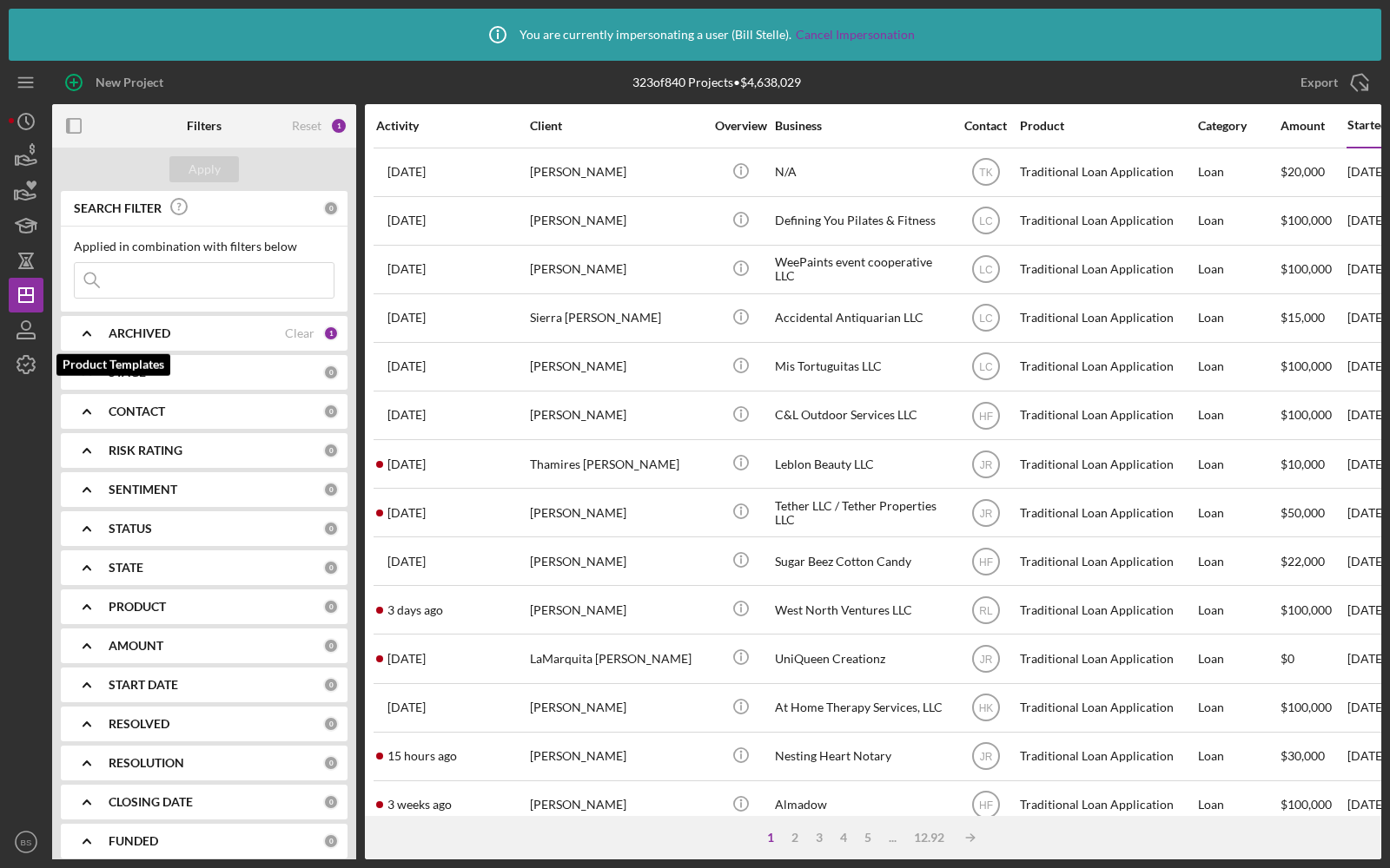
click at [26, 365] on polyline "button" at bounding box center [26, 364] width 5 height 3
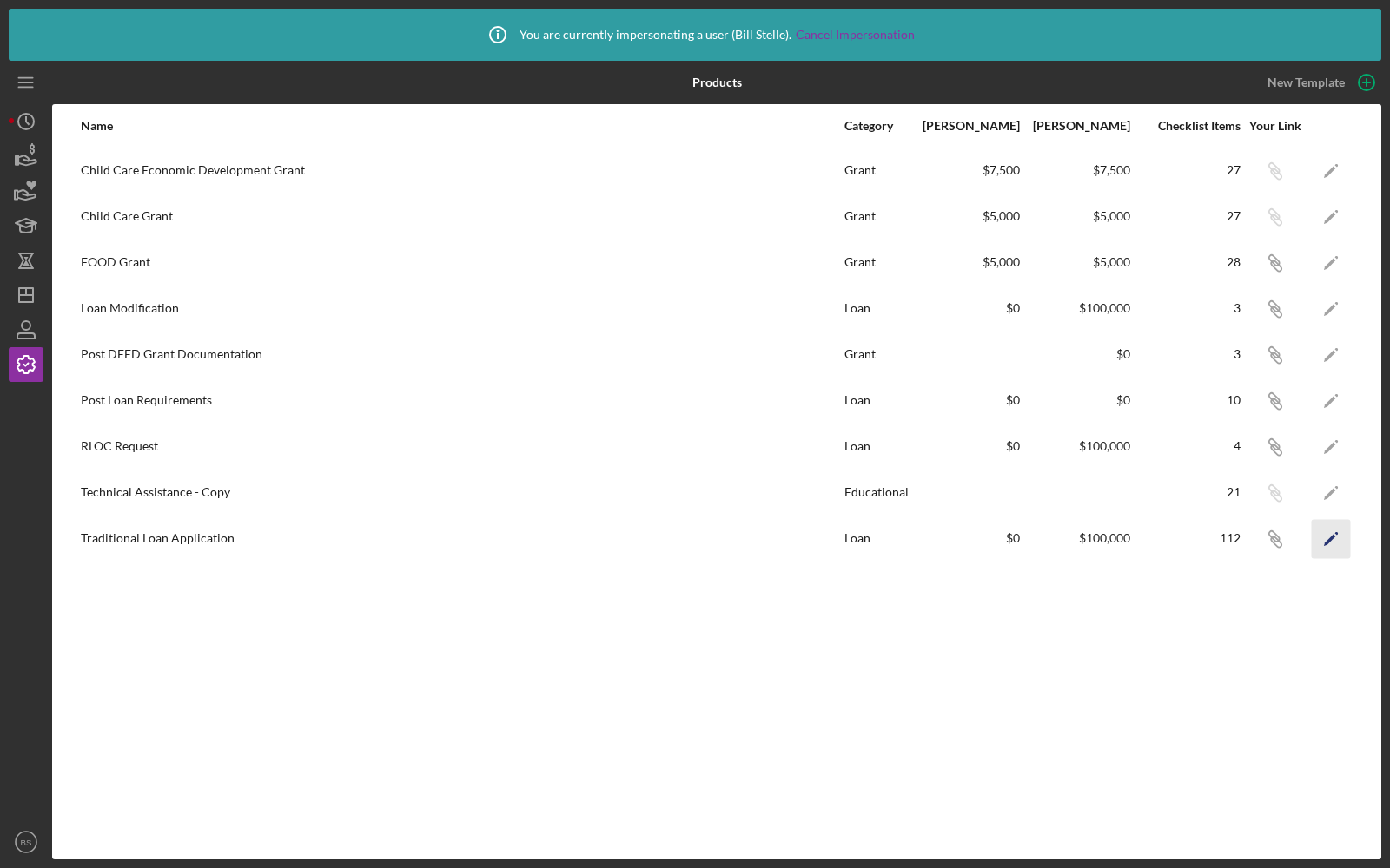
click at [1328, 522] on icon "Icon/Edit" at bounding box center [1331, 538] width 39 height 39
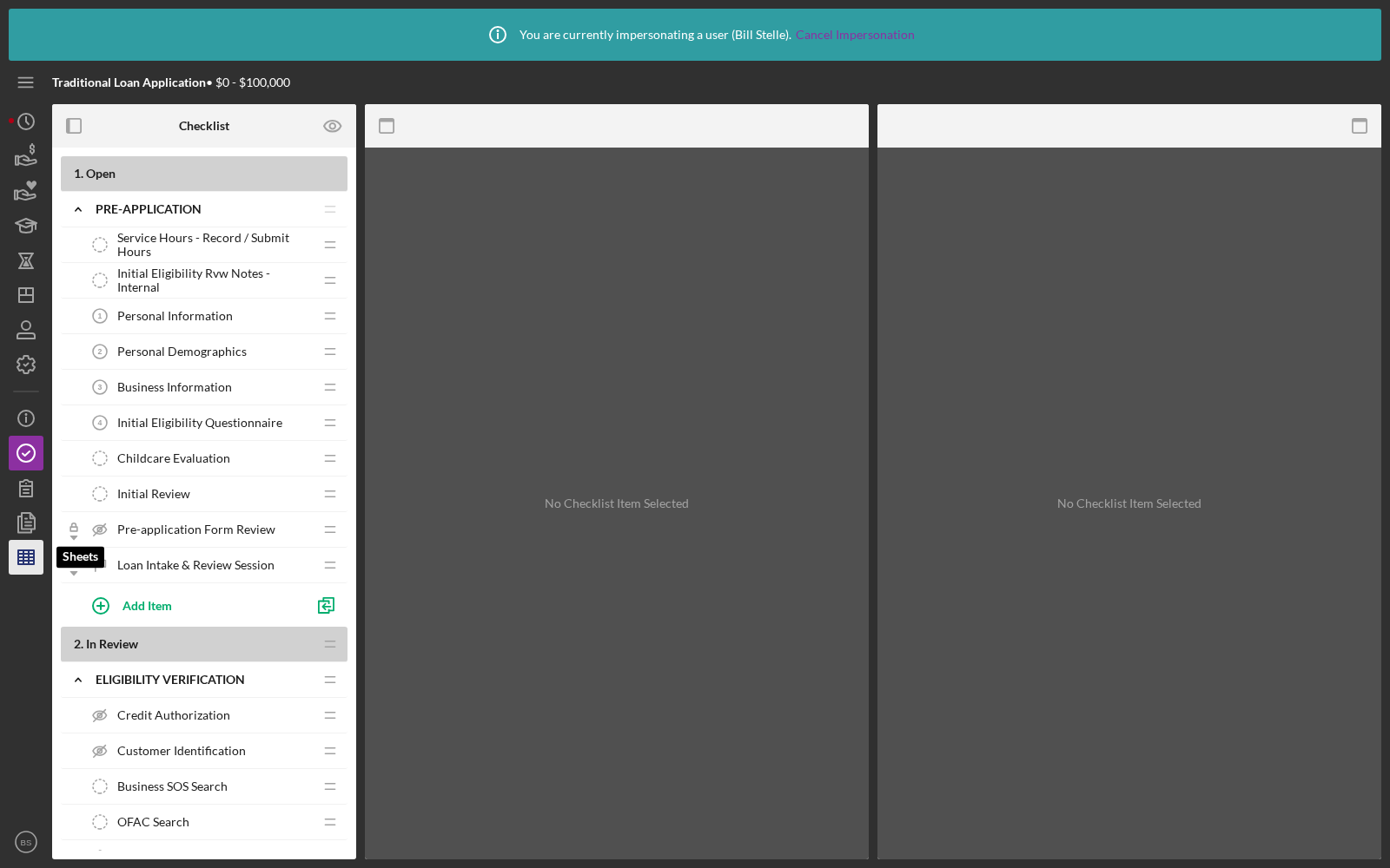
click at [27, 543] on icon "button" at bounding box center [26, 558] width 44 height 44
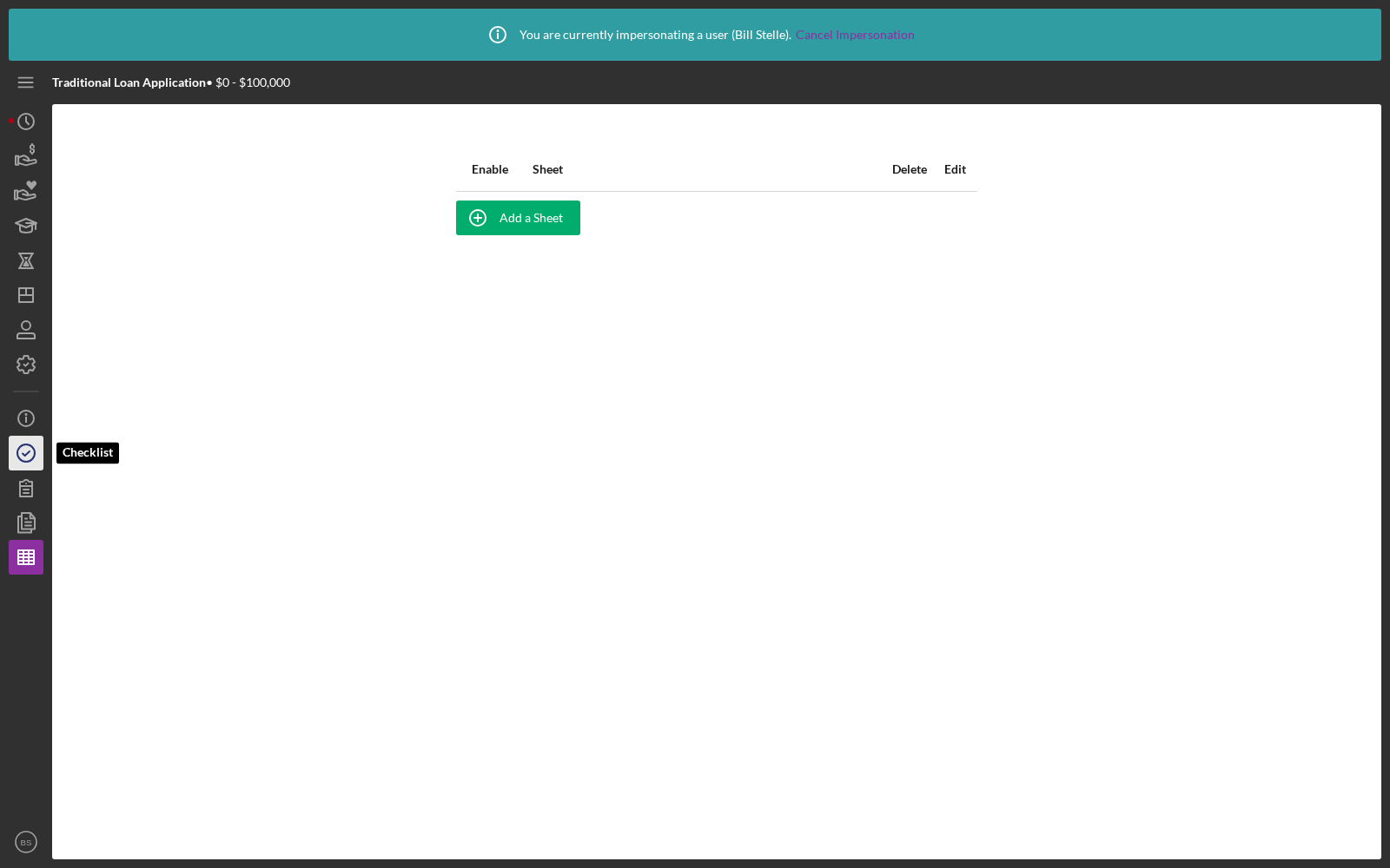
click at [25, 455] on polyline "button" at bounding box center [26, 454] width 7 height 5
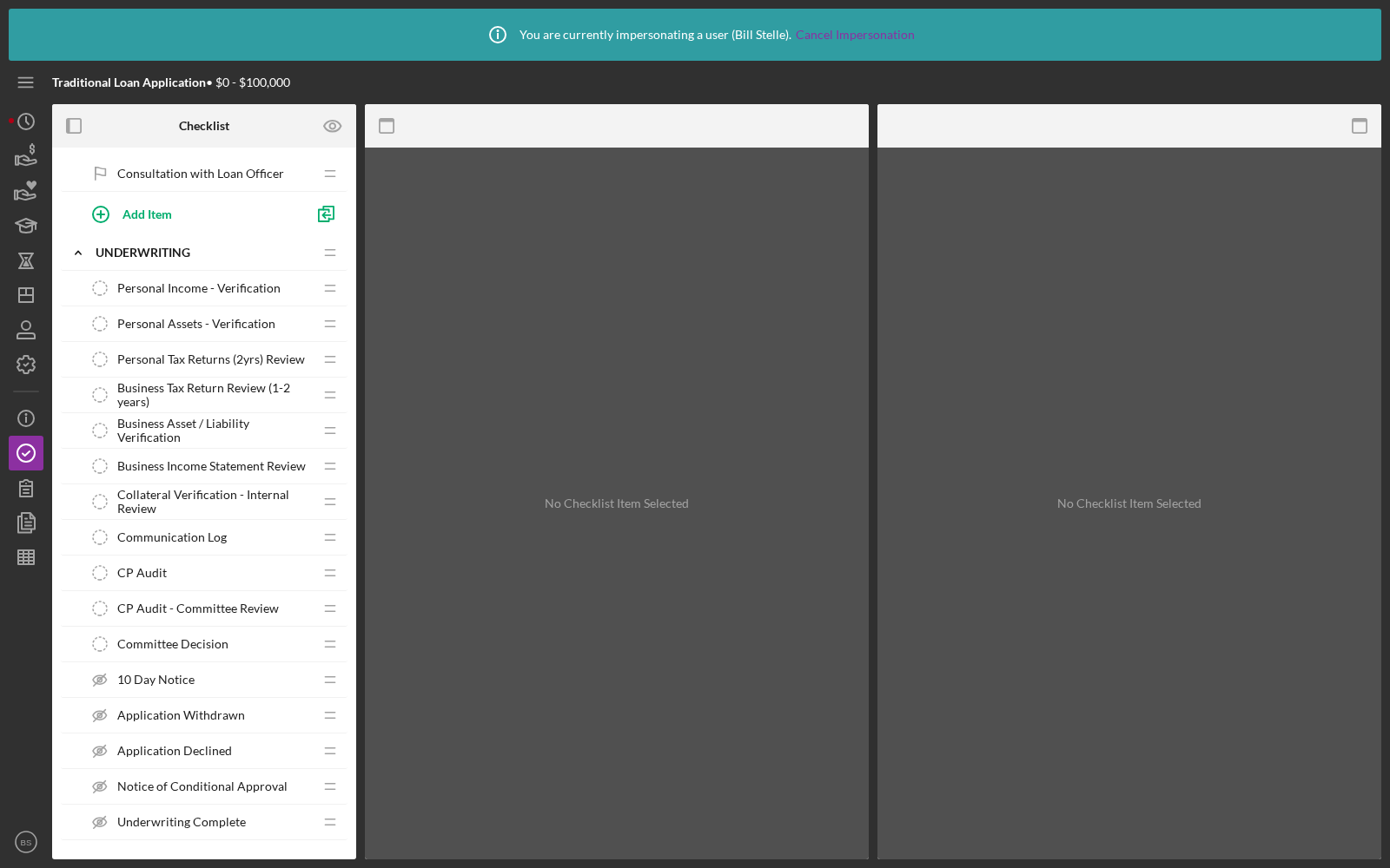
scroll to position [1986, 0]
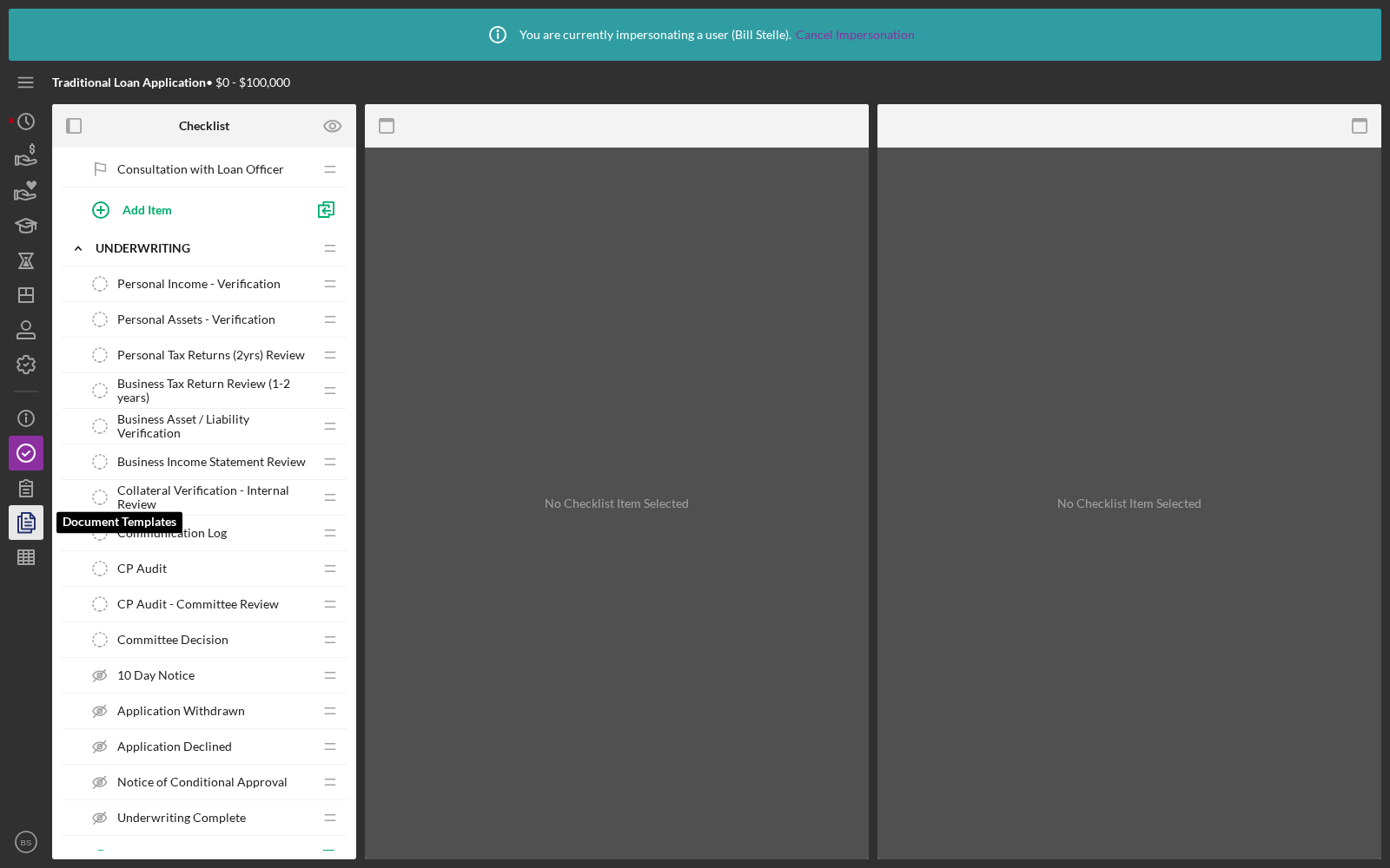
click at [15, 529] on icon "button" at bounding box center [26, 523] width 44 height 44
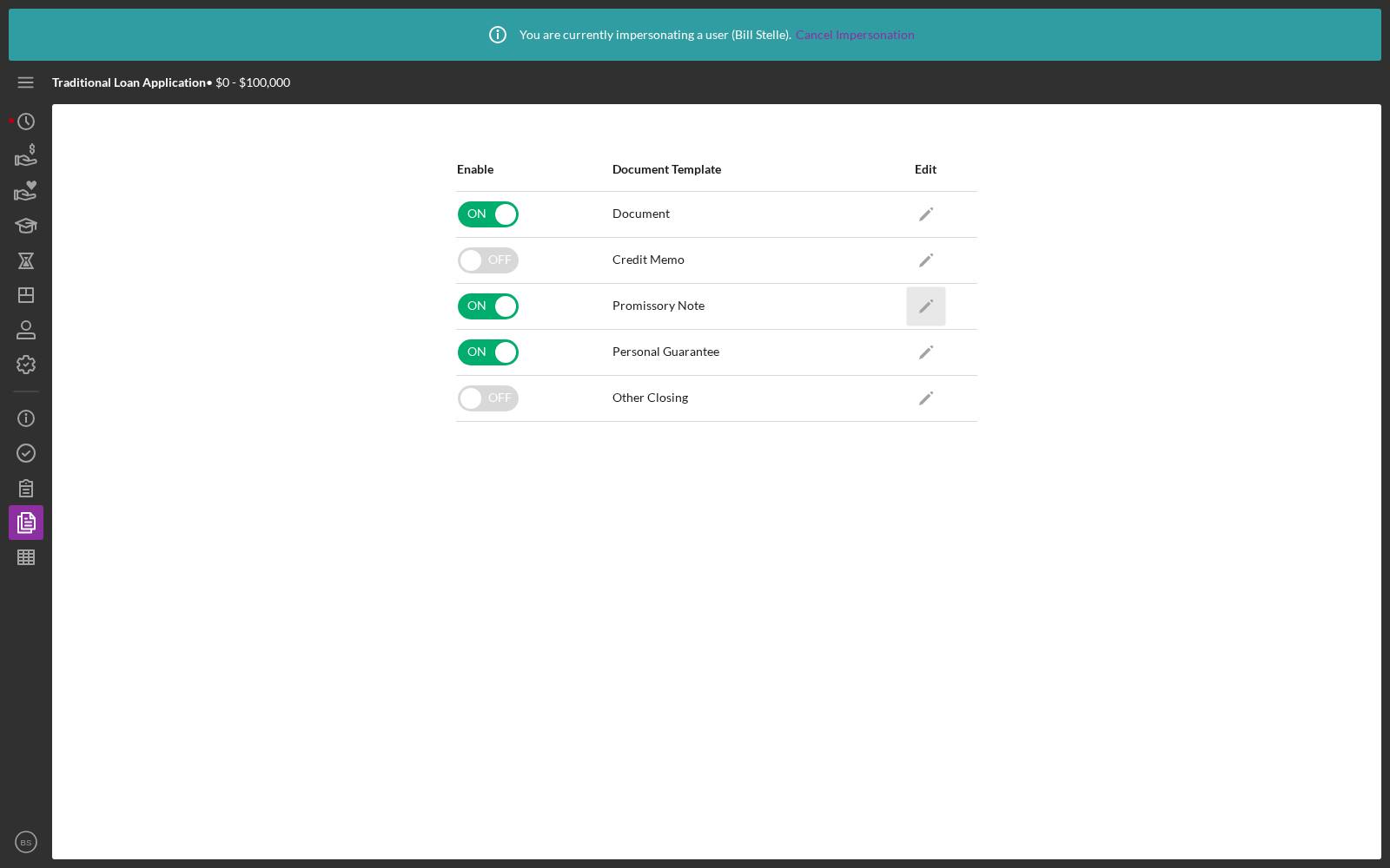
click at [942, 298] on icon "Icon/Edit" at bounding box center [925, 305] width 39 height 39
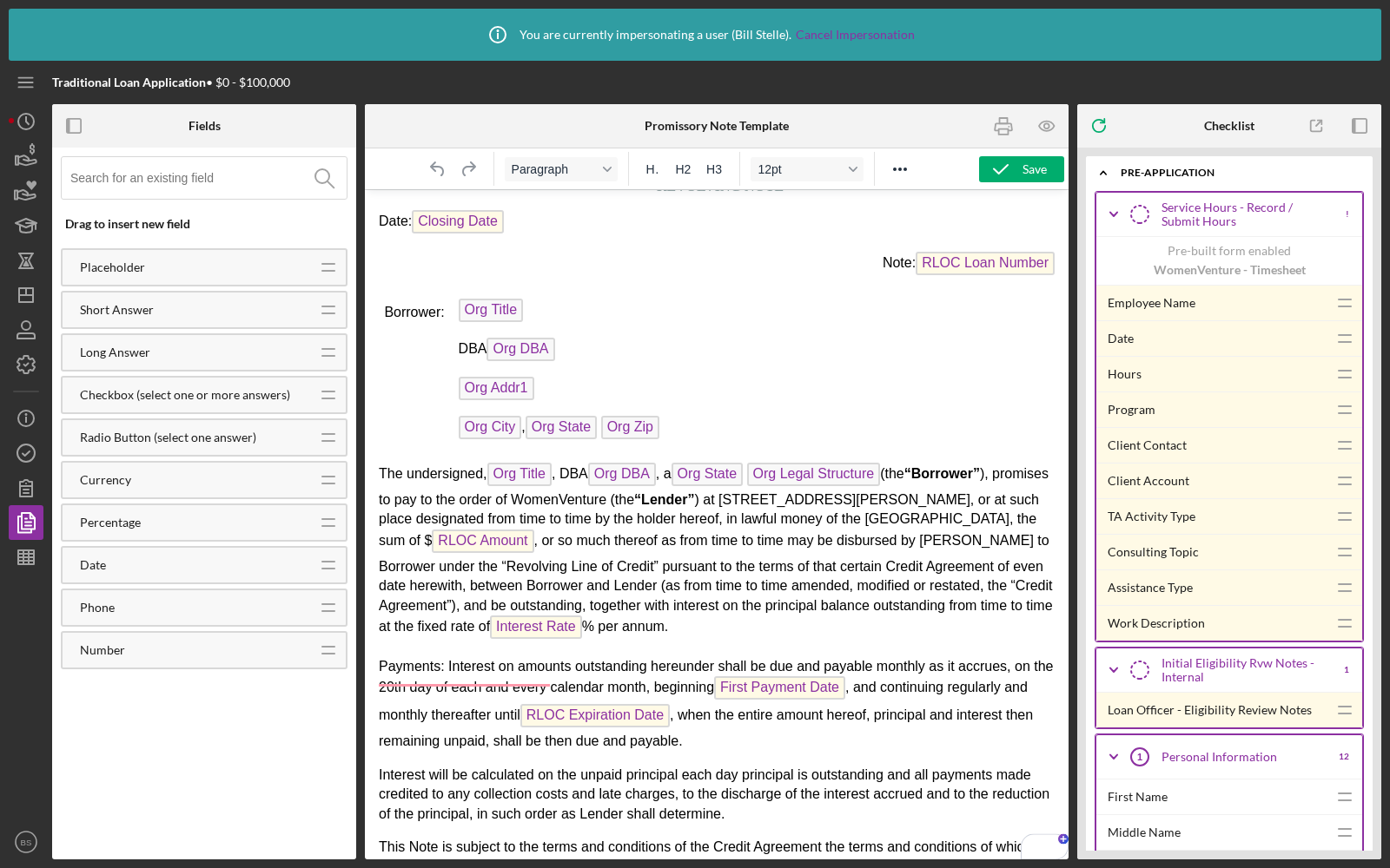
scroll to position [12934, 0]
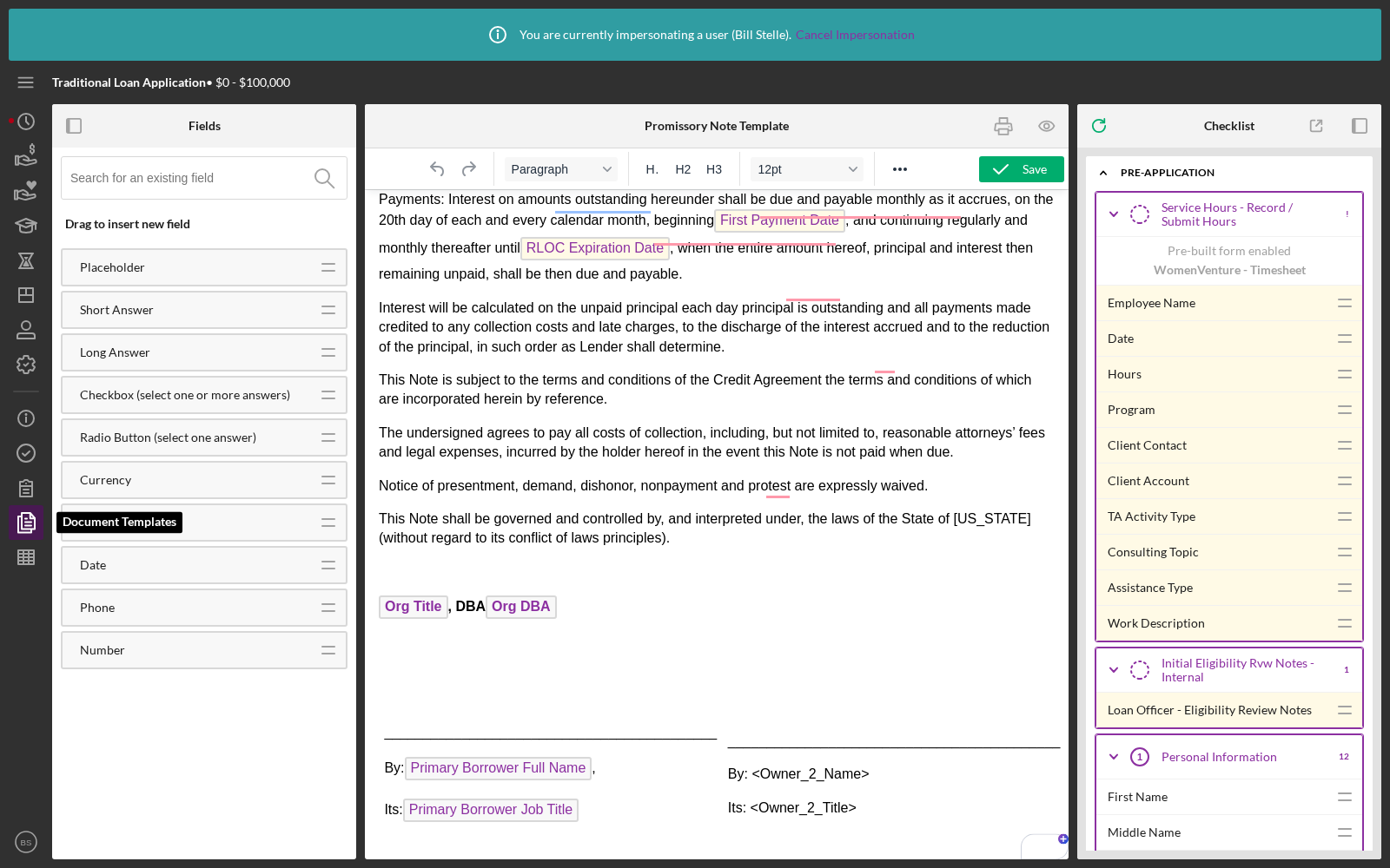
click at [24, 520] on icon "button" at bounding box center [26, 523] width 44 height 44
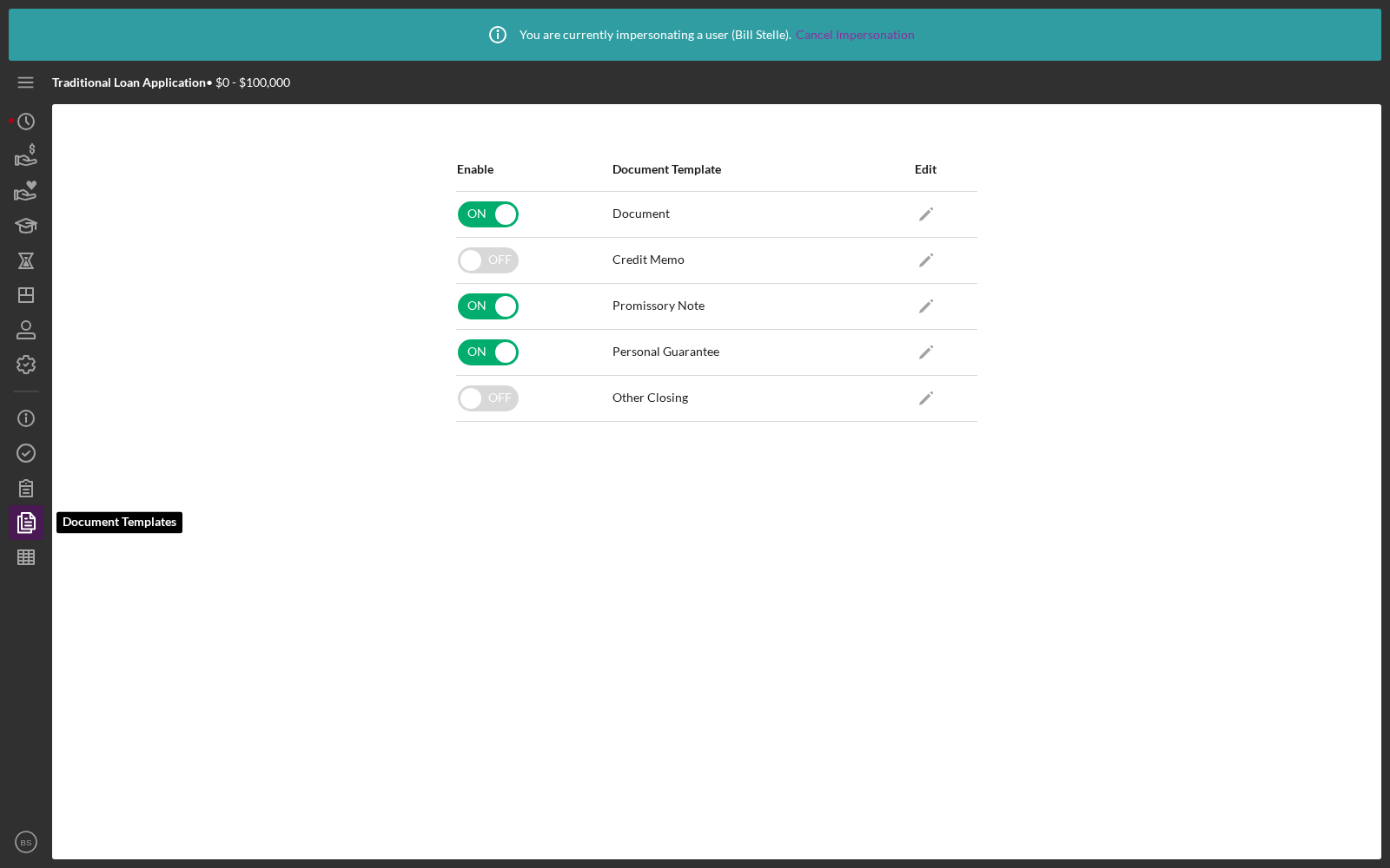
scroll to position [782, 0]
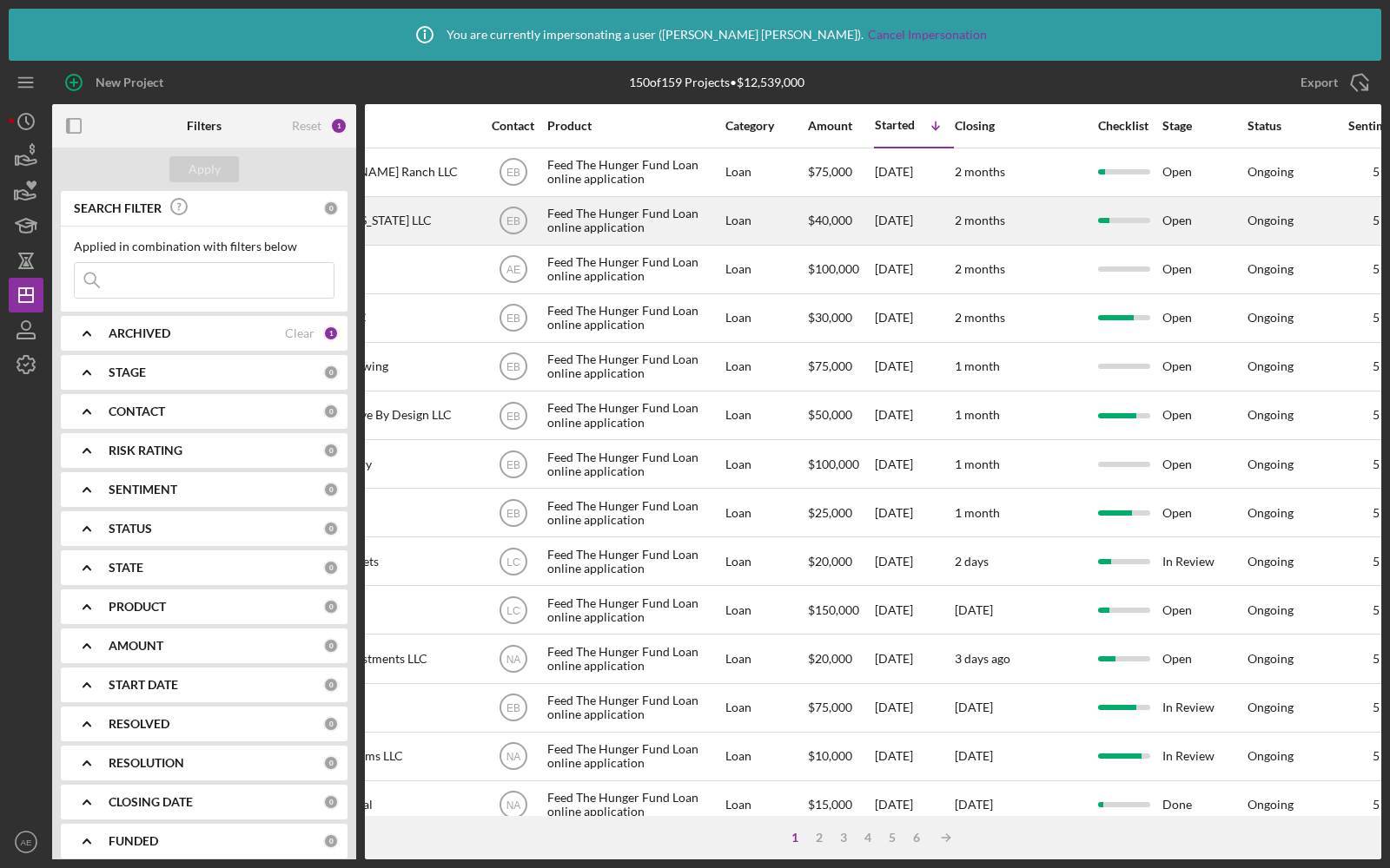
scroll to position [0, 507]
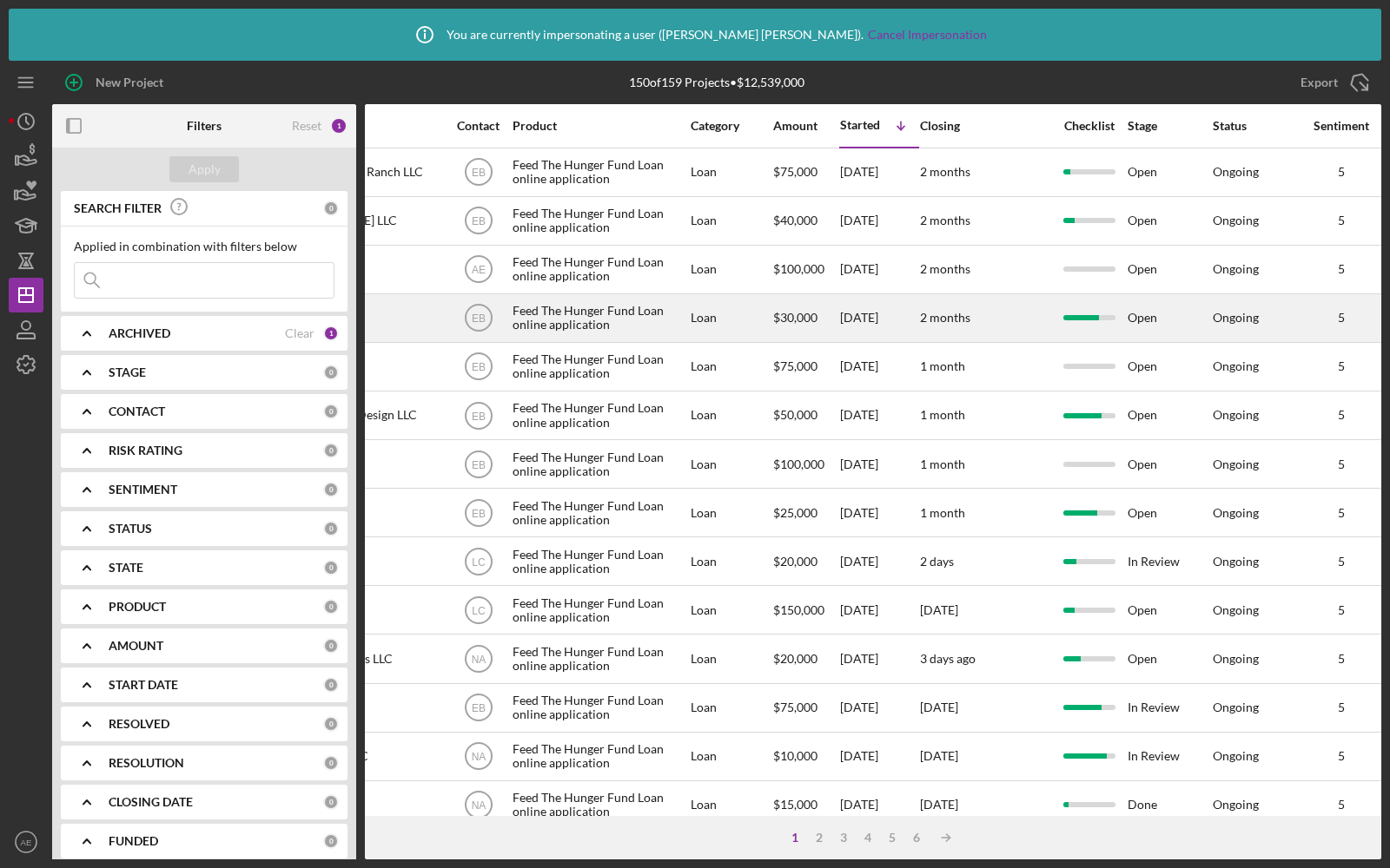
click at [728, 322] on div "Loan" at bounding box center [731, 318] width 81 height 46
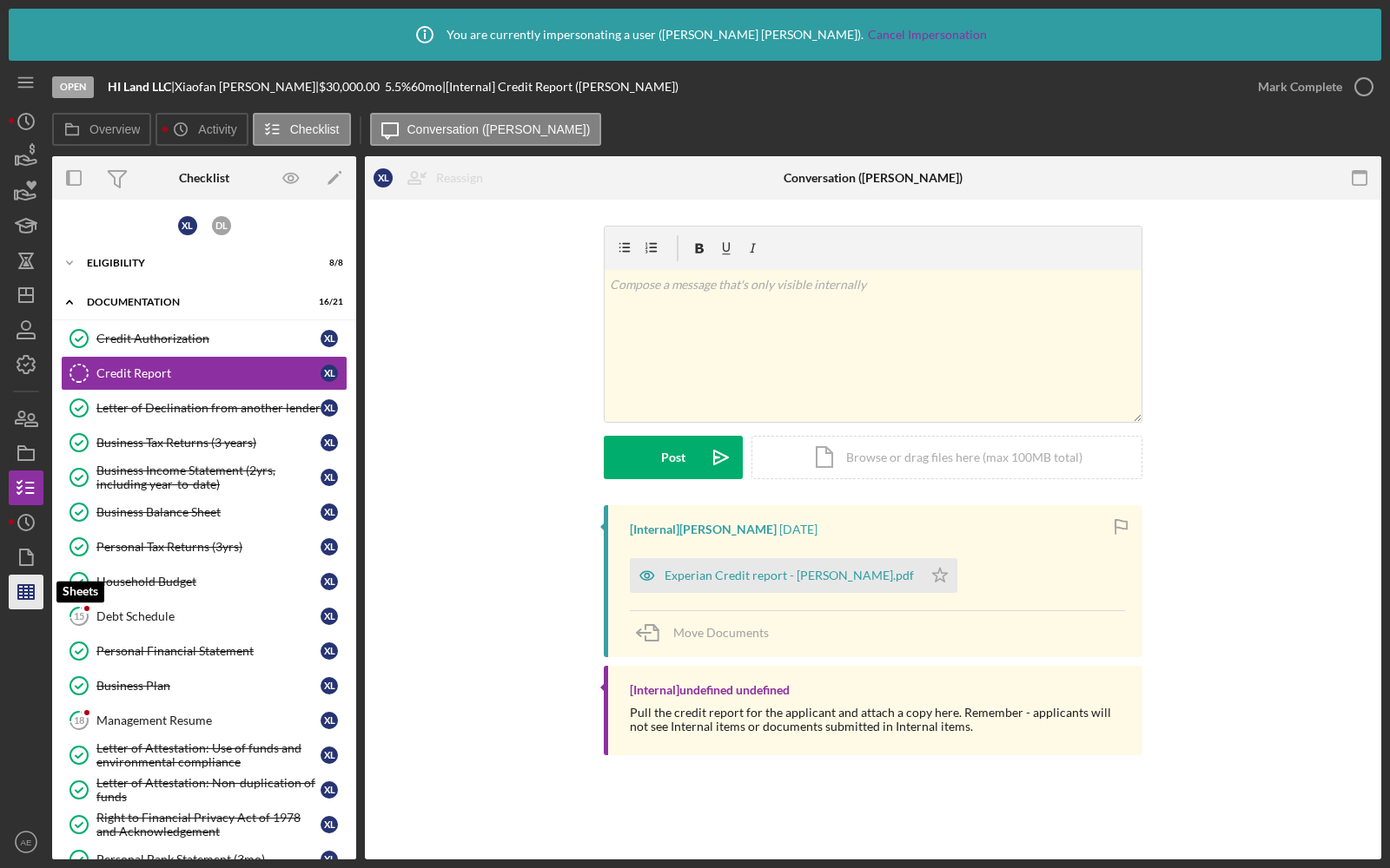
click at [29, 591] on line "button" at bounding box center [29, 592] width 0 height 14
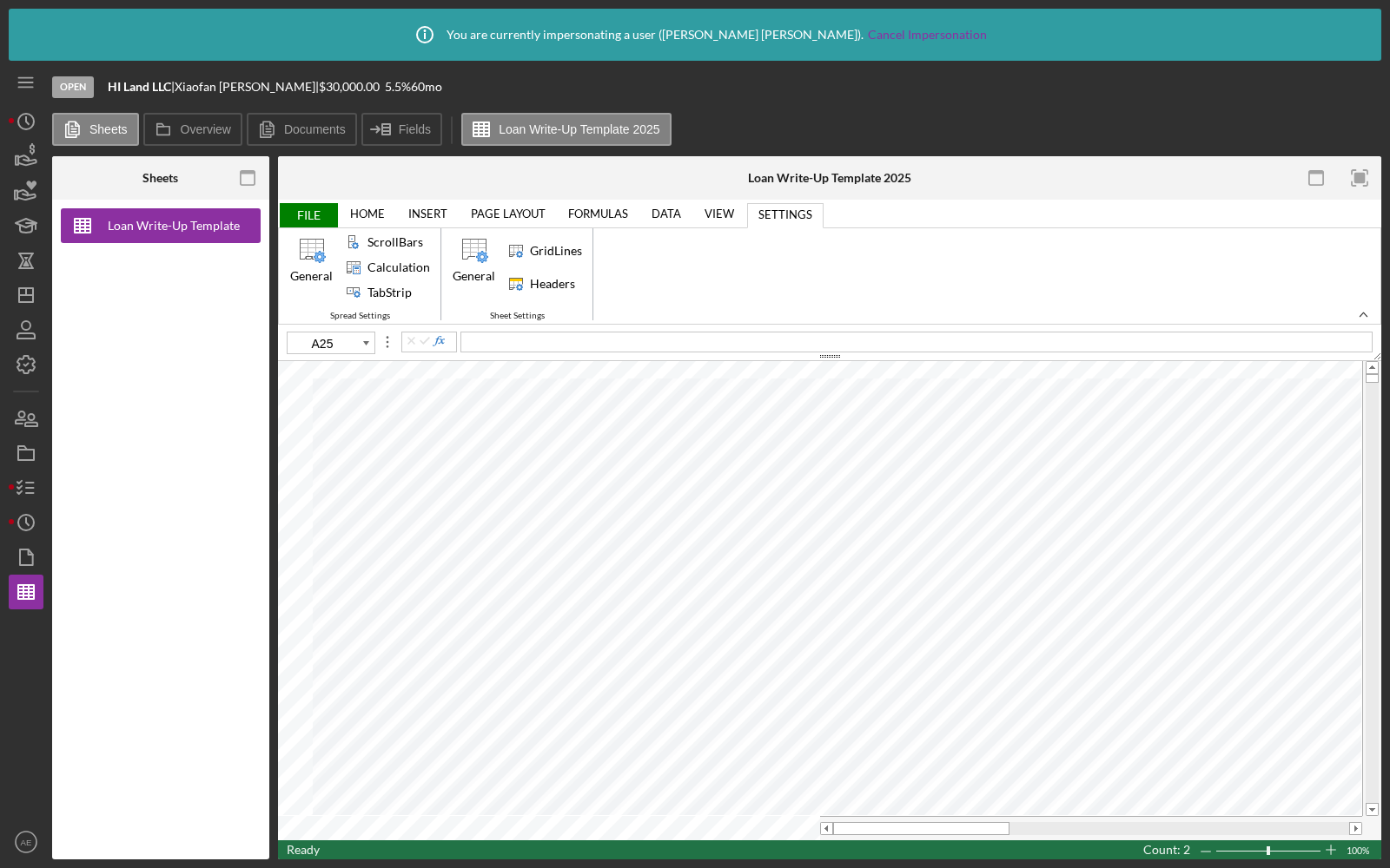
type input "Table_1"
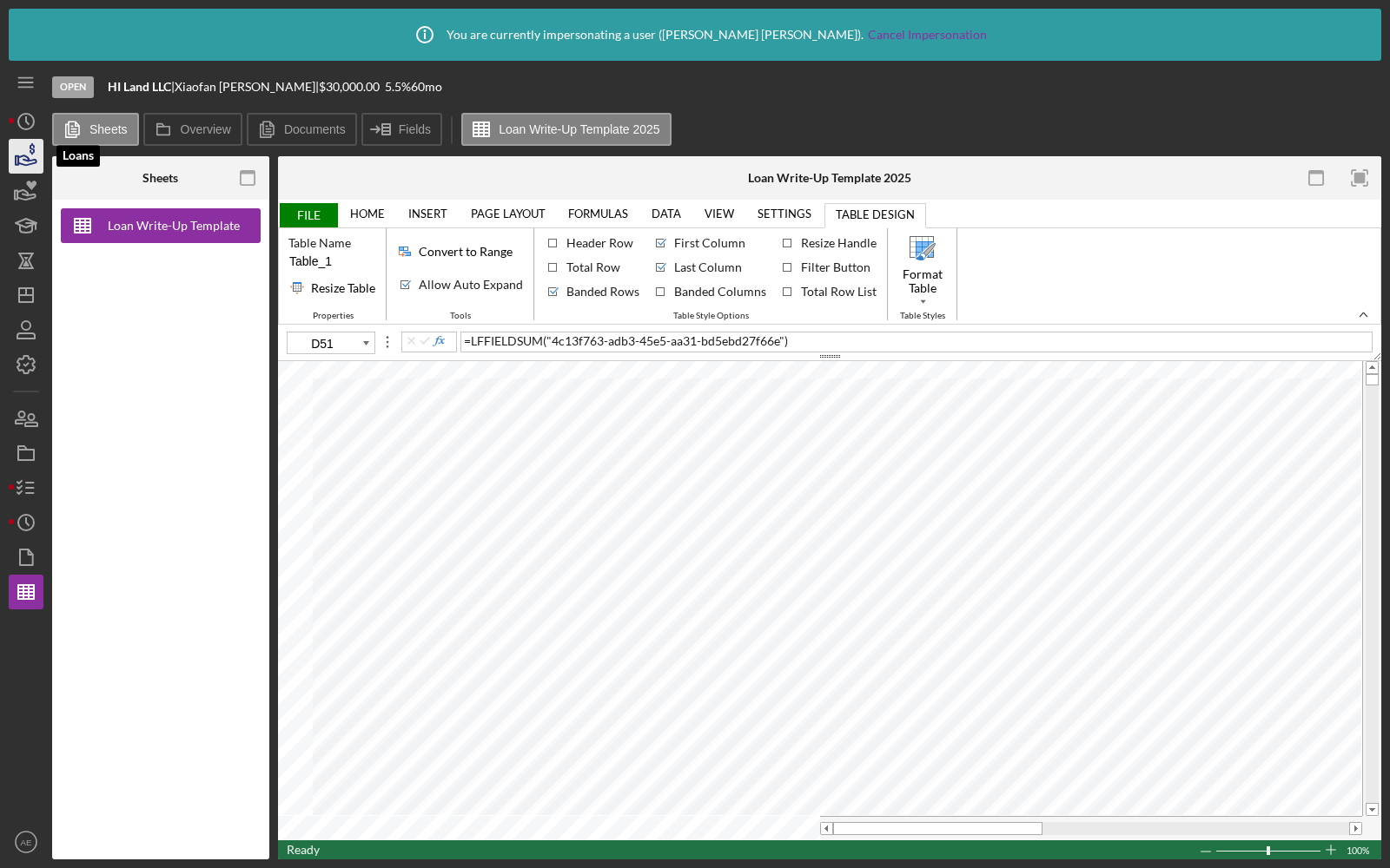
click at [22, 165] on icon "button" at bounding box center [26, 156] width 44 height 44
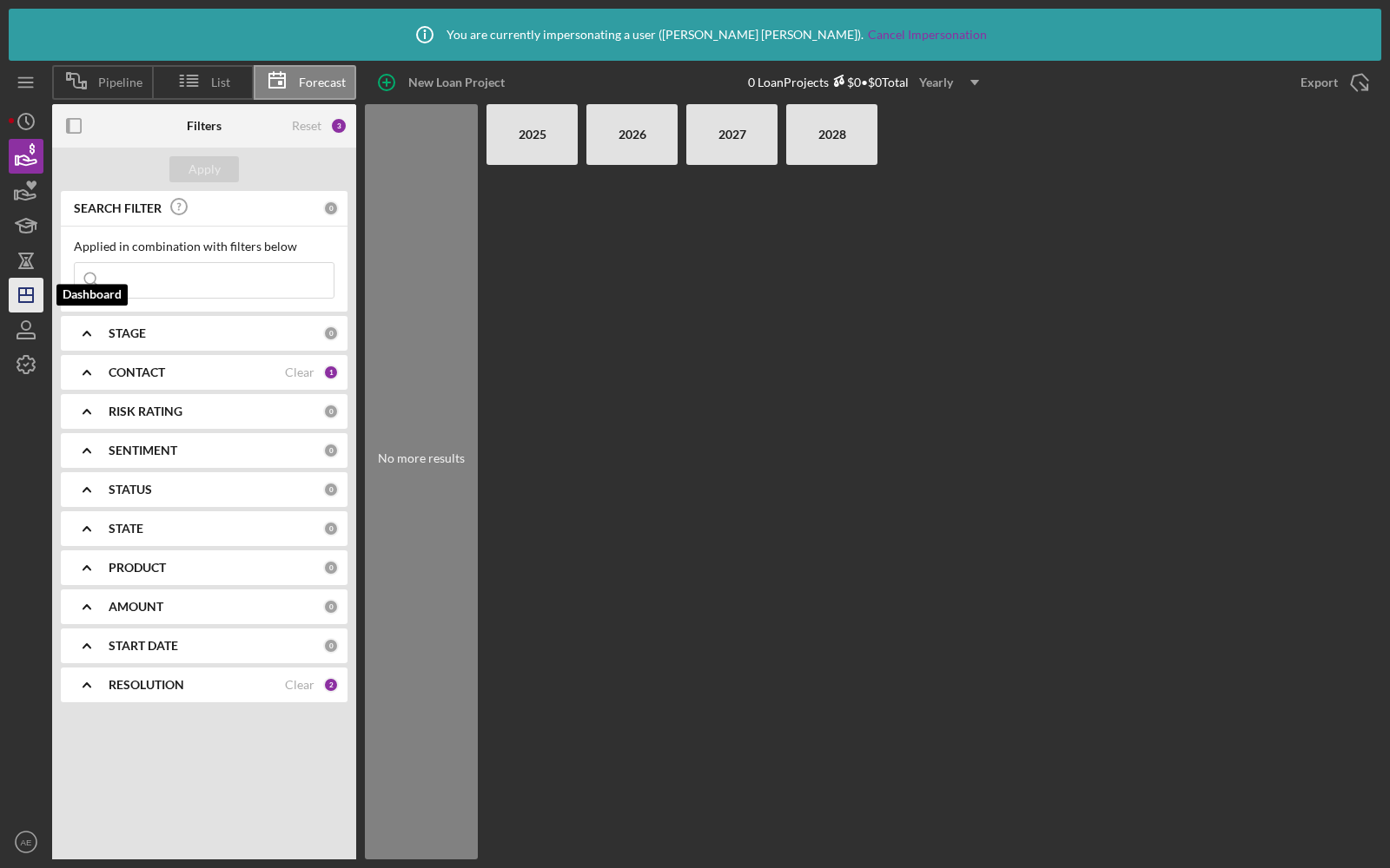
click at [25, 288] on polygon "button" at bounding box center [25, 294] width 14 height 14
